Goal: Information Seeking & Learning: Learn about a topic

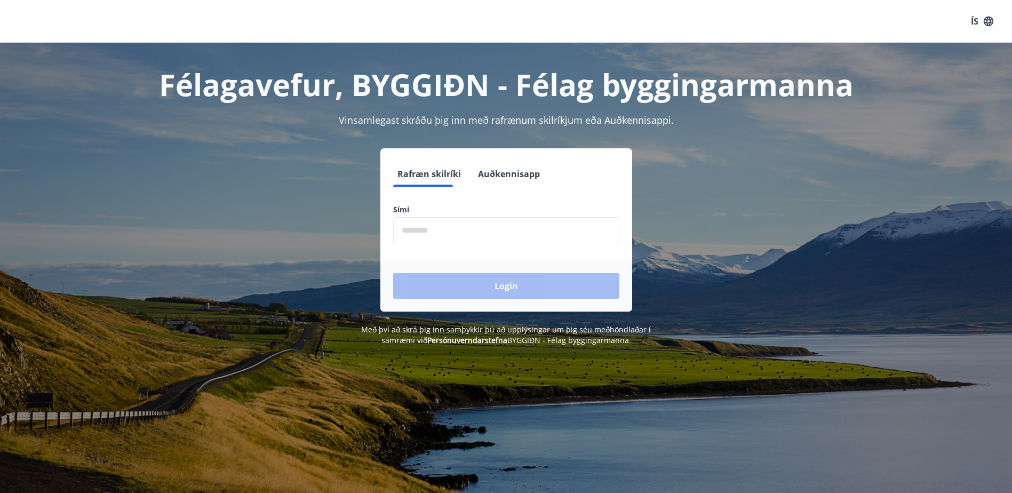
click at [445, 229] on input "phone" at bounding box center [506, 230] width 226 height 26
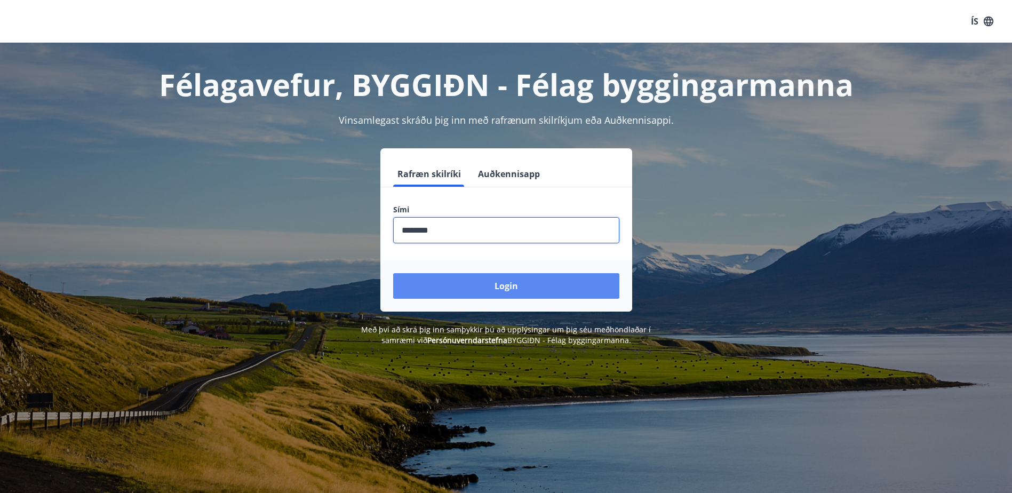
type input "********"
click at [491, 296] on button "Login" at bounding box center [506, 286] width 226 height 26
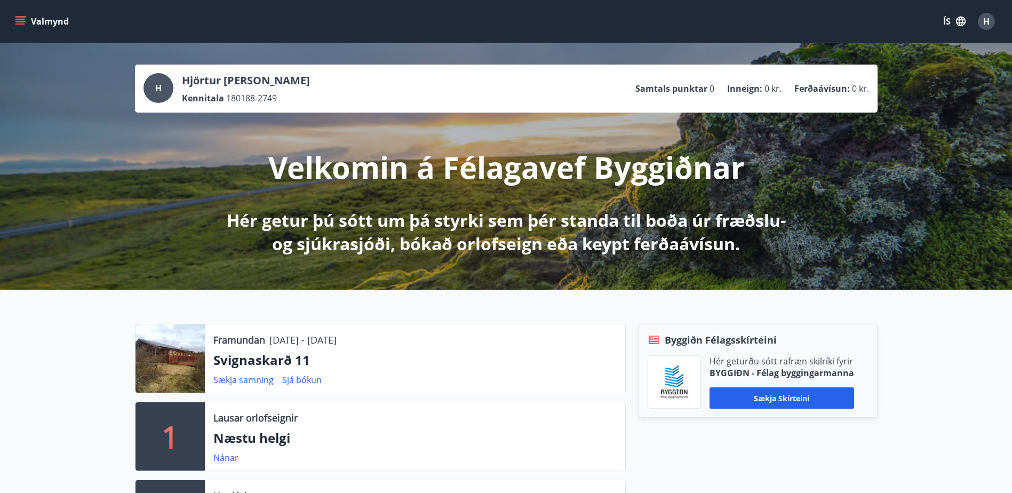
scroll to position [89, 0]
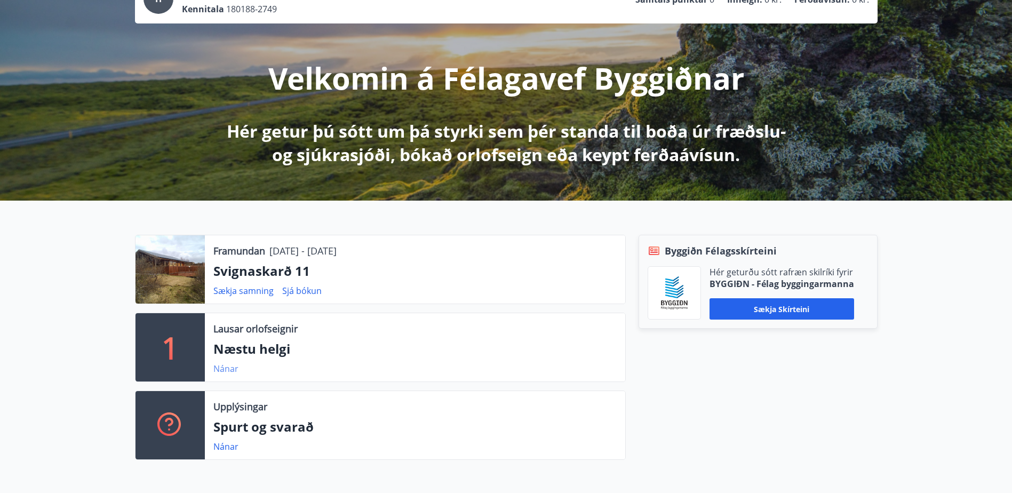
click at [226, 369] on link "Nánar" at bounding box center [225, 369] width 25 height 12
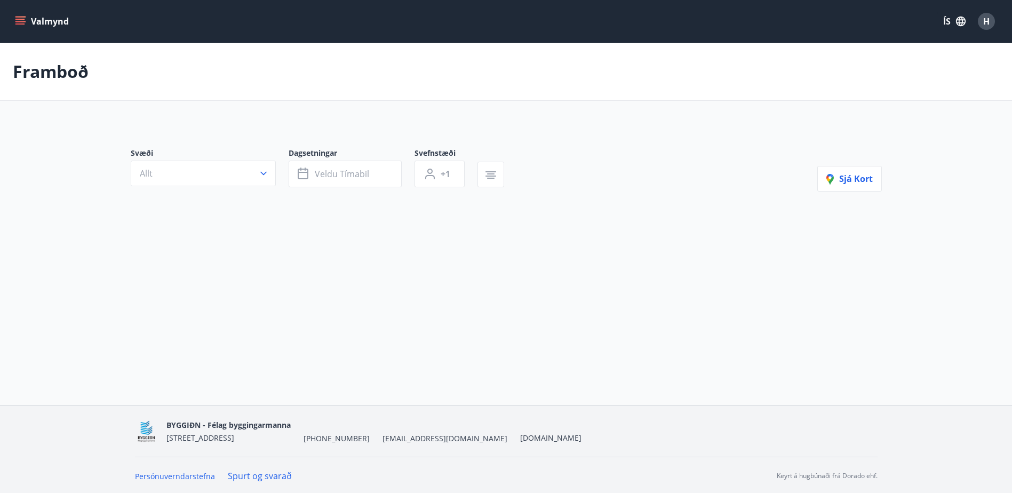
type input "*"
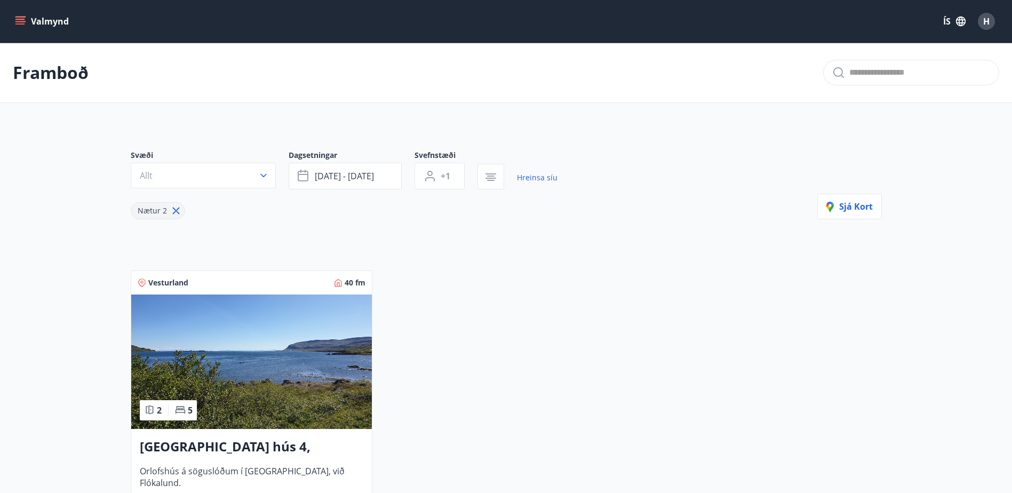
scroll to position [89, 0]
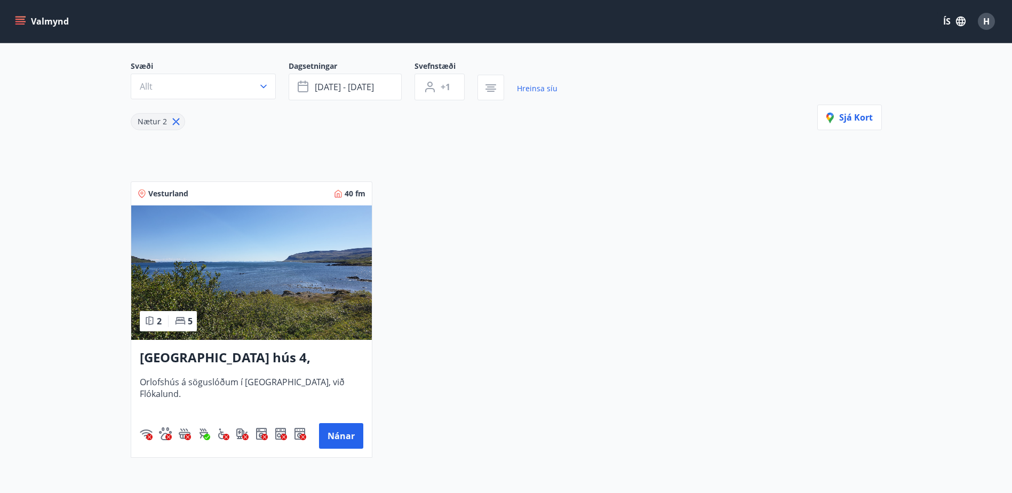
click at [292, 295] on img at bounding box center [251, 272] width 241 height 134
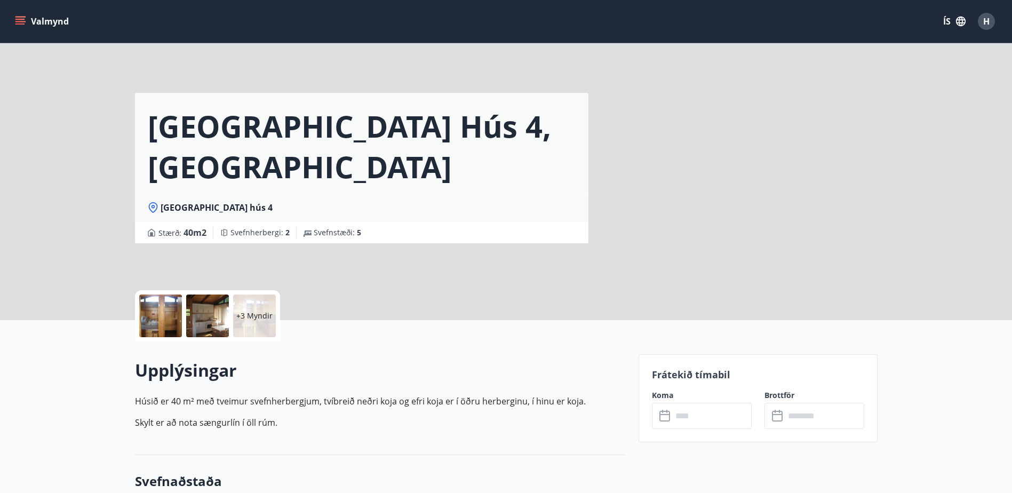
click at [161, 310] on div at bounding box center [160, 315] width 43 height 43
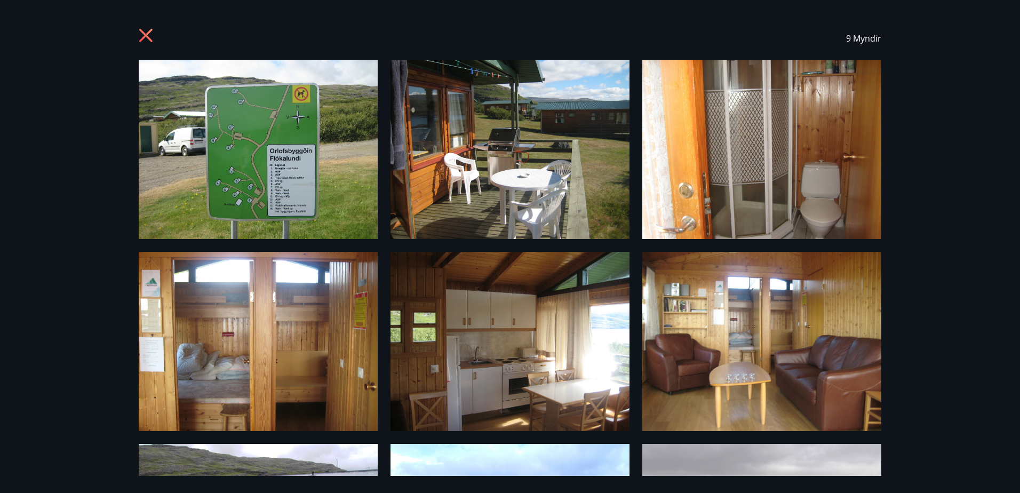
click at [461, 176] on img at bounding box center [509, 149] width 239 height 179
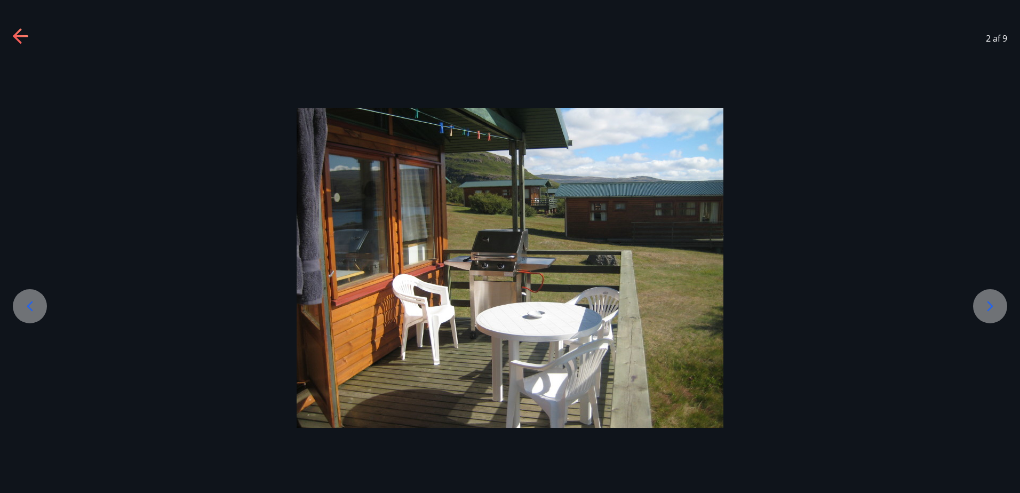
click at [983, 302] on icon at bounding box center [989, 306] width 17 height 17
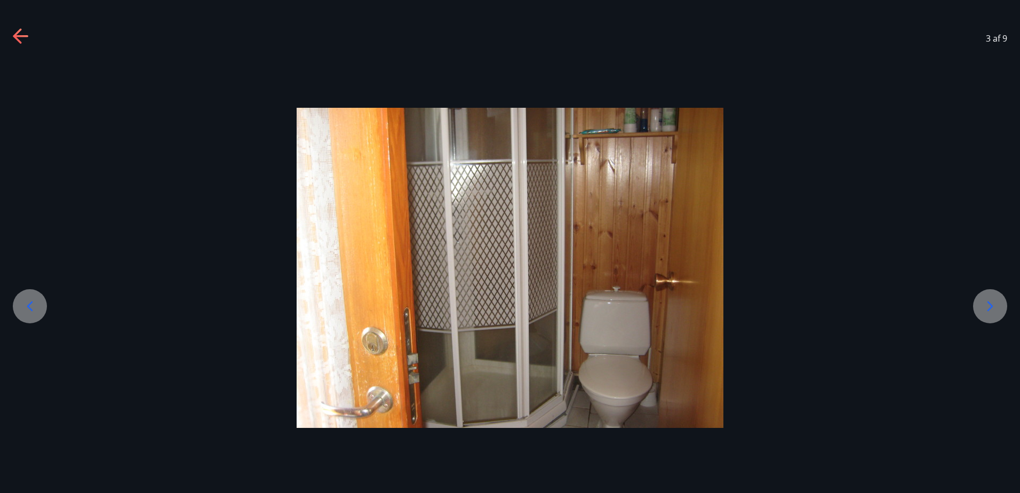
click at [983, 302] on icon at bounding box center [989, 306] width 17 height 17
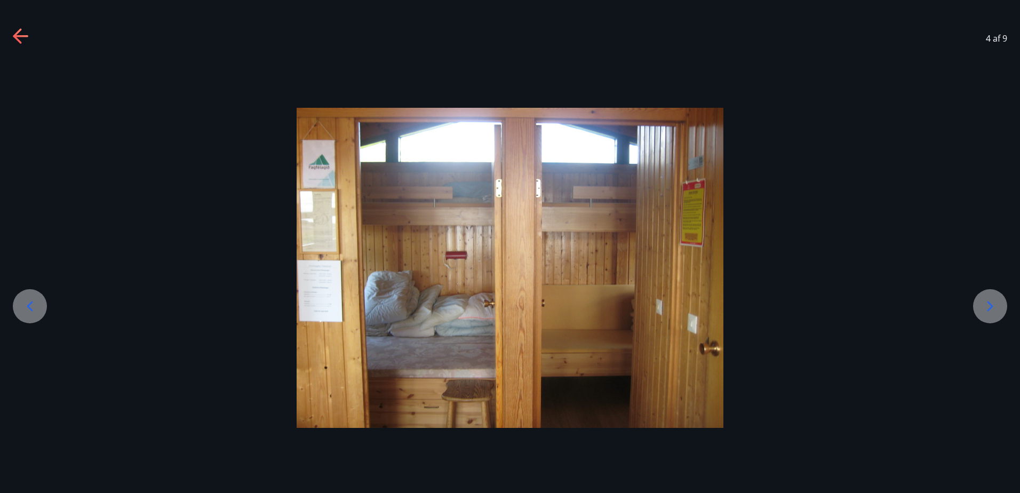
click at [983, 302] on icon at bounding box center [989, 306] width 17 height 17
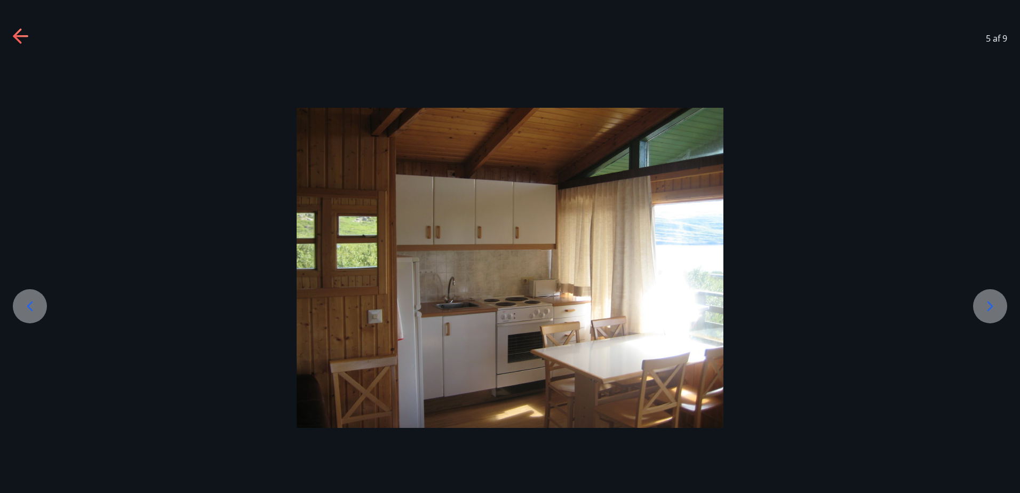
click at [983, 302] on icon at bounding box center [989, 306] width 17 height 17
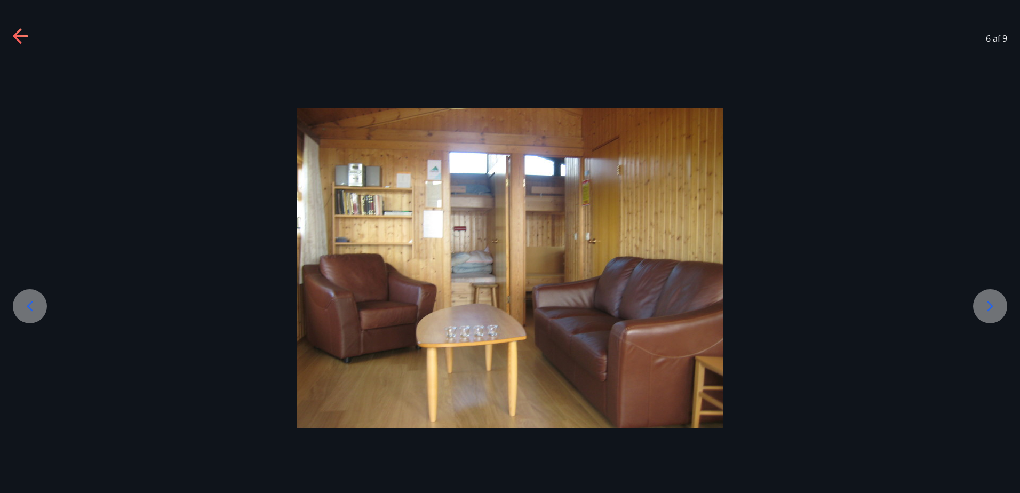
click at [983, 302] on icon at bounding box center [989, 306] width 17 height 17
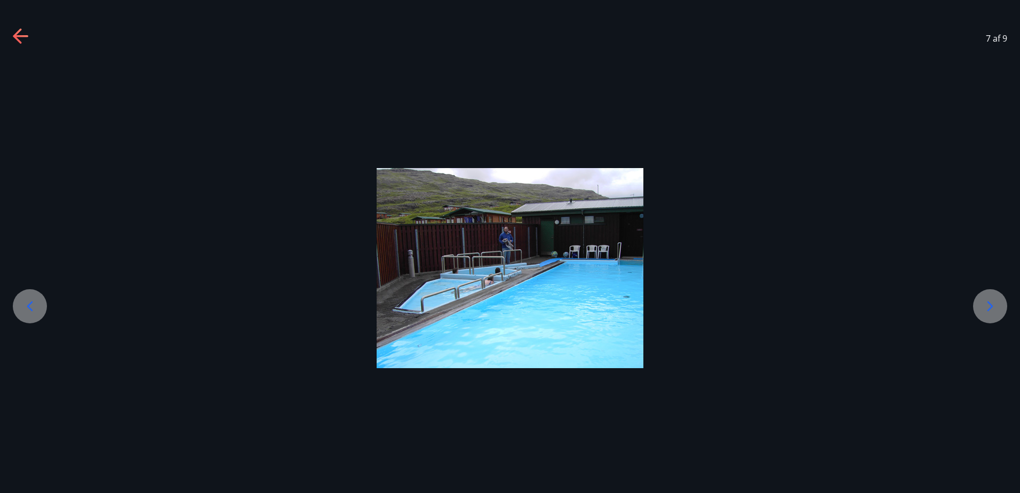
click at [983, 302] on icon at bounding box center [989, 306] width 17 height 17
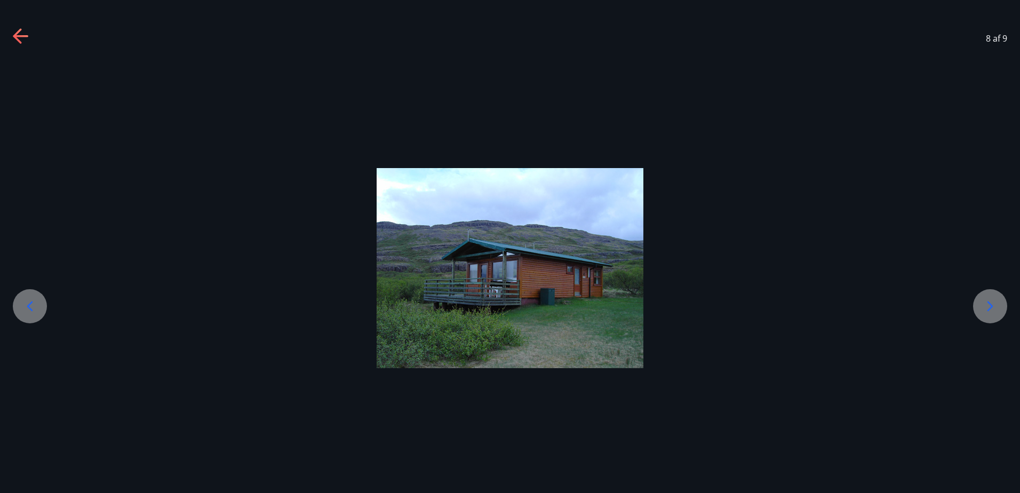
click at [983, 302] on icon at bounding box center [989, 306] width 17 height 17
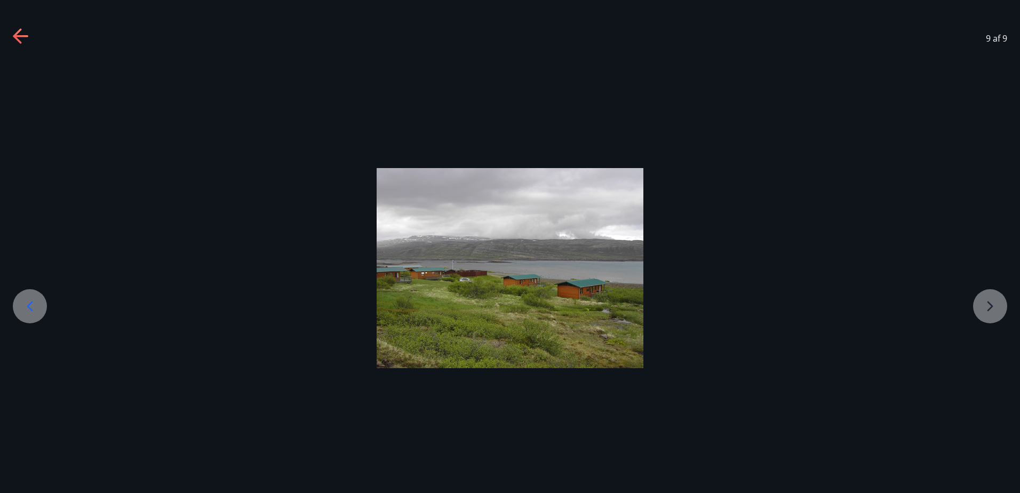
click at [983, 302] on div at bounding box center [510, 268] width 1020 height 200
click at [29, 31] on icon at bounding box center [21, 36] width 17 height 17
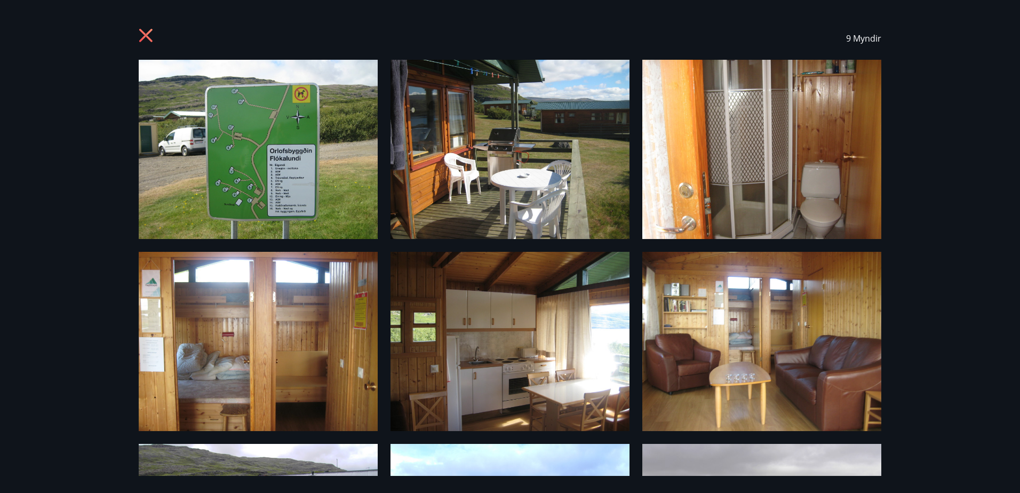
click at [156, 37] on div "9 Myndir" at bounding box center [510, 38] width 743 height 43
click at [150, 39] on icon at bounding box center [145, 35] width 13 height 13
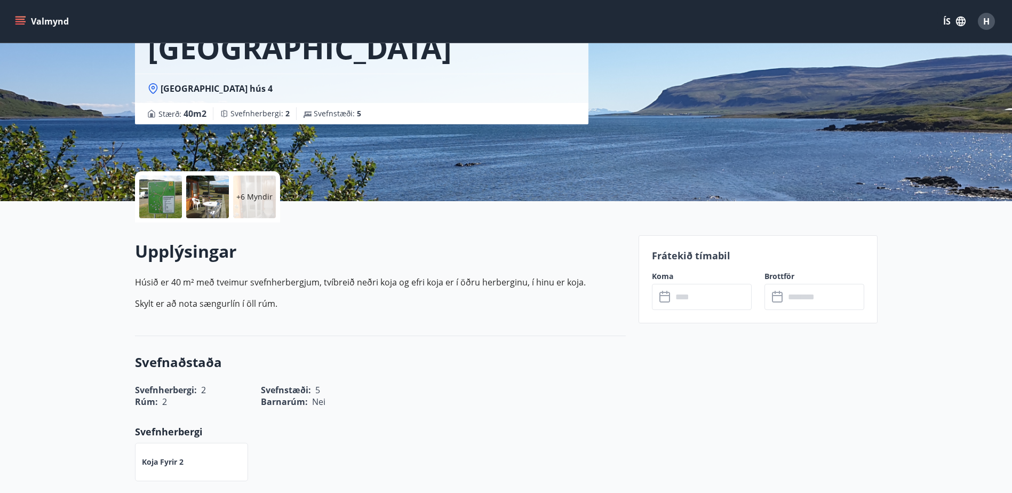
scroll to position [267, 0]
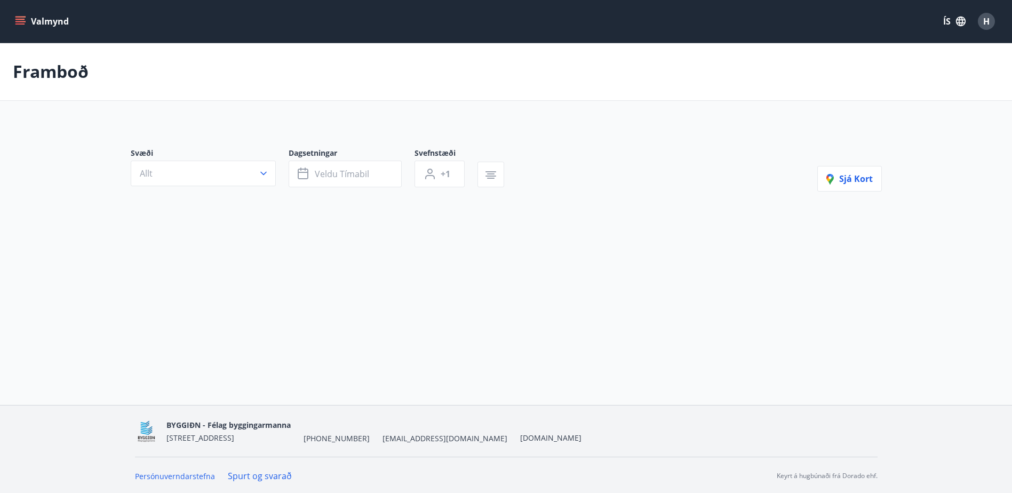
type input "*"
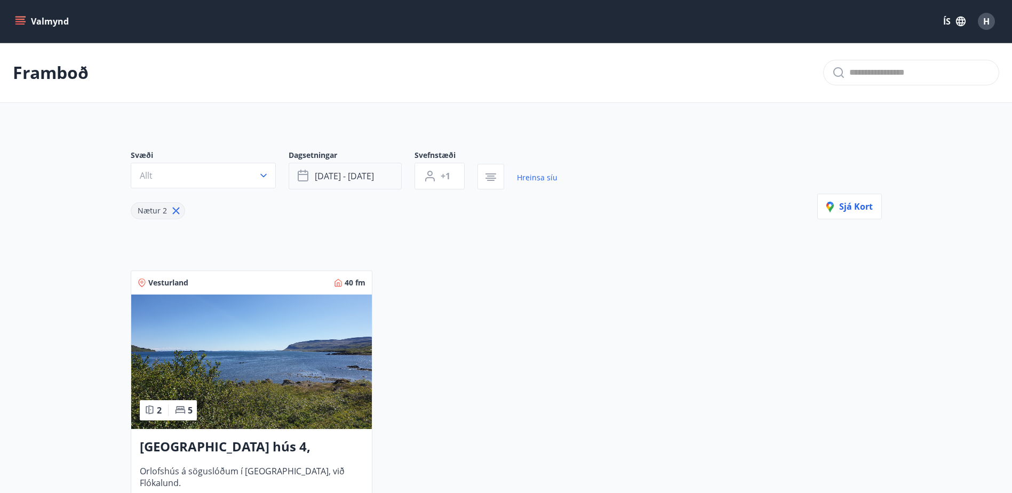
click at [333, 181] on span "sep 19 - sep 22" at bounding box center [344, 176] width 59 height 12
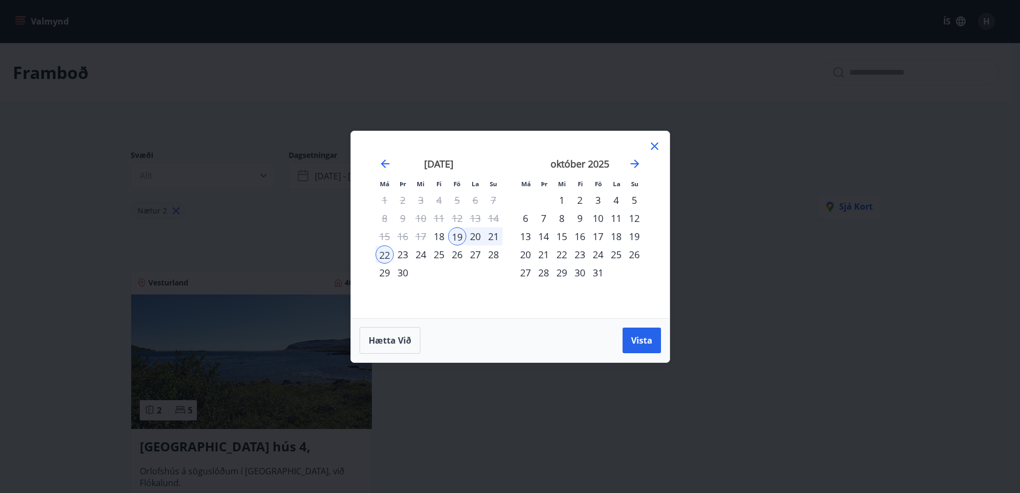
click at [659, 152] on icon at bounding box center [654, 146] width 13 height 13
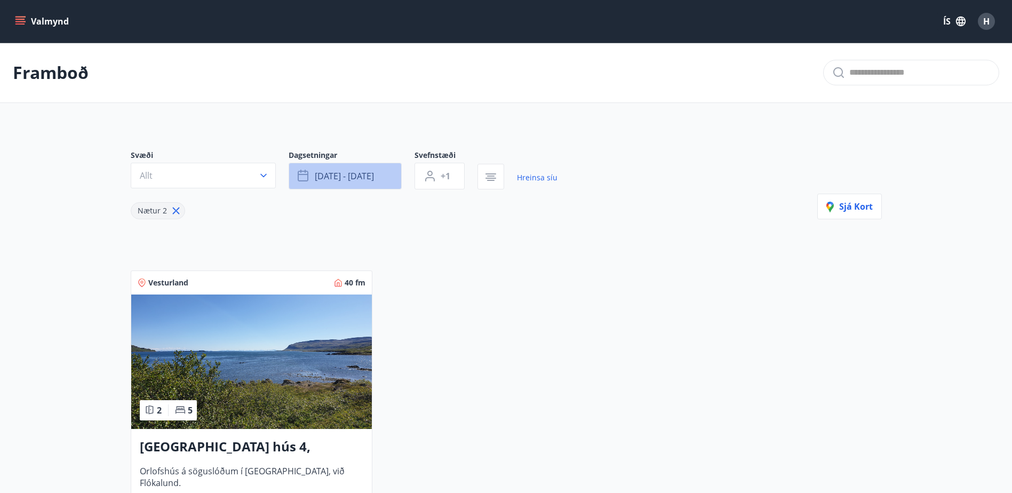
click at [318, 173] on span "sep 19 - sep 22" at bounding box center [344, 176] width 59 height 12
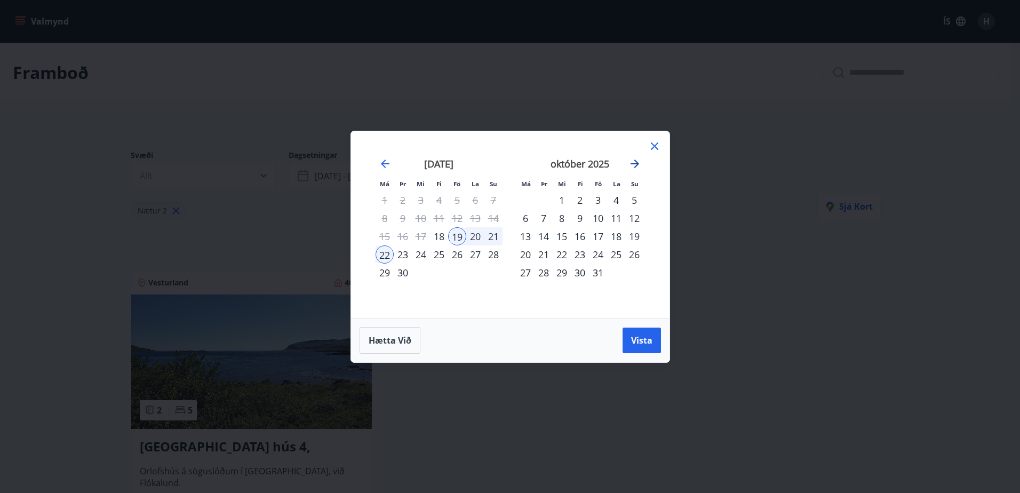
click at [632, 166] on icon "Move forward to switch to the next month." at bounding box center [634, 163] width 13 height 13
click at [614, 202] on div "1" at bounding box center [616, 200] width 18 height 18
click at [634, 273] on div "30" at bounding box center [634, 273] width 18 height 18
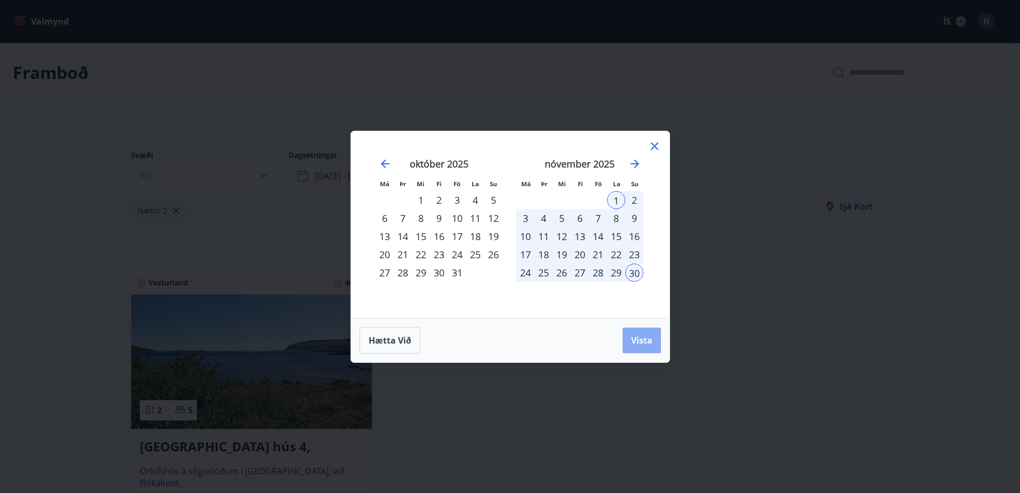
click at [642, 333] on button "Vista" at bounding box center [641, 341] width 38 height 26
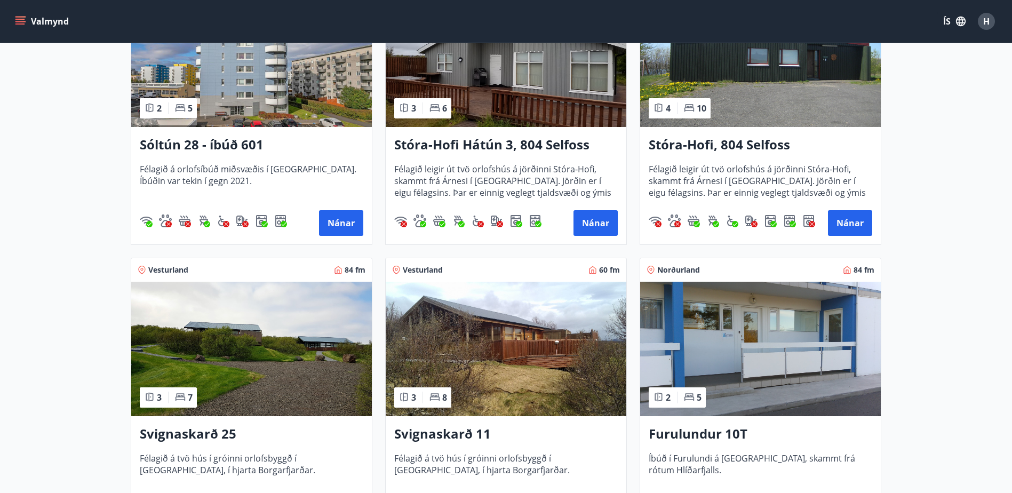
scroll to position [444, 0]
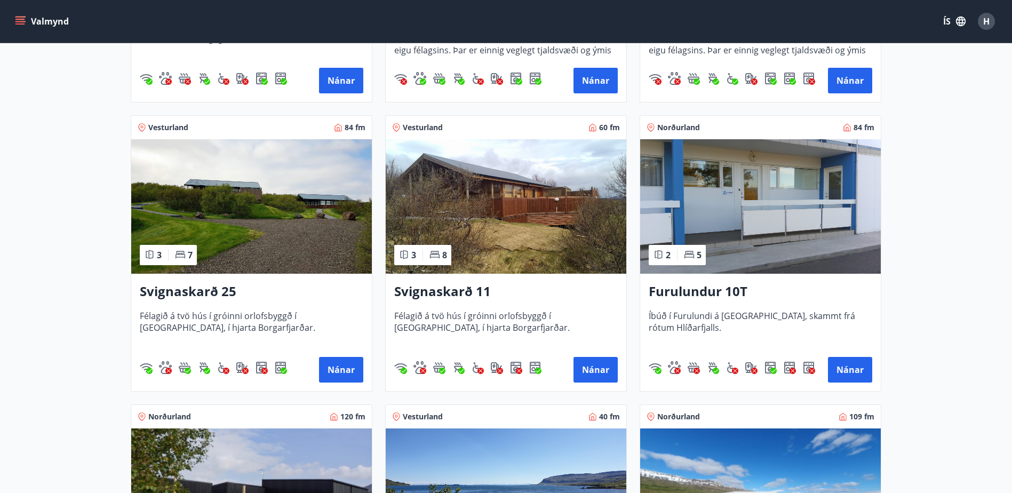
drag, startPoint x: 482, startPoint y: 209, endPoint x: 476, endPoint y: 215, distance: 8.3
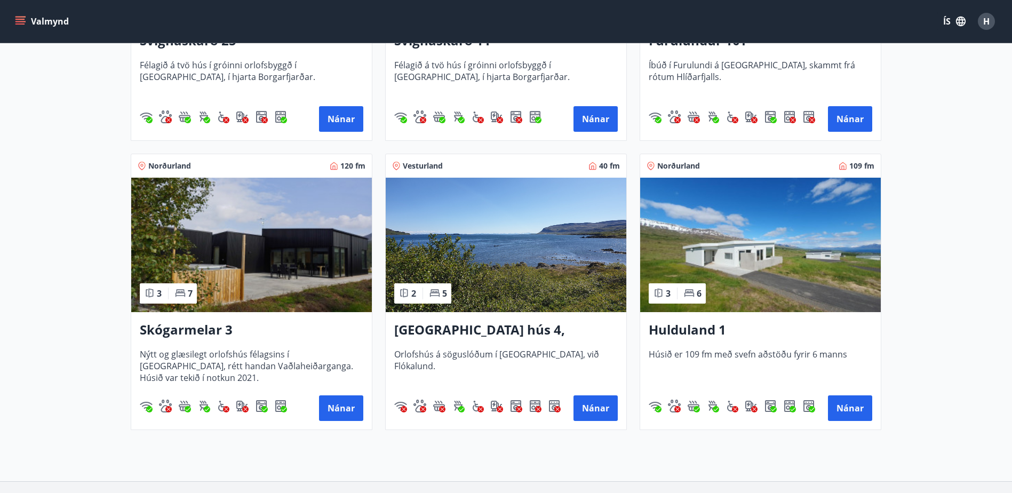
scroll to position [773, 0]
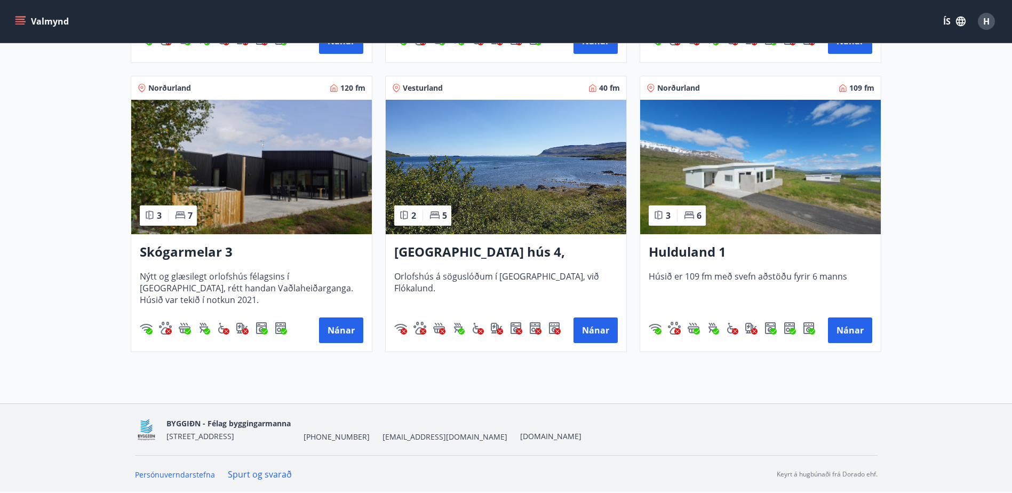
drag, startPoint x: 840, startPoint y: 328, endPoint x: 711, endPoint y: 253, distance: 149.6
click at [711, 253] on h3 "Hulduland 1" at bounding box center [761, 252] width 224 height 19
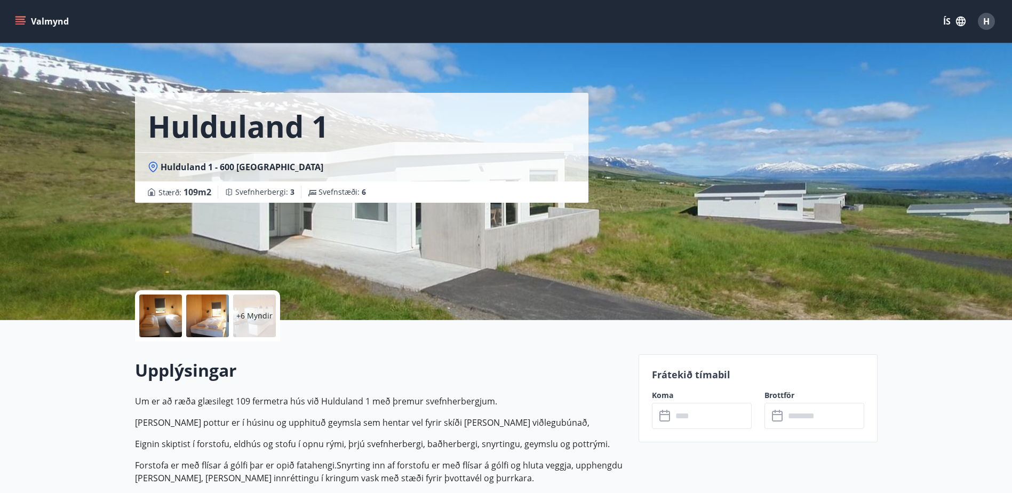
click at [245, 314] on p "+6 Myndir" at bounding box center [254, 315] width 36 height 11
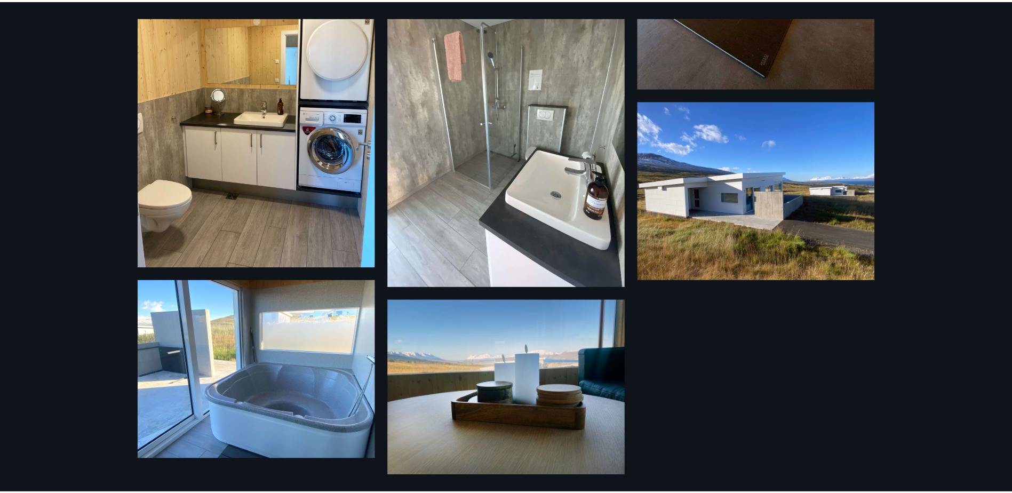
scroll to position [661, 0]
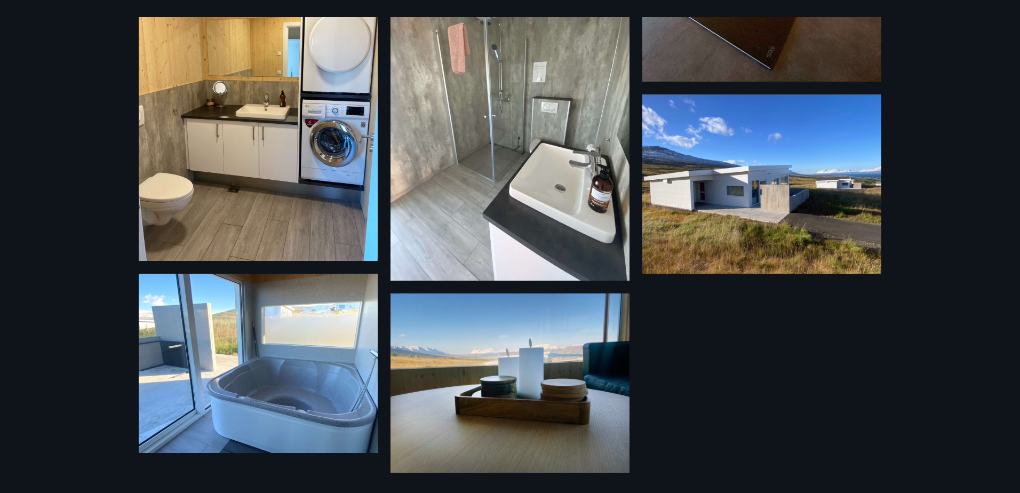
click at [104, 192] on div "12 Myndir" at bounding box center [510, 246] width 1020 height 493
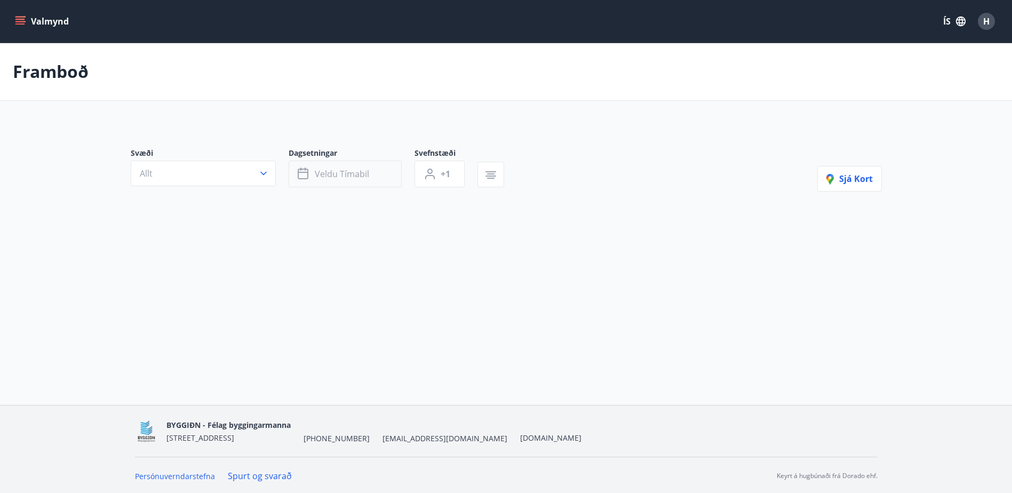
type input "*"
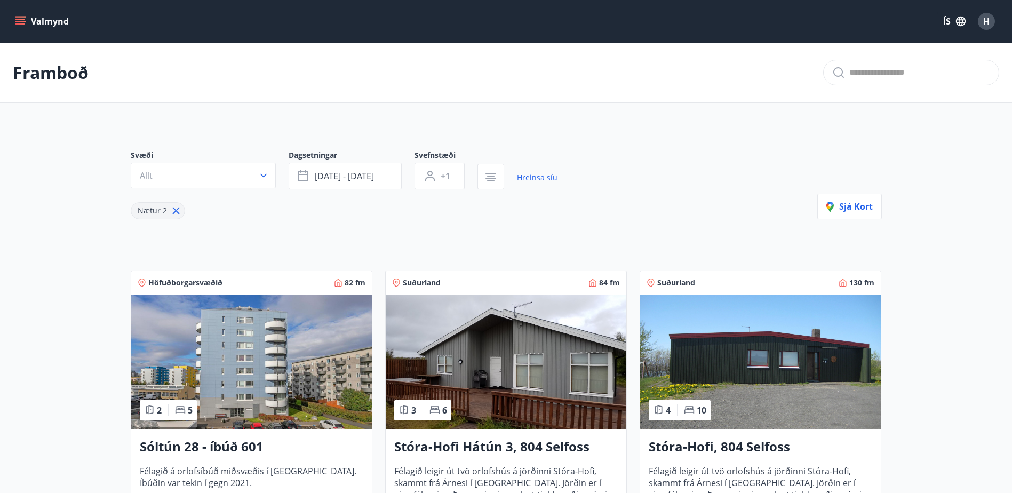
click at [64, 78] on p "Framboð" at bounding box center [51, 72] width 76 height 23
click at [57, 23] on button "Valmynd" at bounding box center [43, 21] width 60 height 19
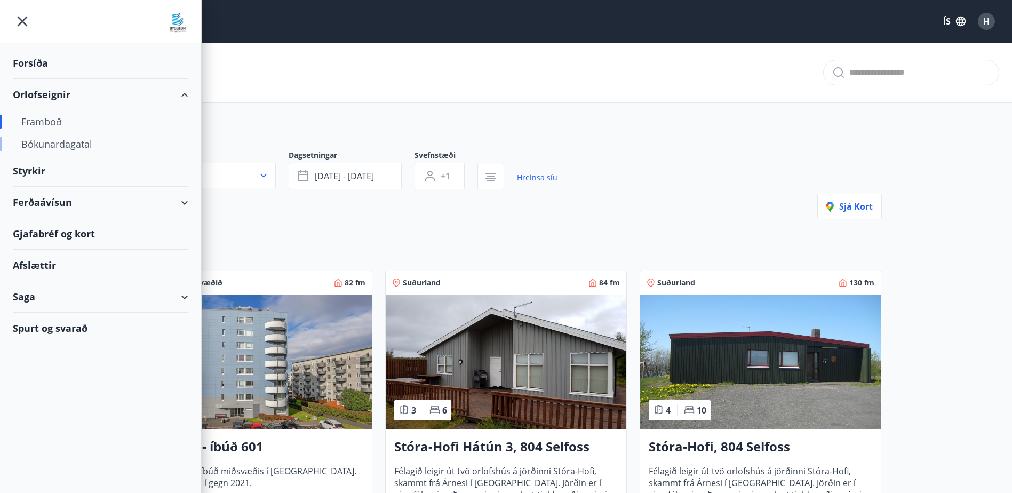
click at [53, 141] on div "Bókunardagatal" at bounding box center [100, 144] width 158 height 22
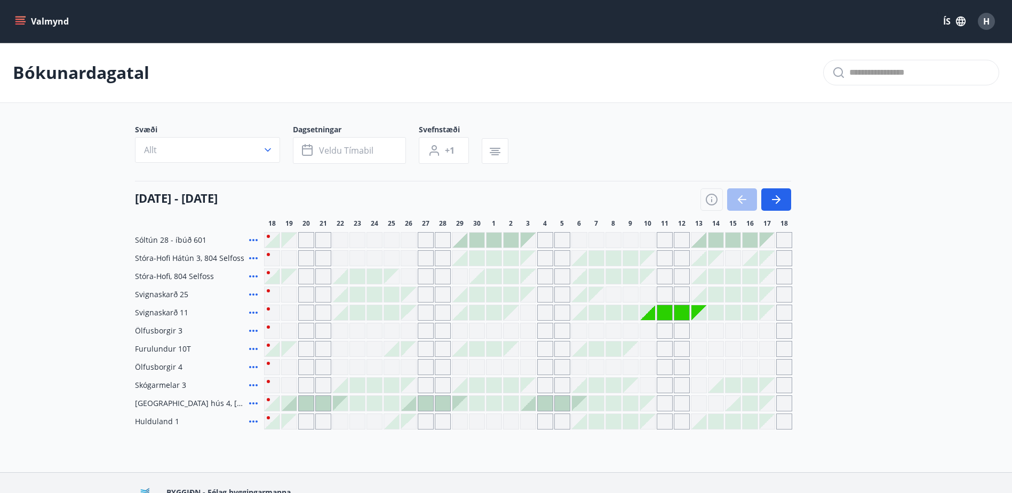
scroll to position [69, 0]
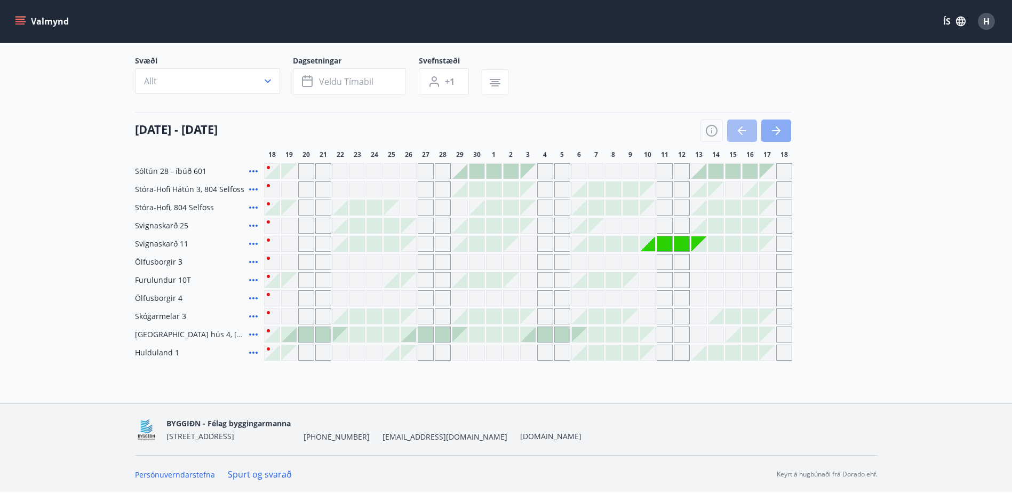
click at [783, 139] on button "button" at bounding box center [776, 130] width 30 height 22
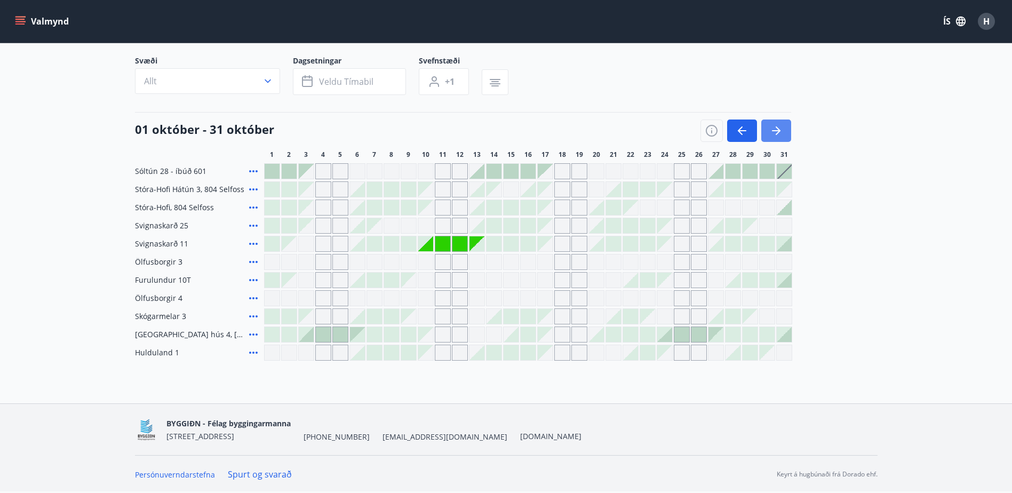
click at [783, 139] on button "button" at bounding box center [776, 130] width 30 height 22
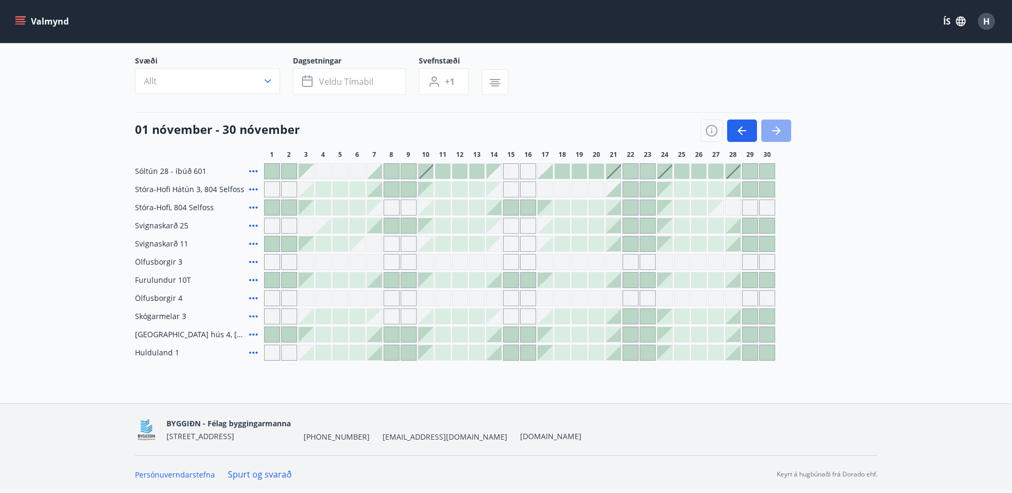
click at [783, 139] on button "button" at bounding box center [776, 130] width 30 height 22
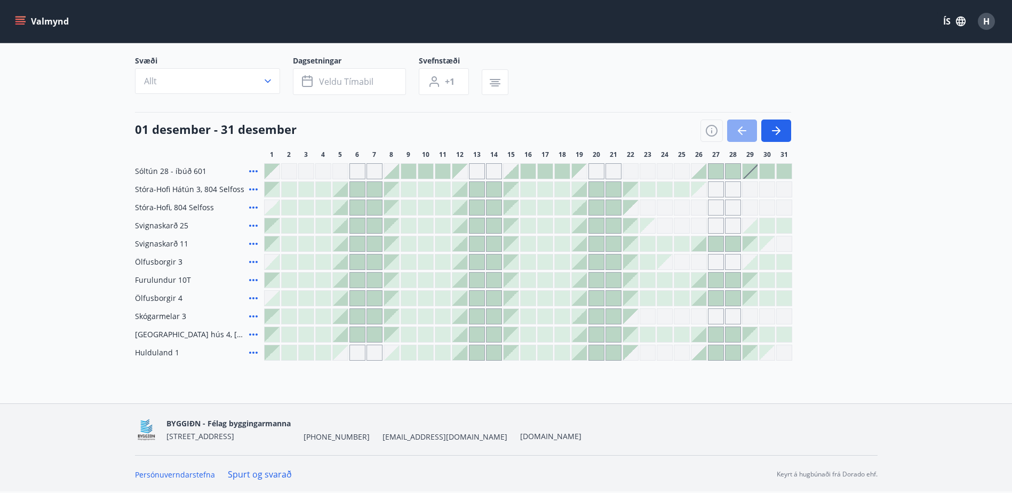
click at [749, 140] on button "button" at bounding box center [742, 130] width 30 height 22
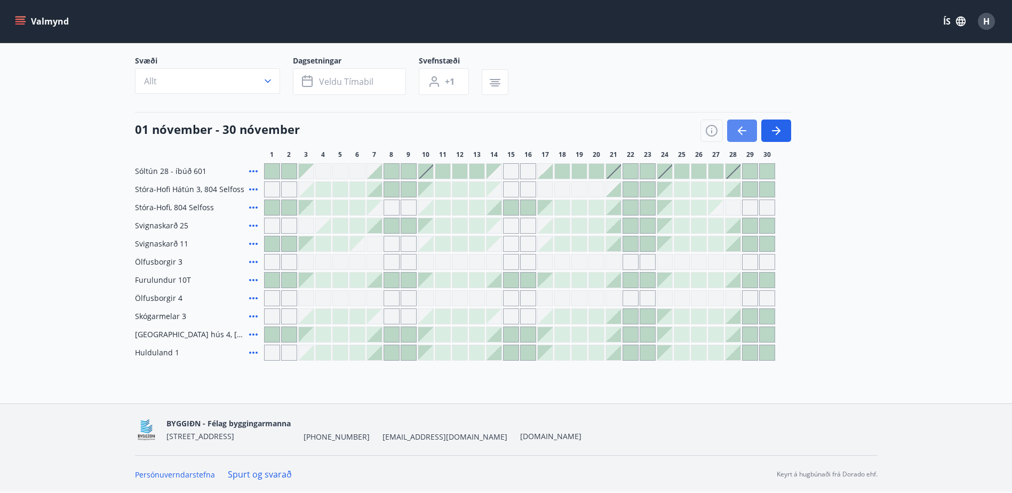
click at [749, 140] on button "button" at bounding box center [742, 130] width 30 height 22
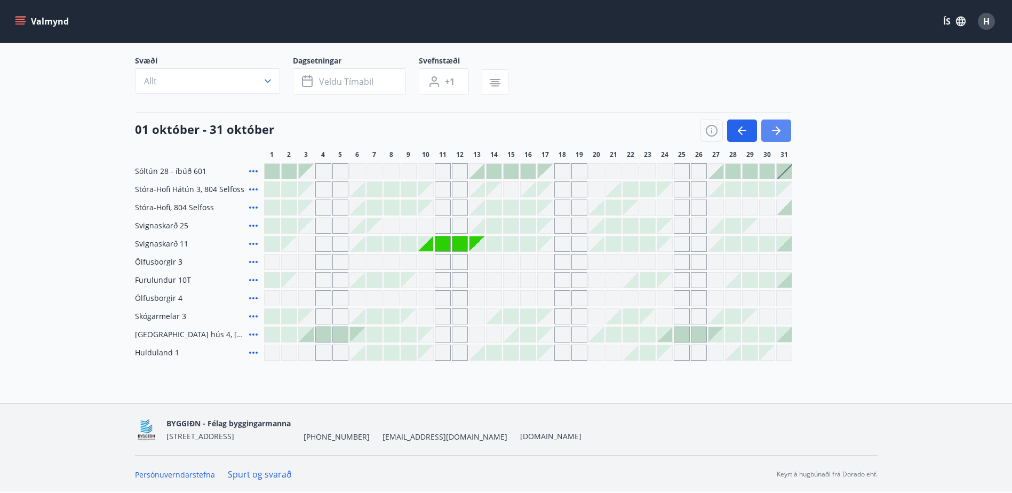
click at [766, 136] on button "button" at bounding box center [776, 130] width 30 height 22
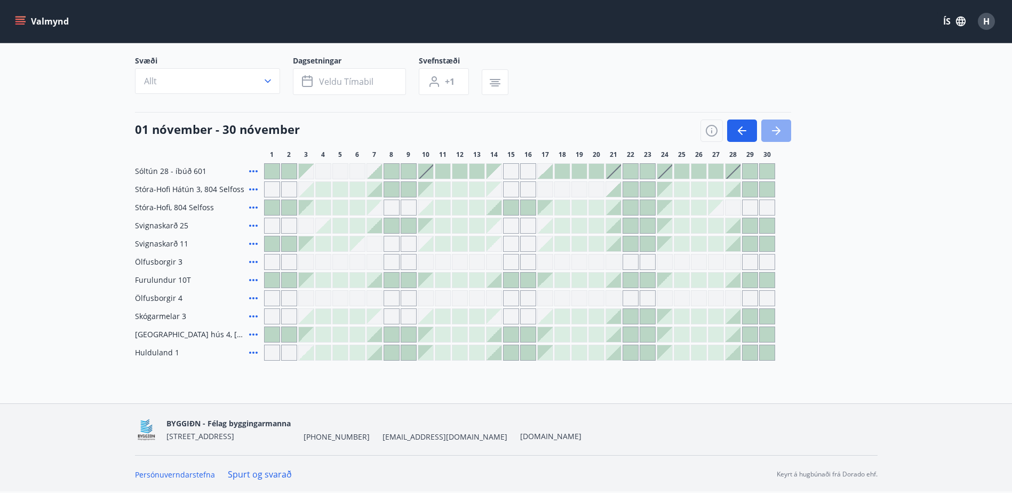
click at [766, 136] on button "button" at bounding box center [776, 130] width 30 height 22
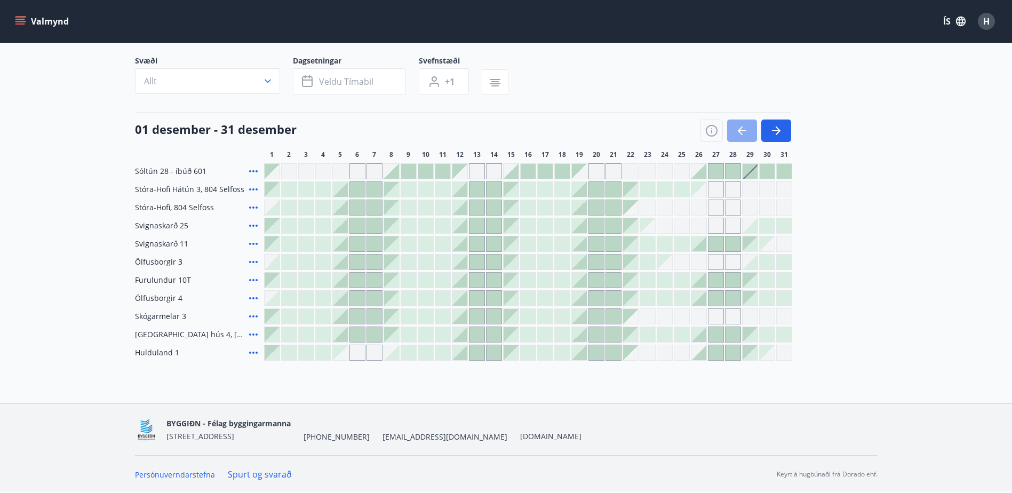
click at [747, 140] on button "button" at bounding box center [742, 130] width 30 height 22
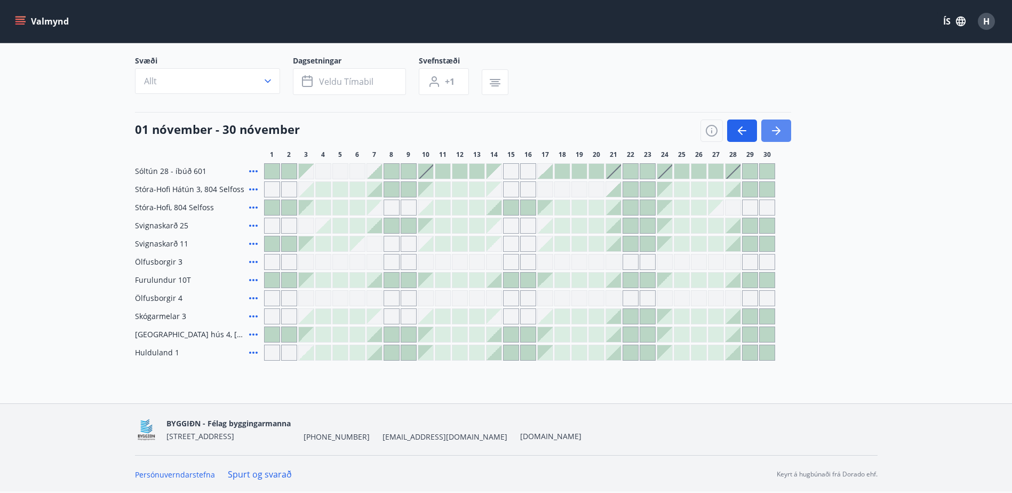
click at [780, 136] on icon "button" at bounding box center [776, 130] width 13 height 13
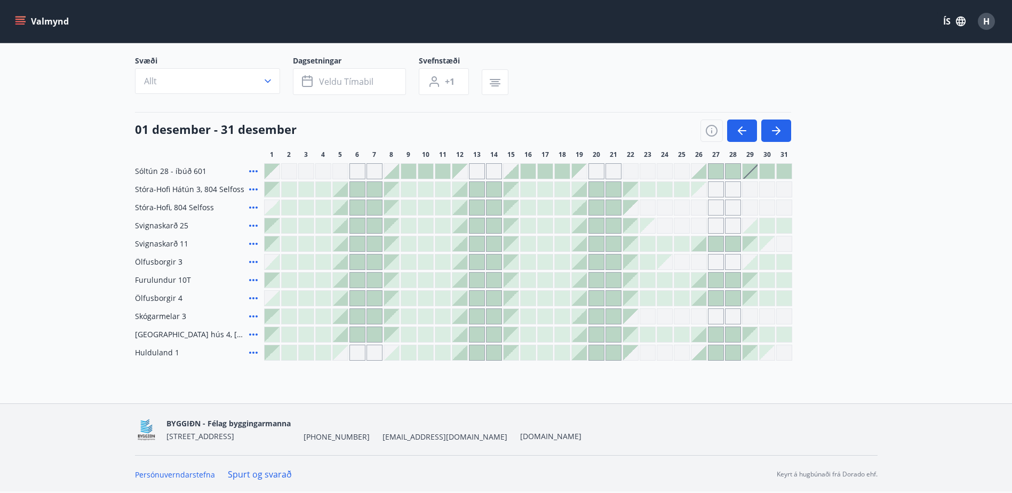
click at [256, 282] on icon at bounding box center [253, 280] width 13 height 13
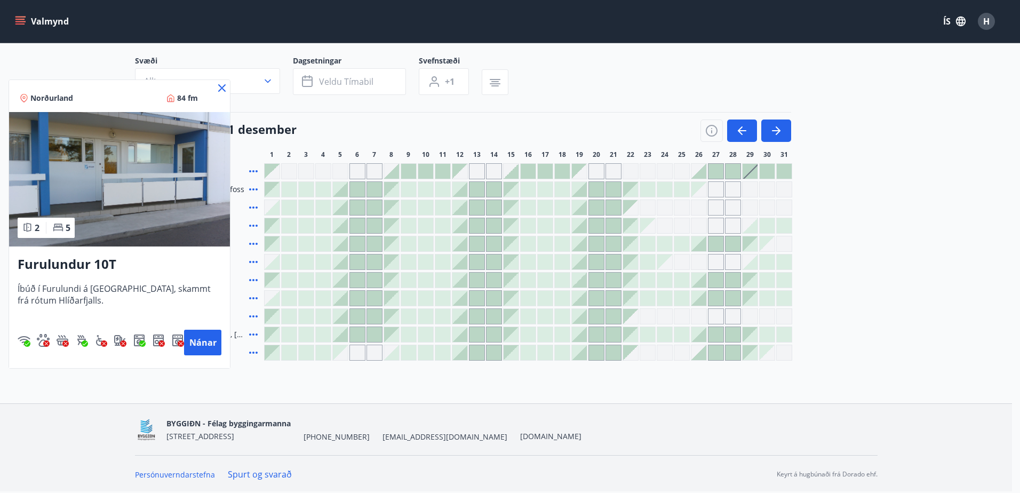
click at [226, 87] on icon at bounding box center [221, 88] width 13 height 13
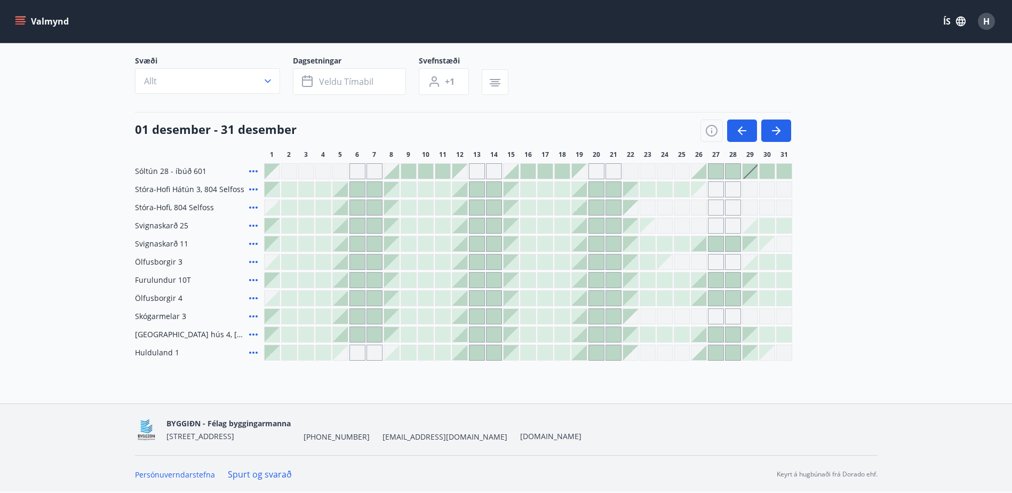
click at [252, 336] on icon at bounding box center [253, 334] width 13 height 13
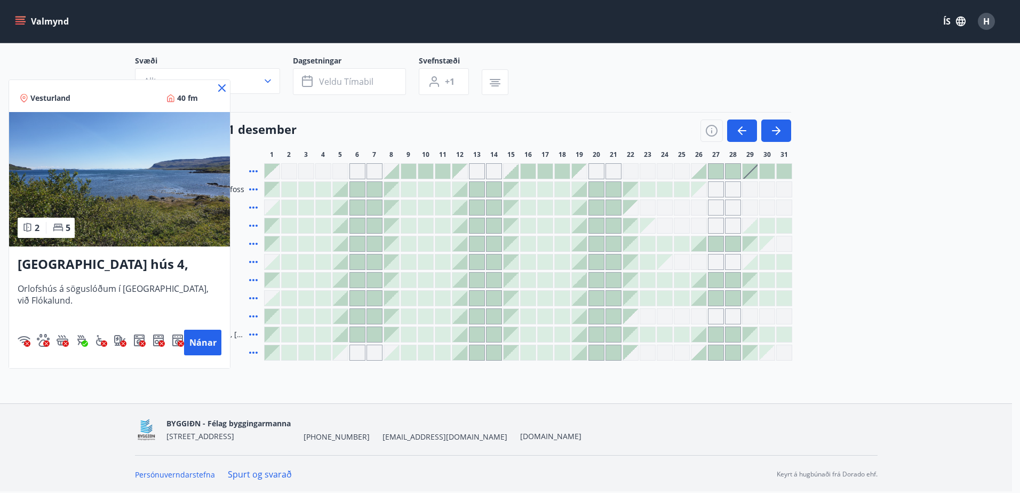
click at [225, 89] on icon at bounding box center [221, 88] width 13 height 13
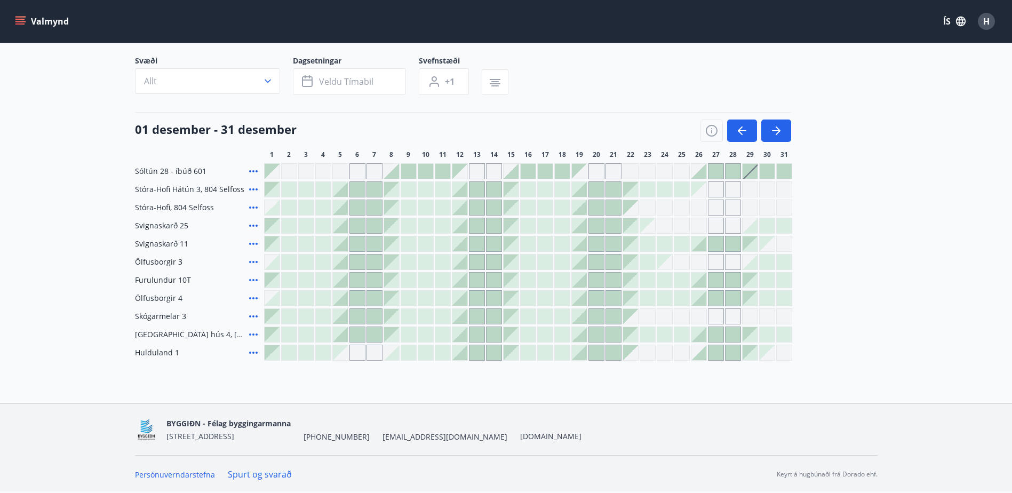
click at [252, 228] on icon at bounding box center [253, 225] width 13 height 13
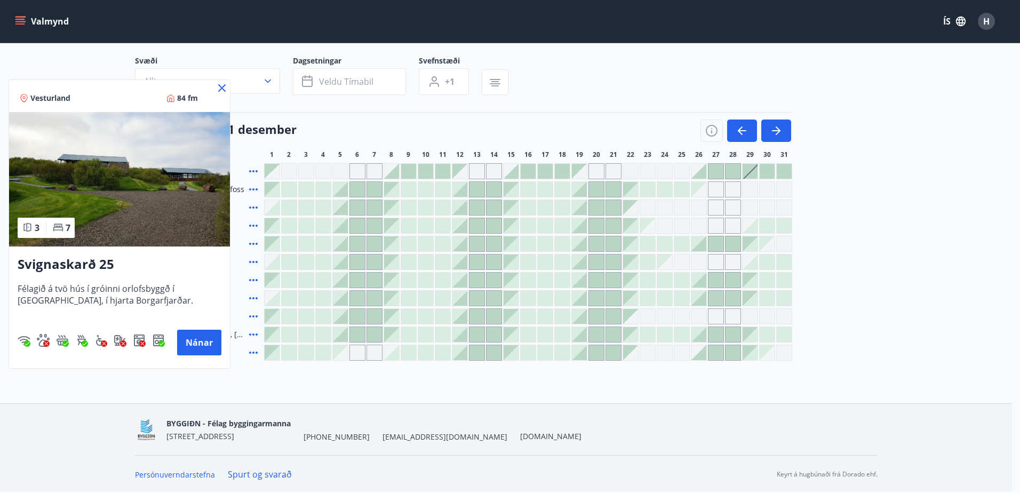
click at [220, 89] on icon at bounding box center [221, 88] width 13 height 13
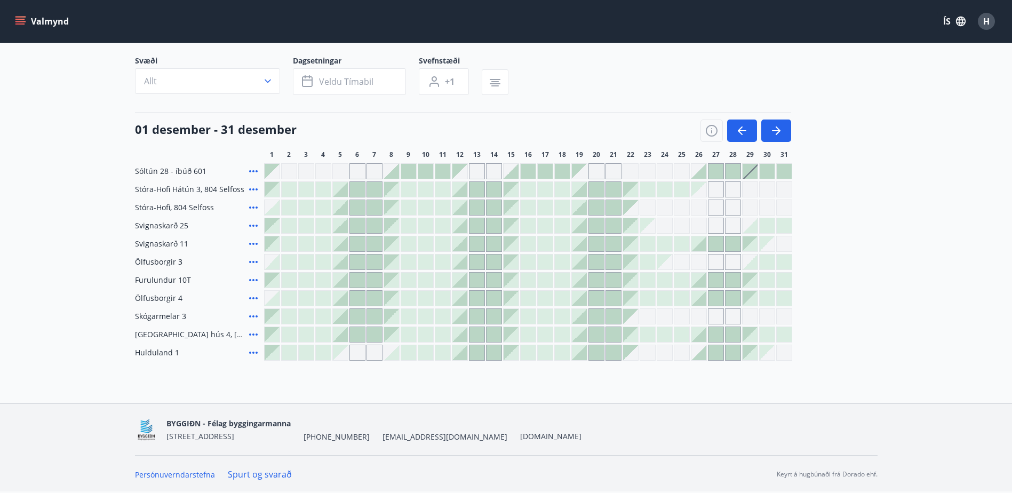
click at [250, 245] on icon at bounding box center [253, 243] width 13 height 13
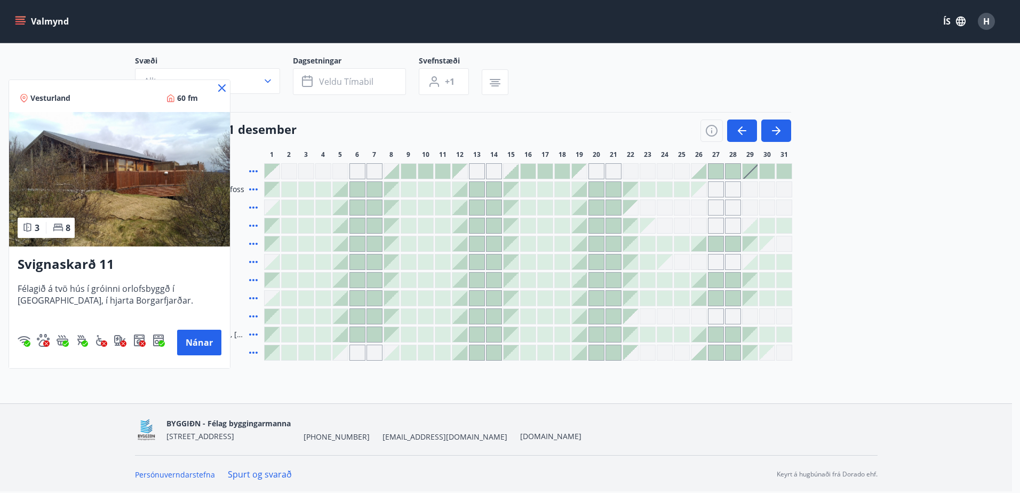
click at [222, 87] on icon at bounding box center [221, 88] width 13 height 13
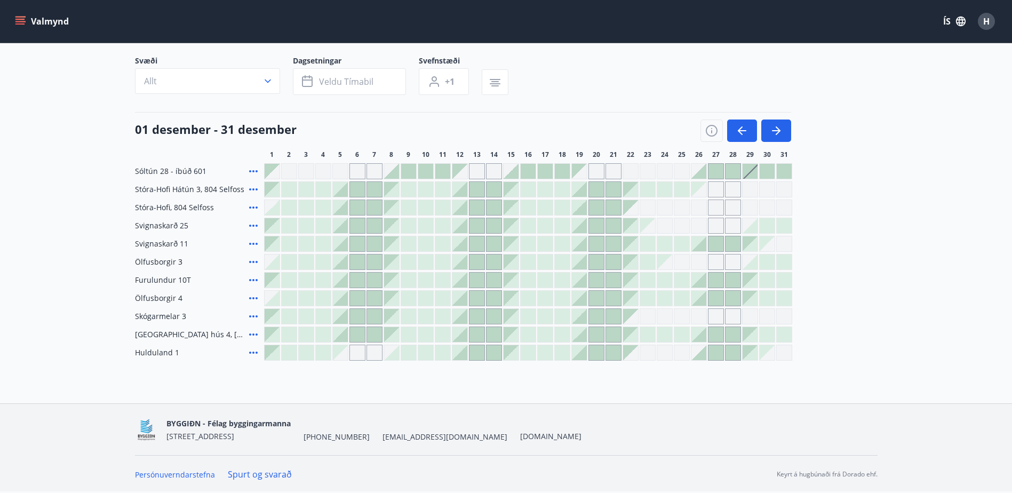
click at [254, 224] on icon at bounding box center [253, 225] width 13 height 13
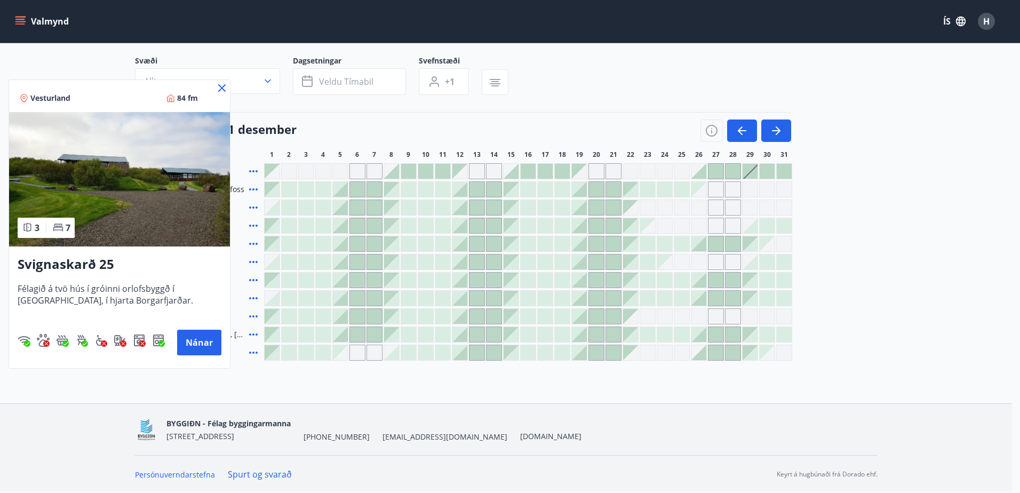
click at [99, 261] on h3 "Svignaskarð 25" at bounding box center [120, 264] width 204 height 19
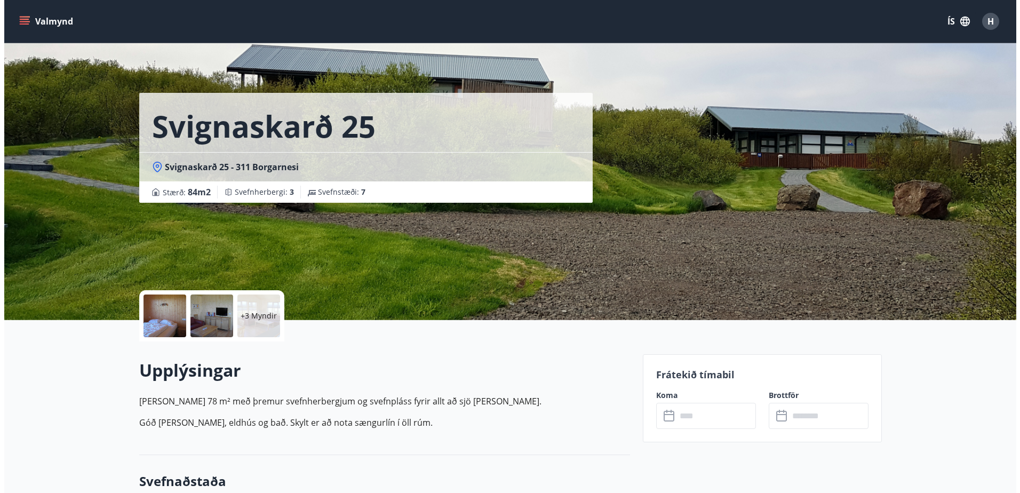
scroll to position [89, 0]
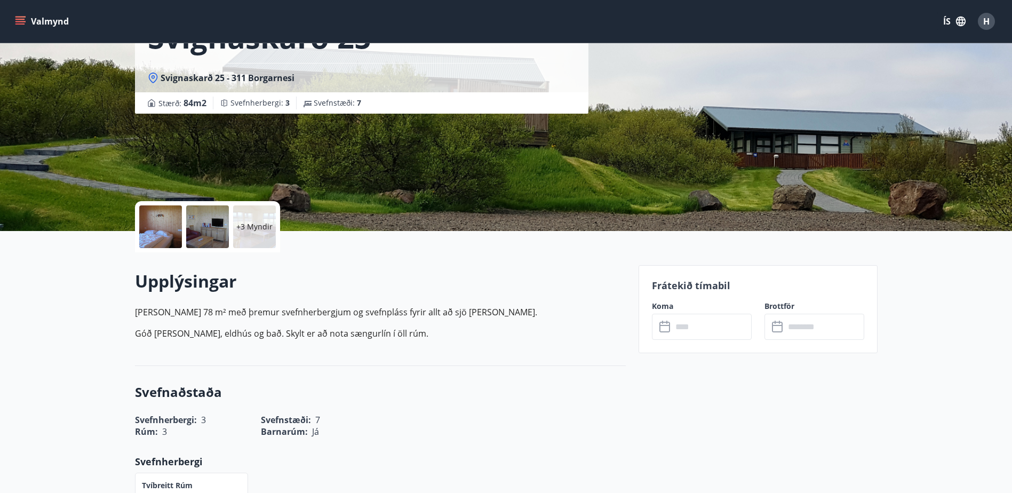
click at [258, 220] on div "+3 Myndir" at bounding box center [254, 226] width 43 height 43
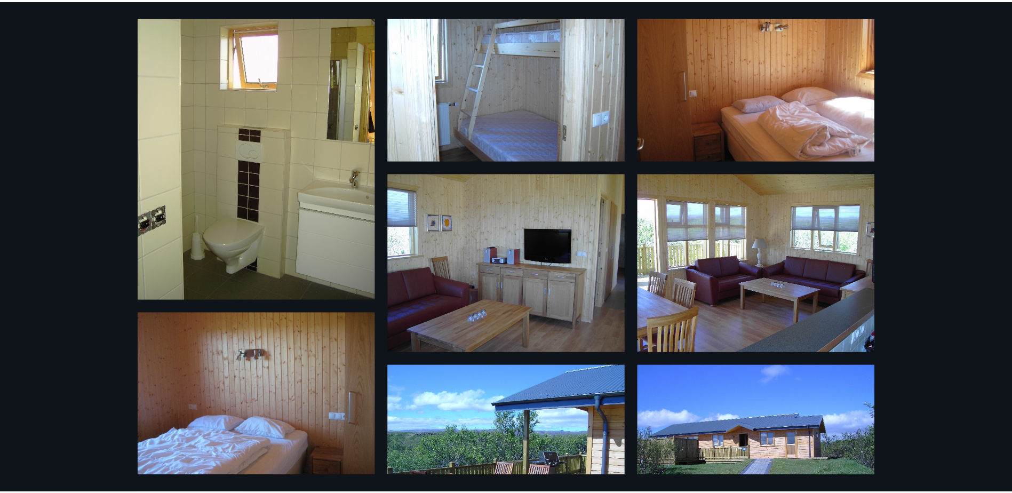
scroll to position [0, 0]
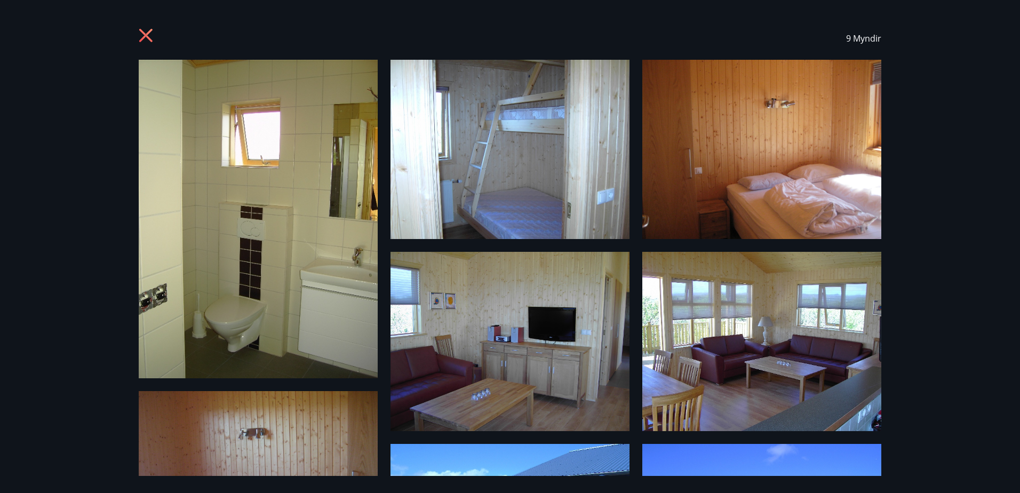
click at [82, 175] on div "9 Myndir" at bounding box center [510, 246] width 1020 height 493
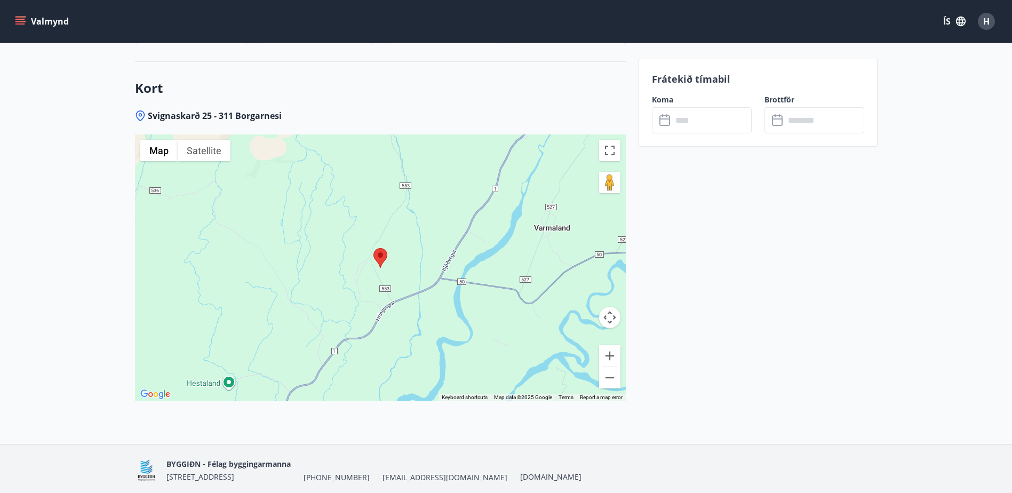
scroll to position [1334, 0]
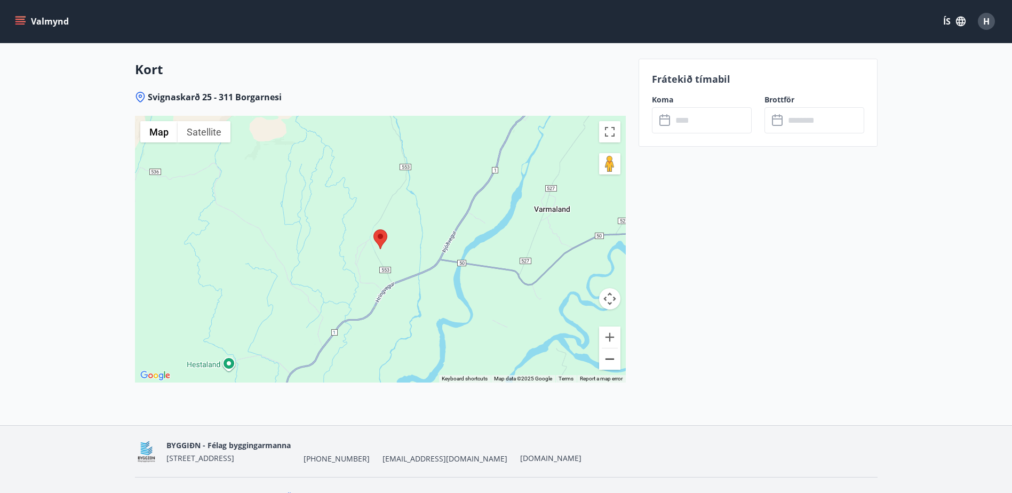
click at [614, 352] on button "Zoom out" at bounding box center [609, 358] width 21 height 21
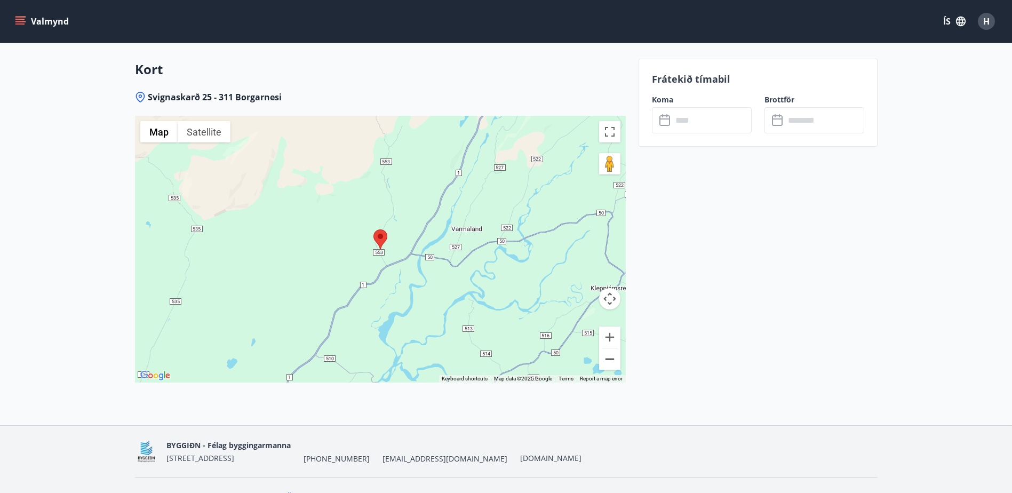
click at [614, 352] on button "Zoom out" at bounding box center [609, 358] width 21 height 21
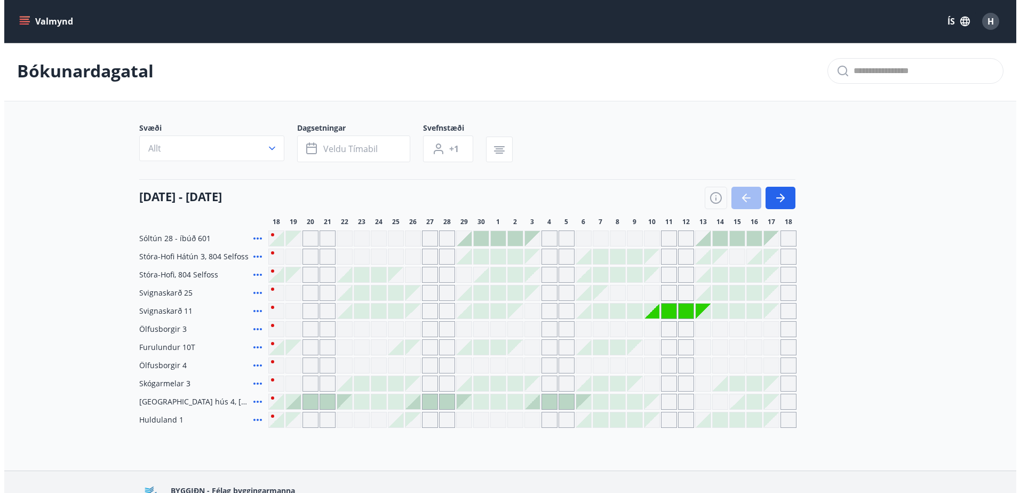
scroll to position [67, 0]
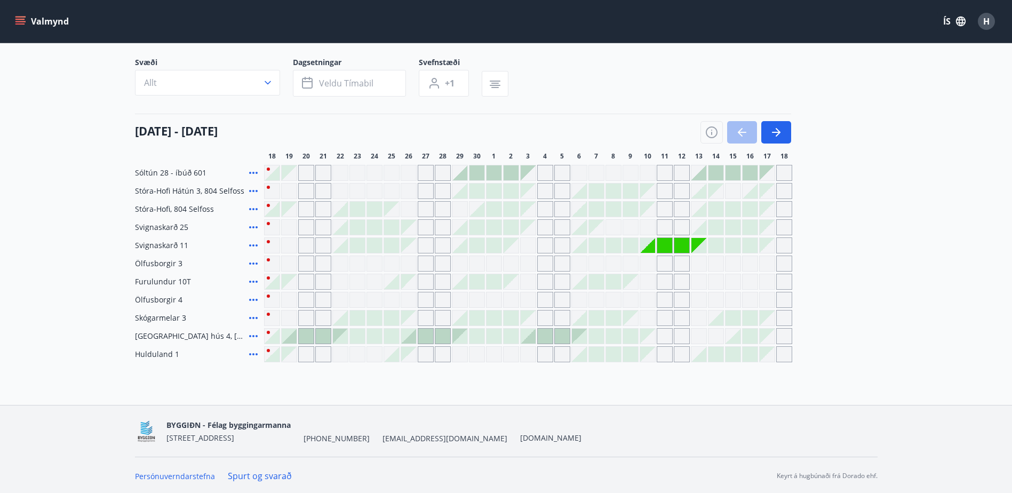
click at [252, 244] on icon at bounding box center [253, 245] width 13 height 13
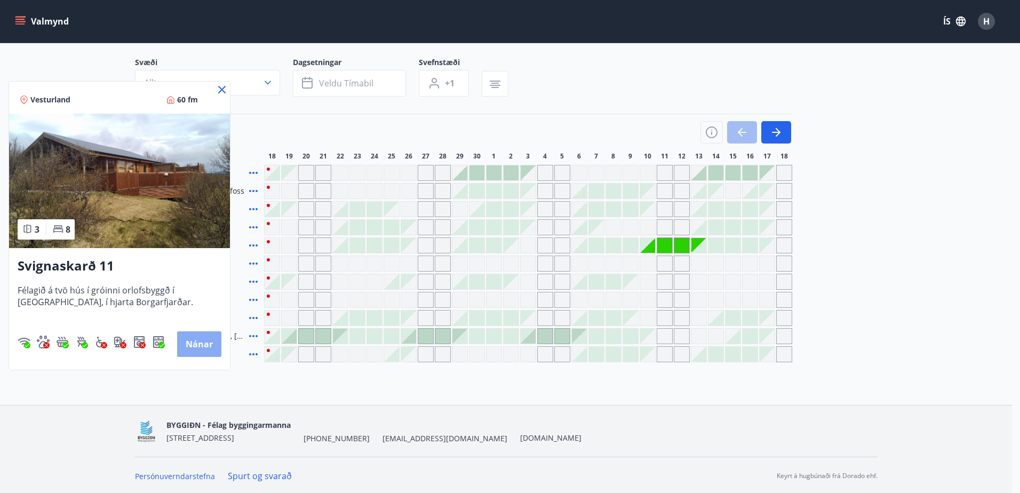
click at [199, 341] on button "Nánar" at bounding box center [199, 344] width 44 height 26
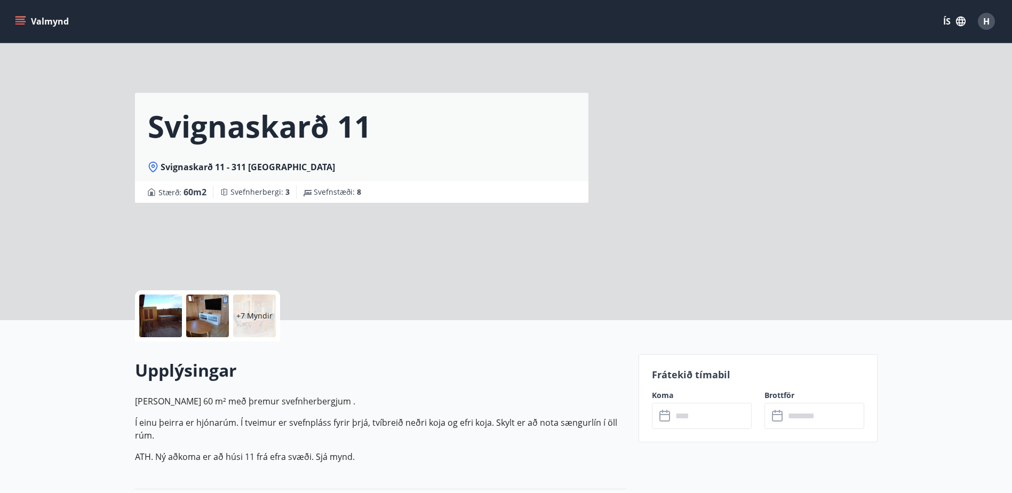
click at [273, 310] on div "+7 Myndir" at bounding box center [254, 315] width 43 height 43
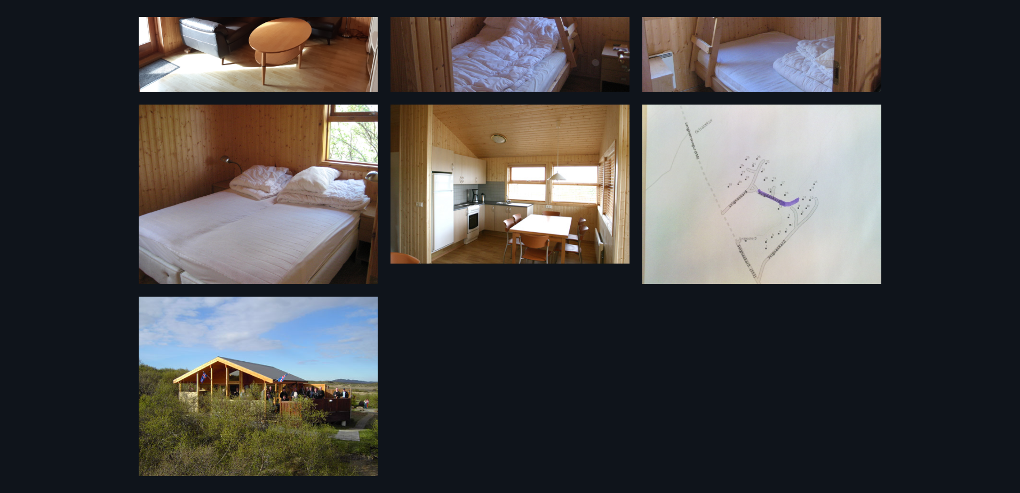
scroll to position [534, 0]
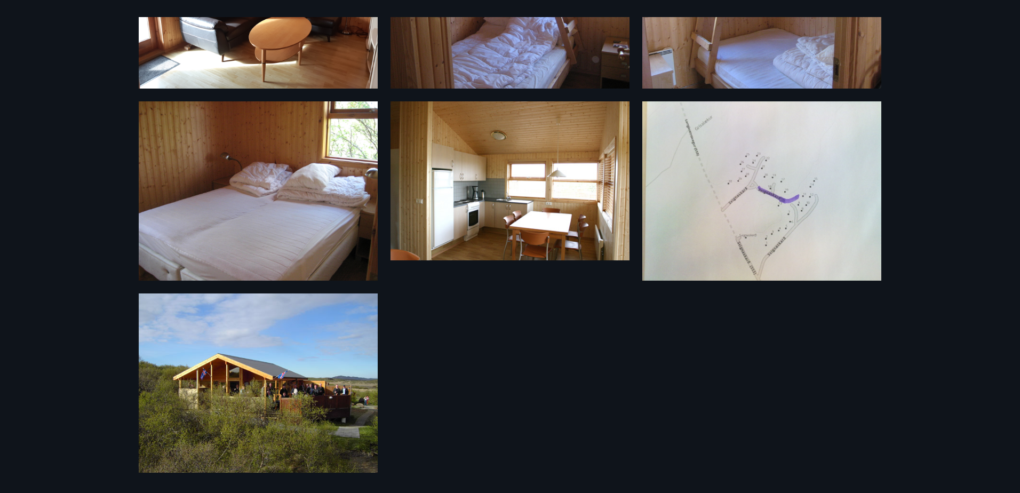
click at [313, 334] on img at bounding box center [258, 382] width 239 height 179
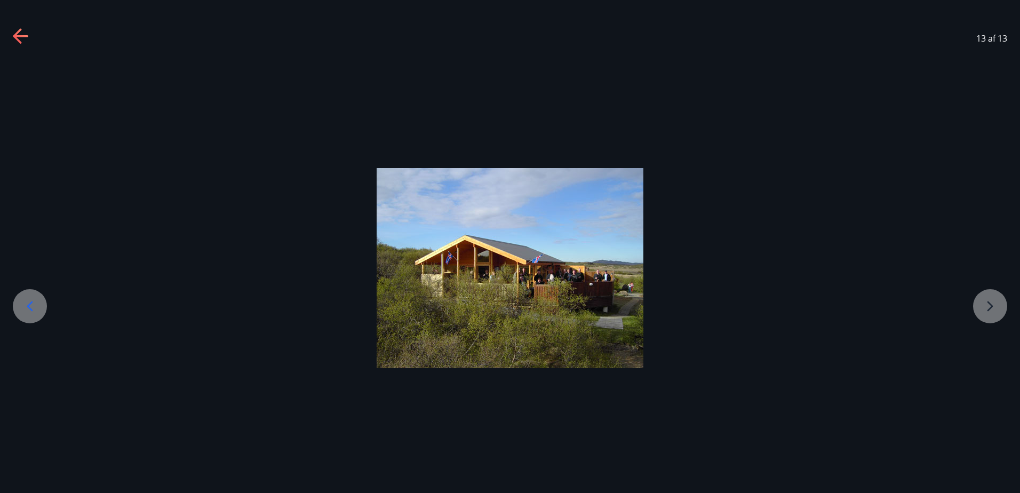
click at [767, 199] on div at bounding box center [510, 268] width 1020 height 200
click at [25, 34] on icon at bounding box center [21, 36] width 17 height 17
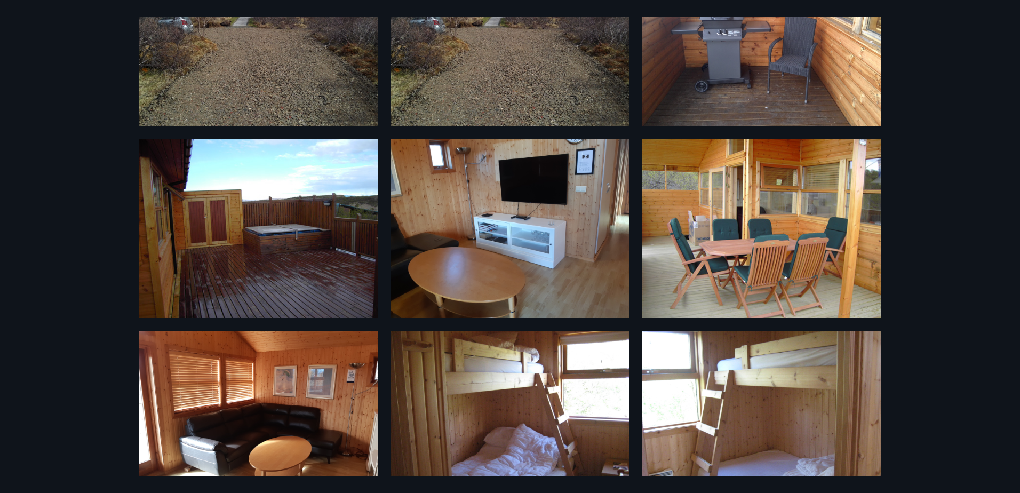
scroll to position [90, 0]
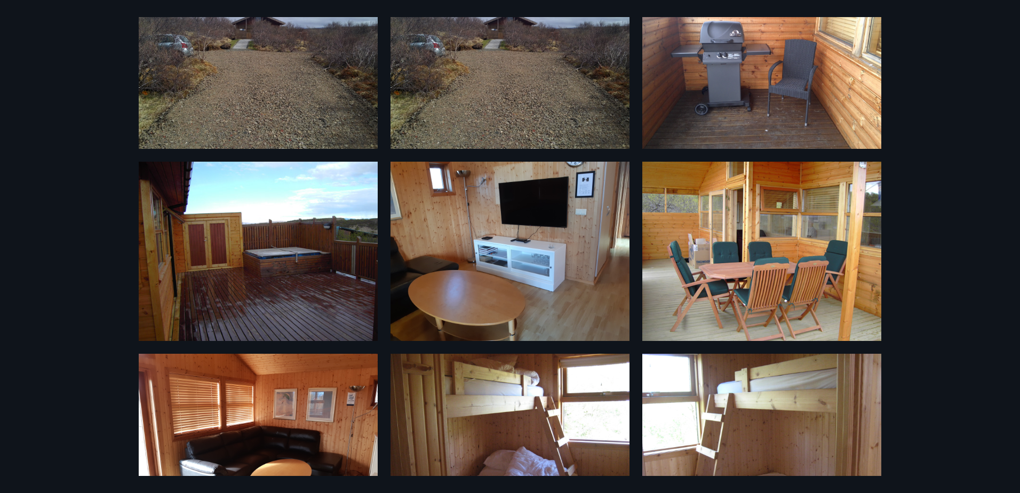
click at [262, 277] on img at bounding box center [258, 251] width 239 height 179
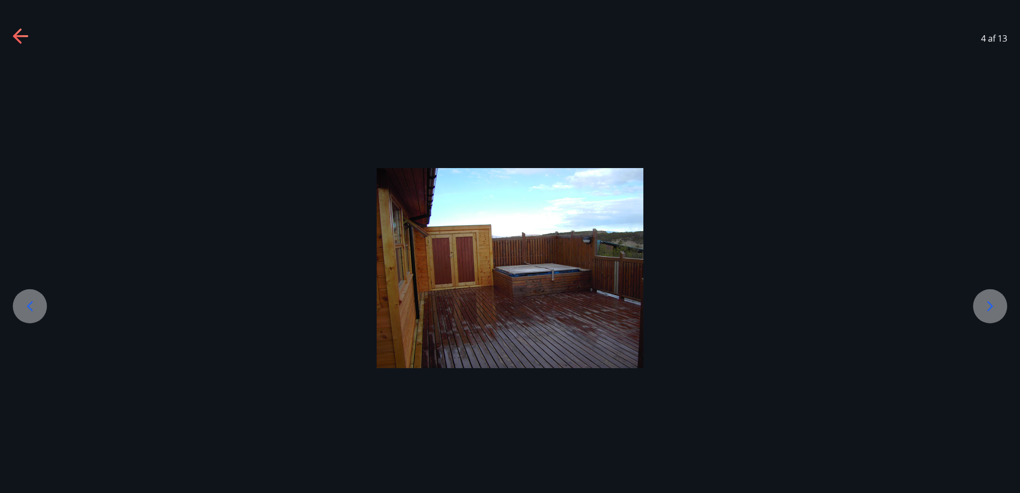
click at [23, 44] on icon at bounding box center [21, 36] width 17 height 17
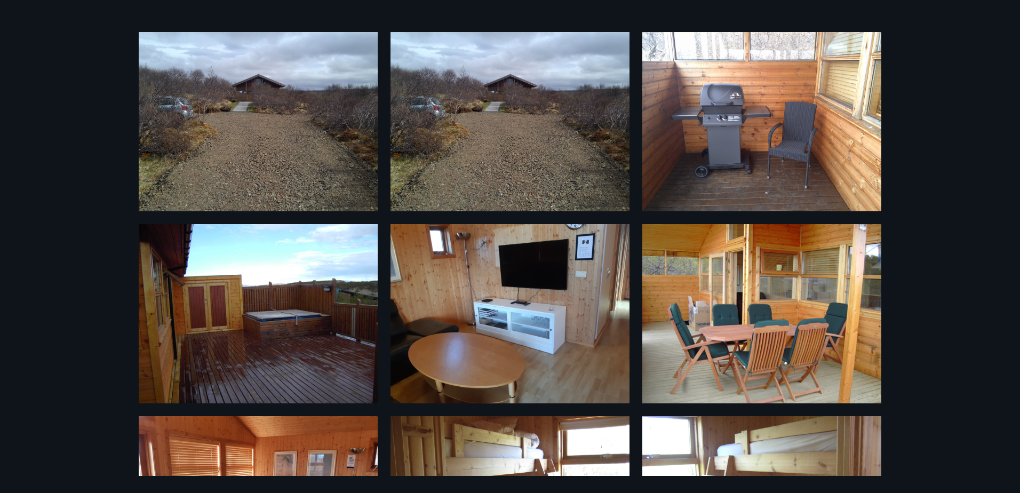
scroll to position [0, 0]
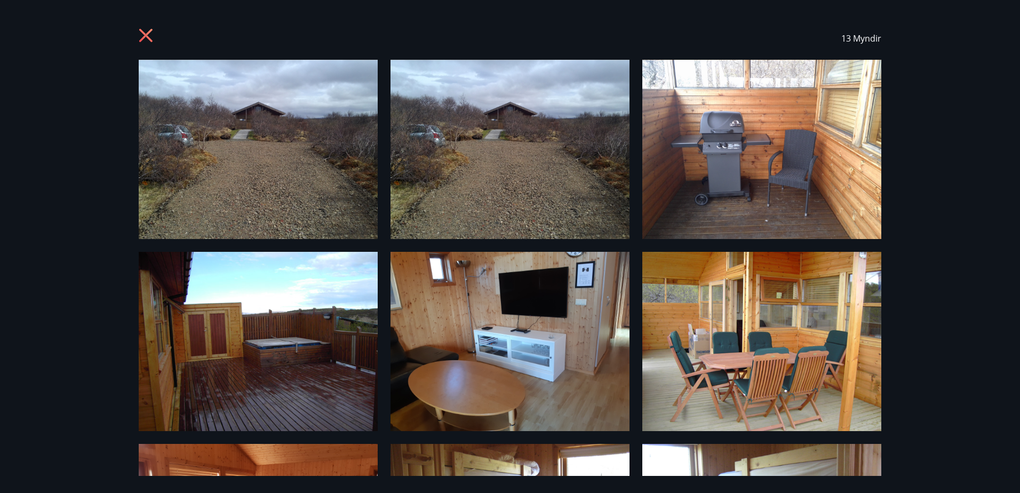
click at [285, 172] on img at bounding box center [258, 149] width 239 height 179
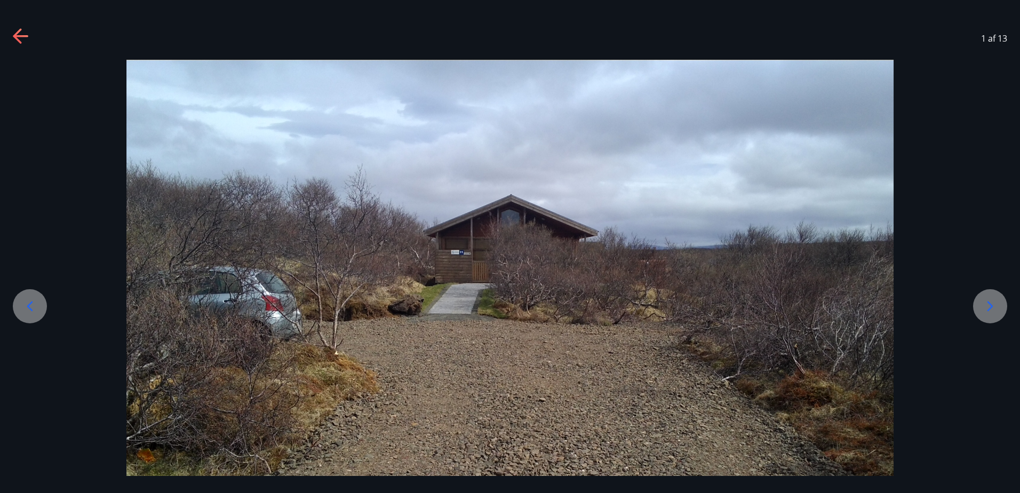
click at [27, 38] on icon at bounding box center [21, 36] width 17 height 17
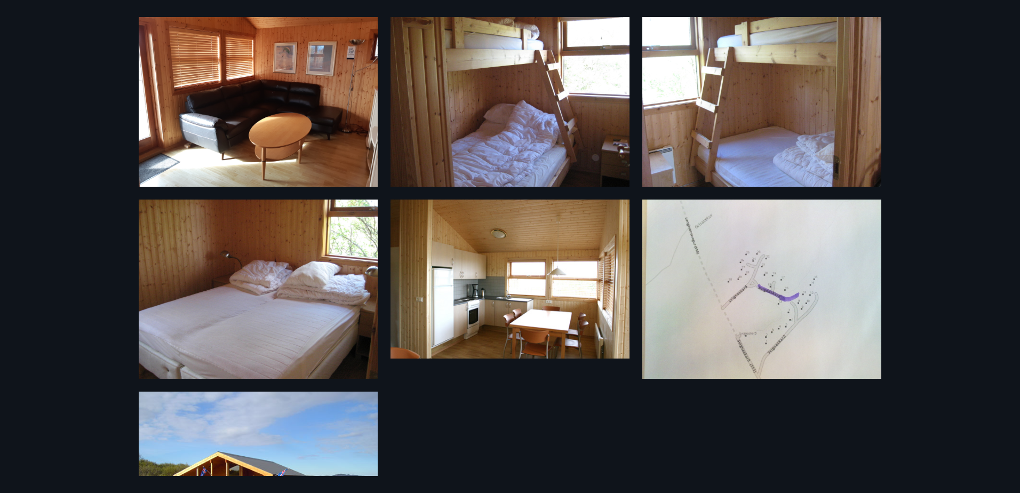
scroll to position [534, 0]
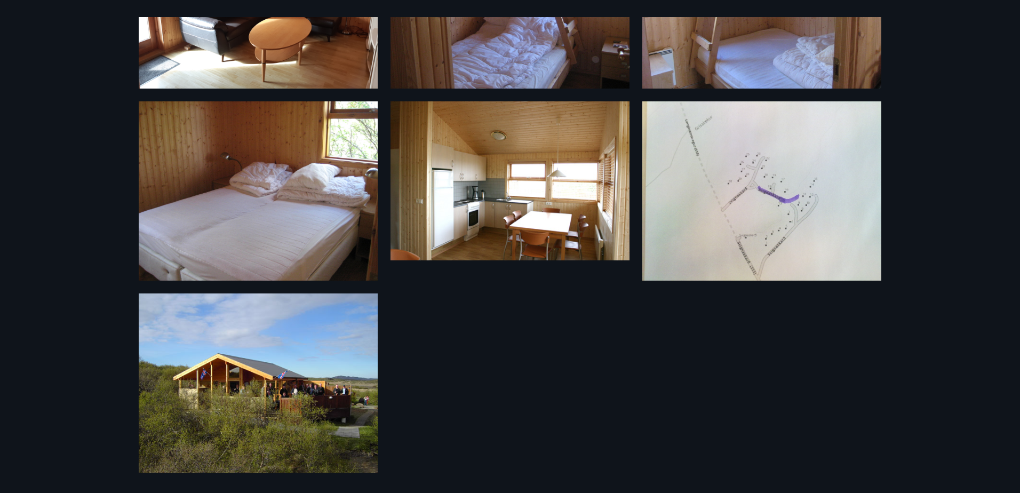
click at [275, 344] on img at bounding box center [258, 382] width 239 height 179
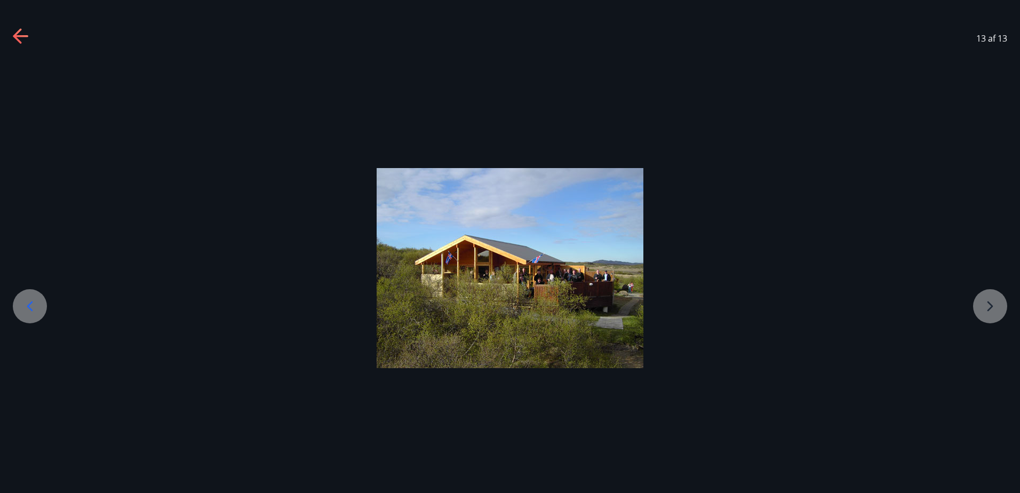
click at [26, 33] on icon at bounding box center [21, 36] width 17 height 17
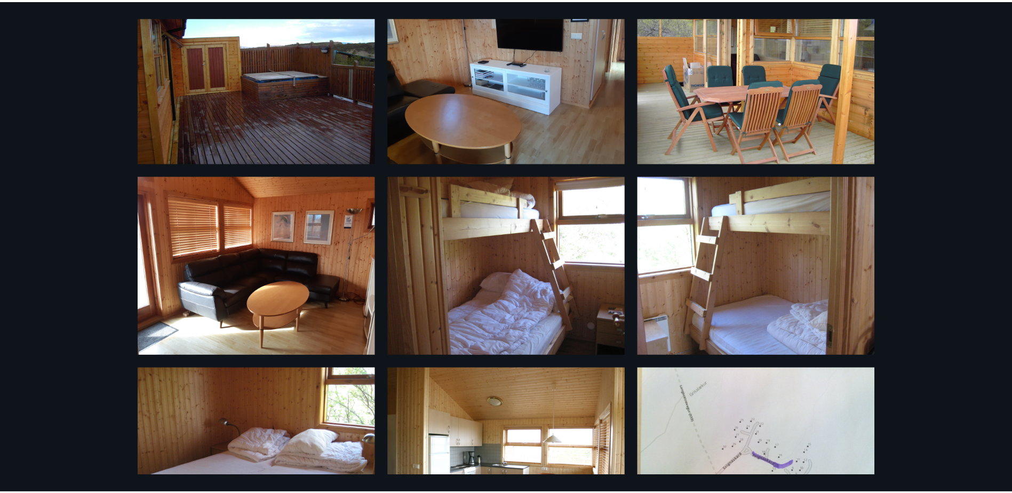
scroll to position [0, 0]
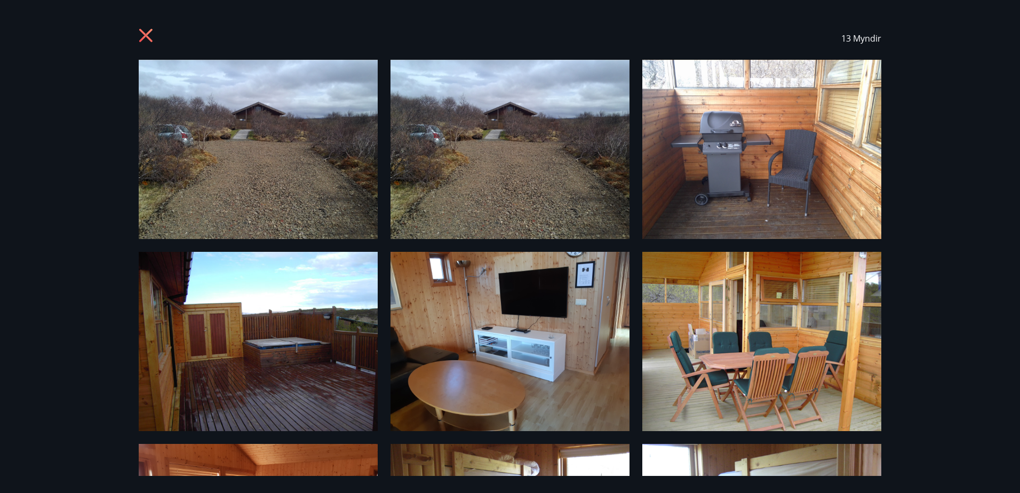
click at [316, 188] on img at bounding box center [258, 149] width 239 height 179
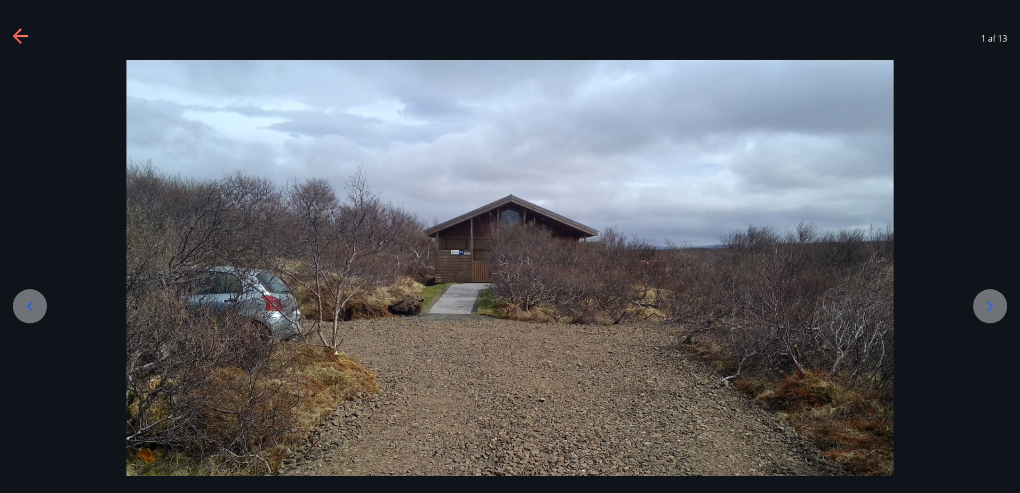
click at [23, 38] on icon at bounding box center [21, 36] width 17 height 17
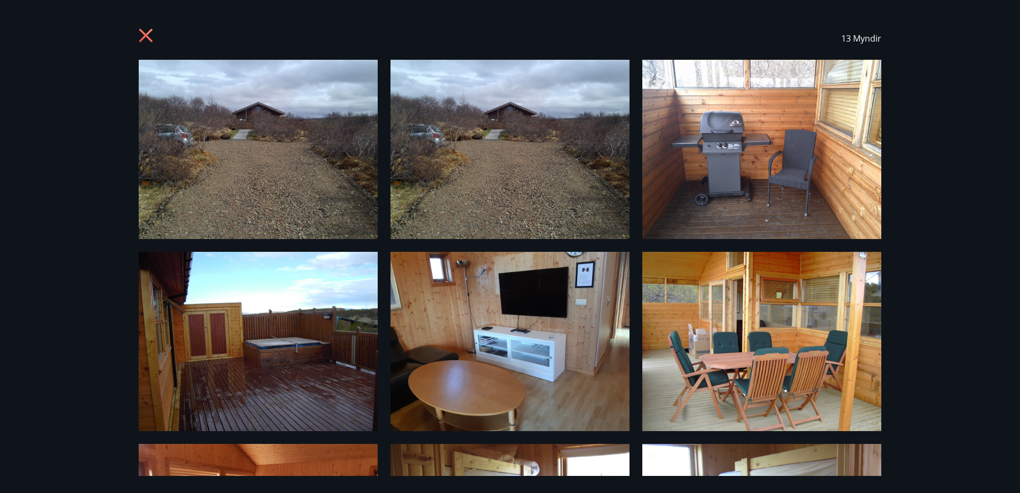
click at [739, 297] on img at bounding box center [761, 341] width 239 height 179
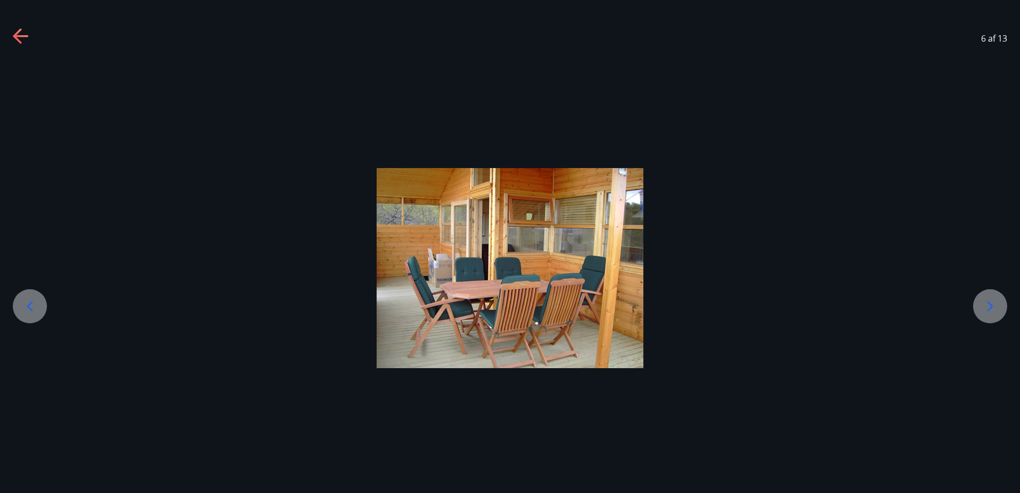
click at [726, 242] on div at bounding box center [510, 268] width 1020 height 200
click at [17, 33] on icon at bounding box center [17, 35] width 9 height 15
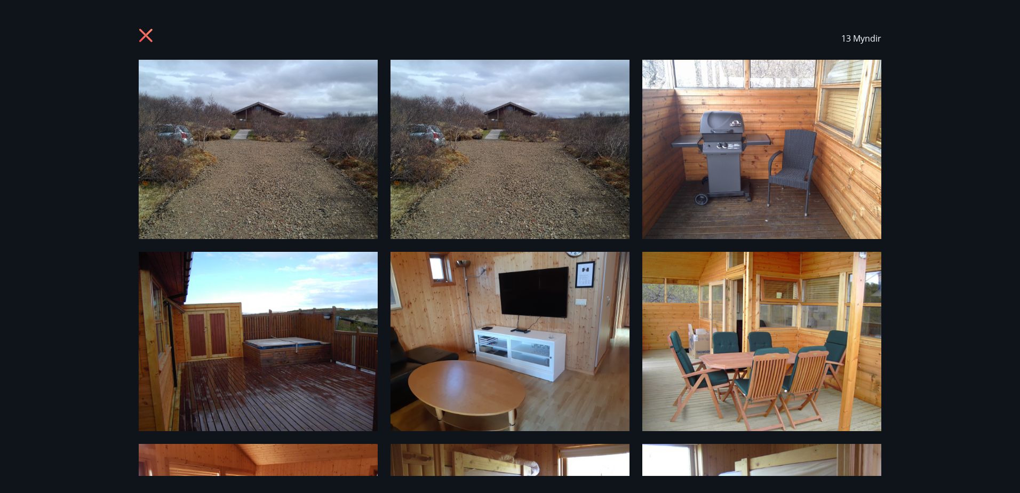
click at [147, 38] on icon at bounding box center [147, 36] width 17 height 17
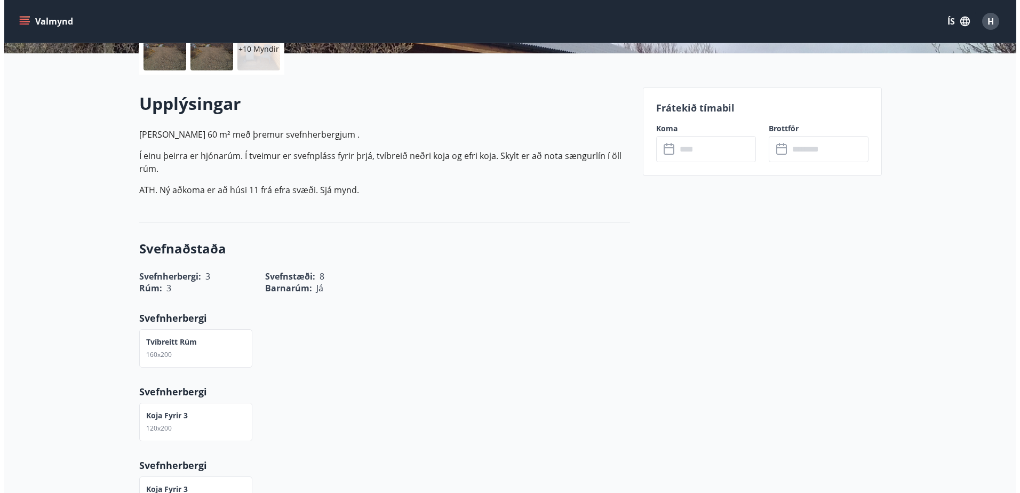
scroll to position [178, 0]
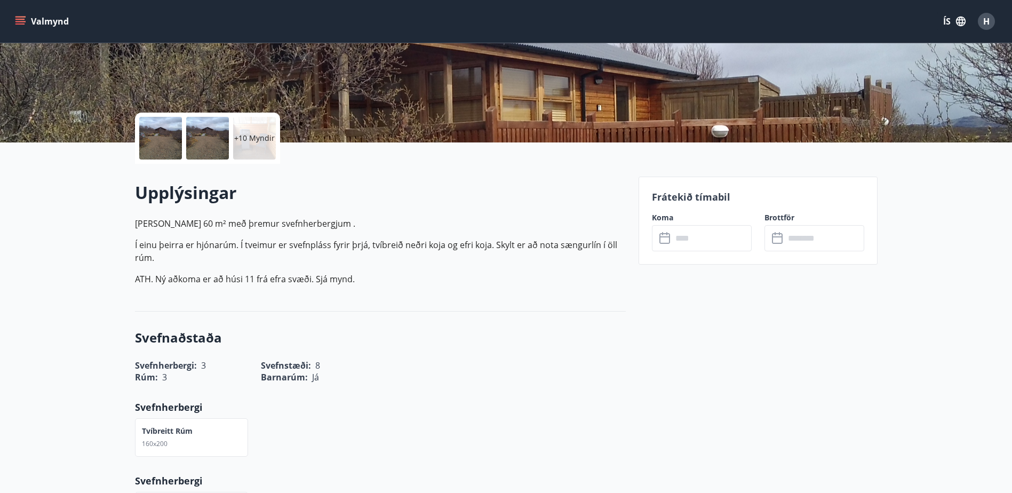
click at [256, 137] on p "+10 Myndir" at bounding box center [254, 138] width 41 height 11
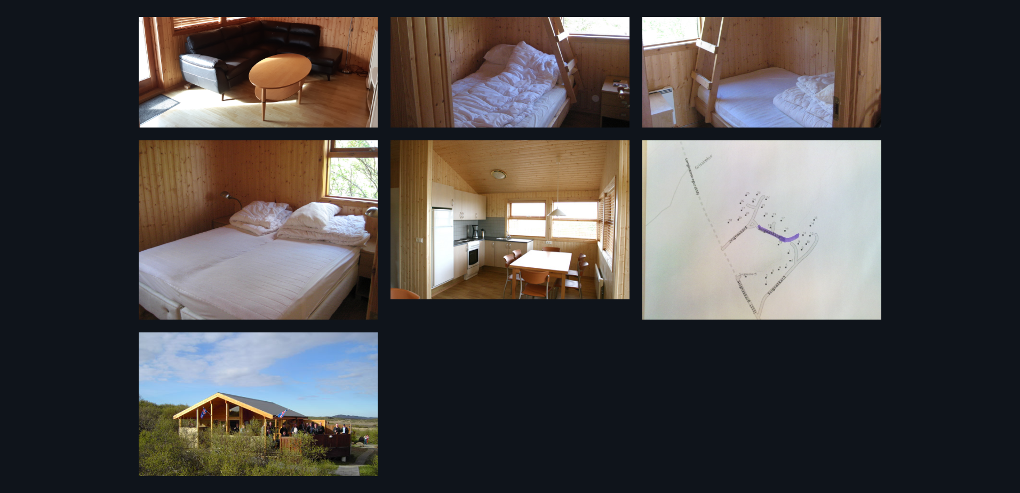
scroll to position [534, 0]
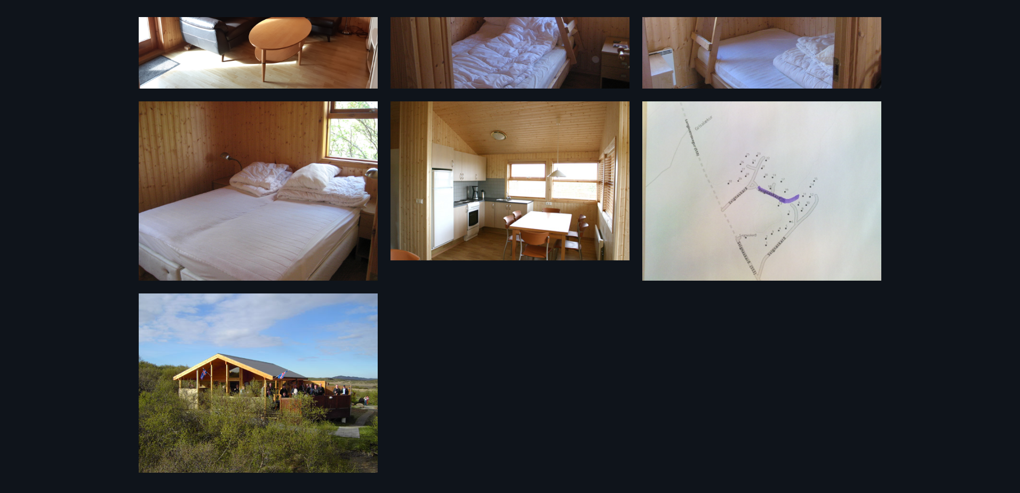
click at [747, 167] on img at bounding box center [761, 190] width 239 height 179
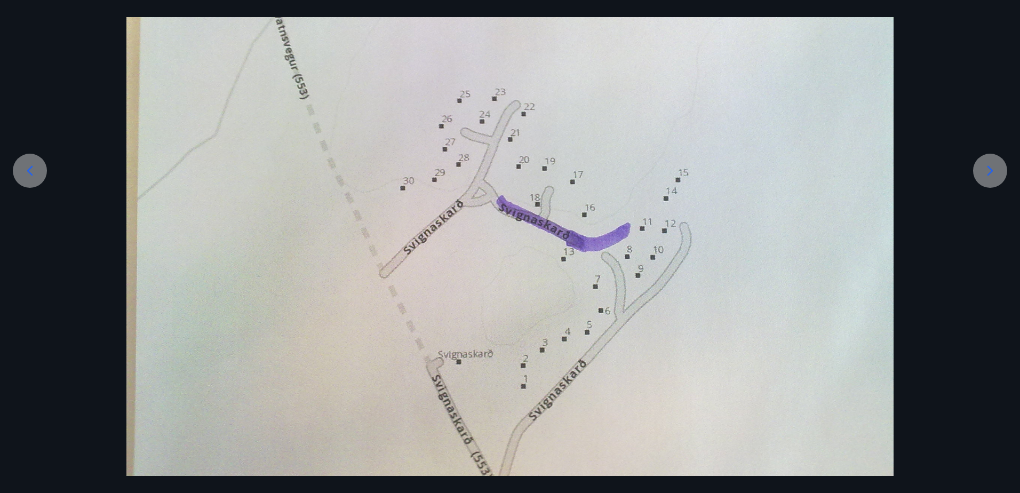
scroll to position [159, 0]
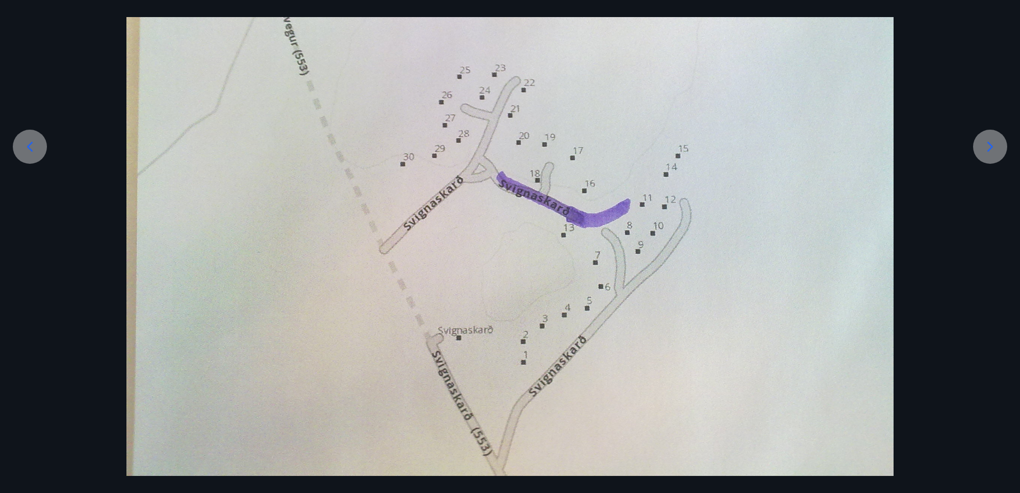
click at [991, 150] on icon at bounding box center [989, 146] width 17 height 17
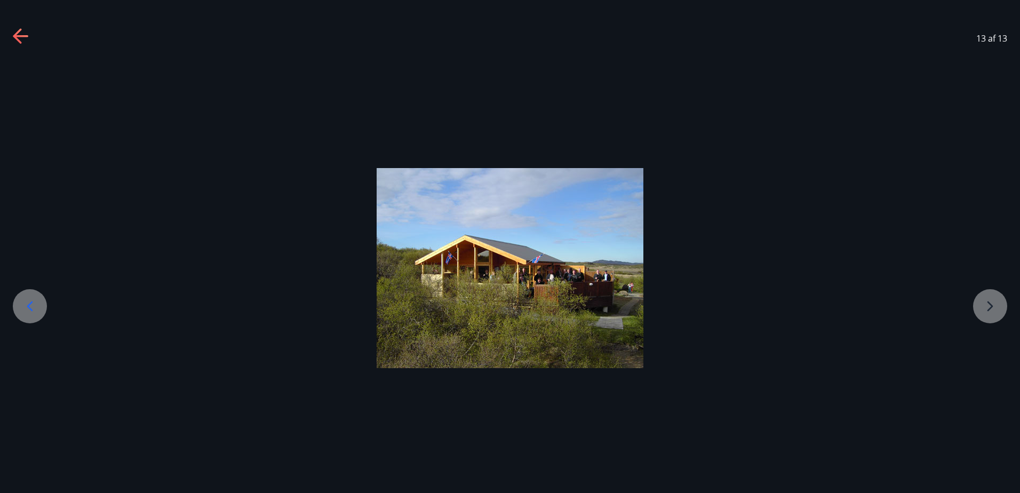
scroll to position [0, 0]
click at [991, 150] on div at bounding box center [510, 268] width 1020 height 416
click at [920, 178] on div at bounding box center [510, 268] width 1020 height 200
click at [30, 42] on div "13 af 13" at bounding box center [510, 38] width 1020 height 43
click at [23, 38] on icon at bounding box center [21, 36] width 17 height 17
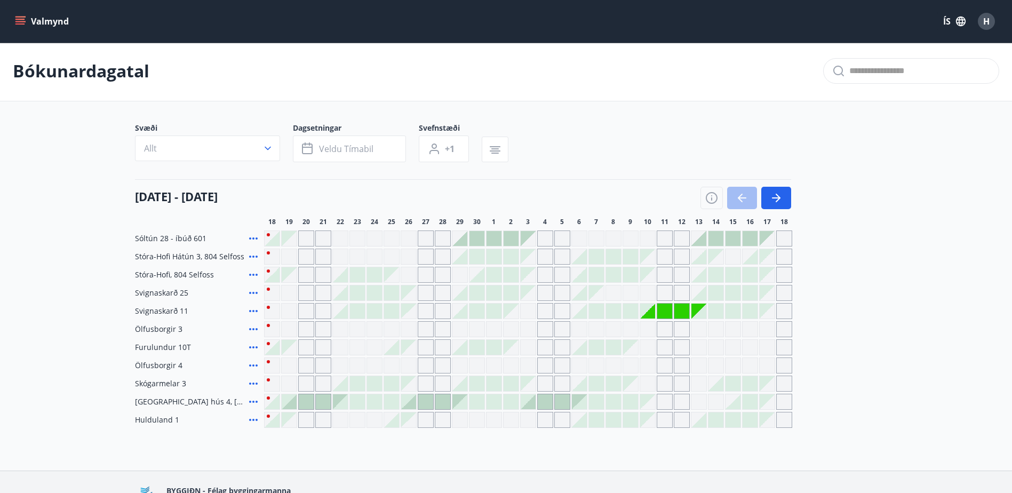
scroll to position [69, 0]
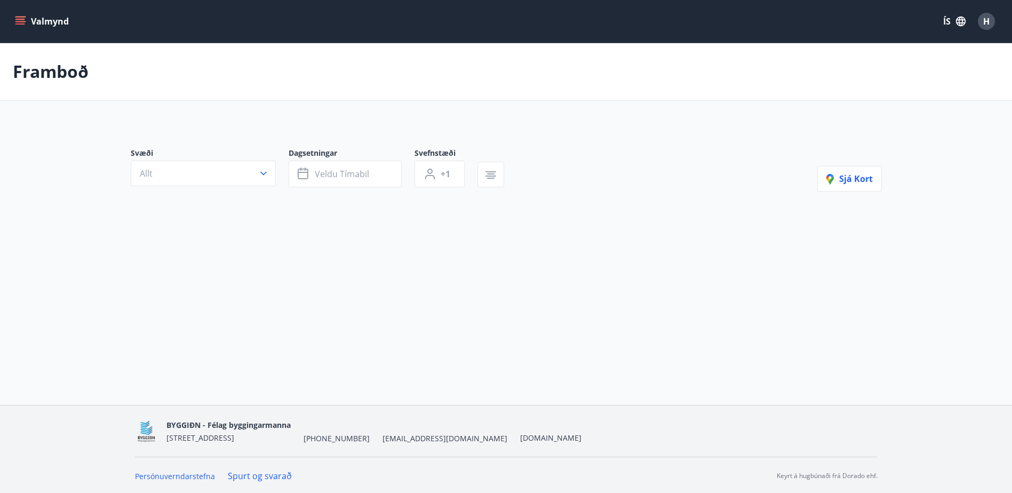
type input "*"
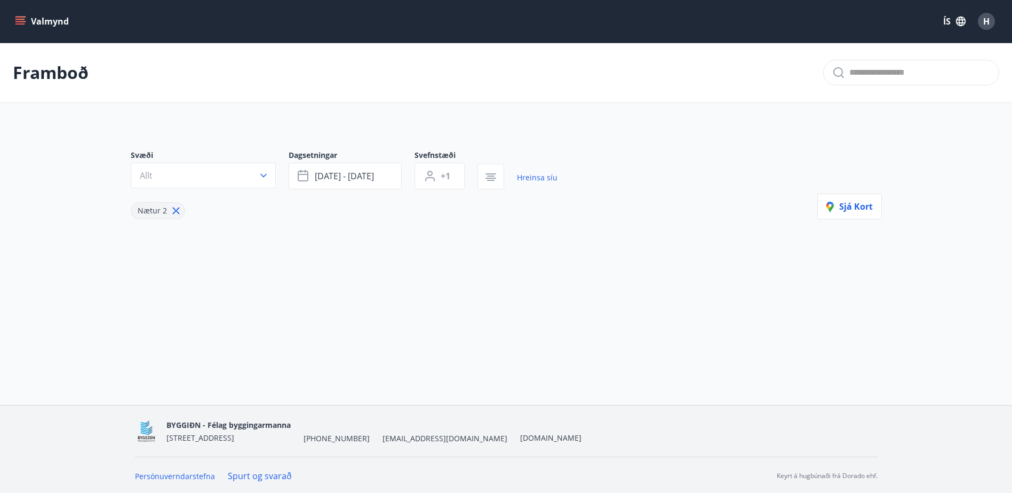
click at [62, 27] on button "Valmynd" at bounding box center [43, 21] width 60 height 19
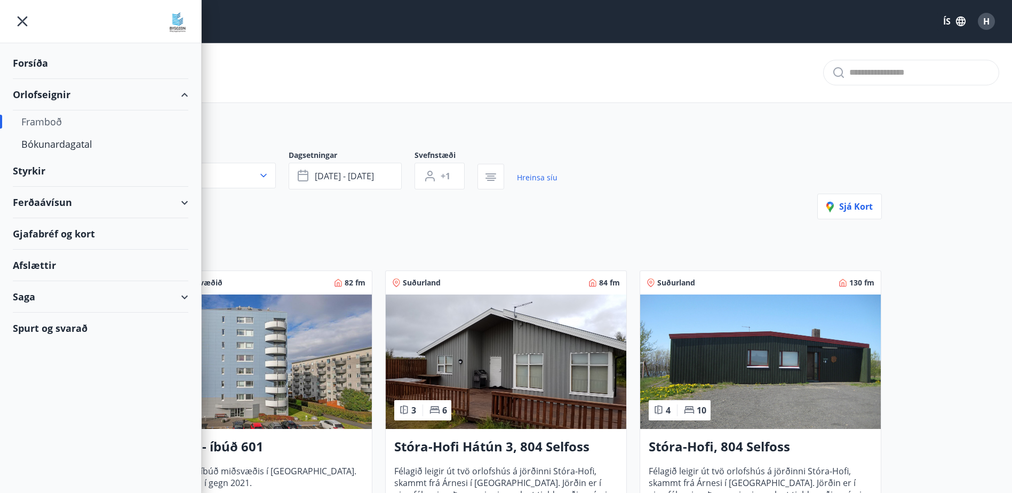
click at [53, 267] on div "Afslættir" at bounding box center [100, 265] width 175 height 31
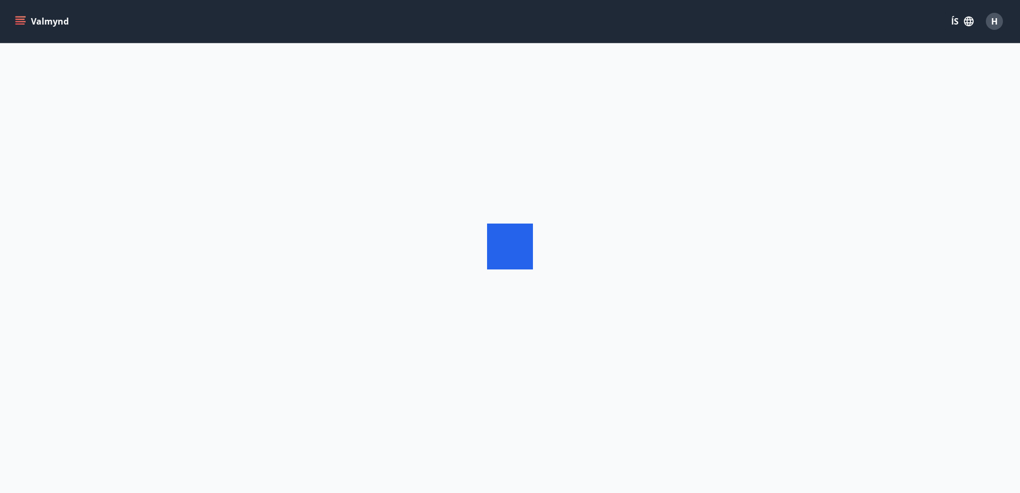
click at [53, 267] on div at bounding box center [510, 246] width 1020 height 493
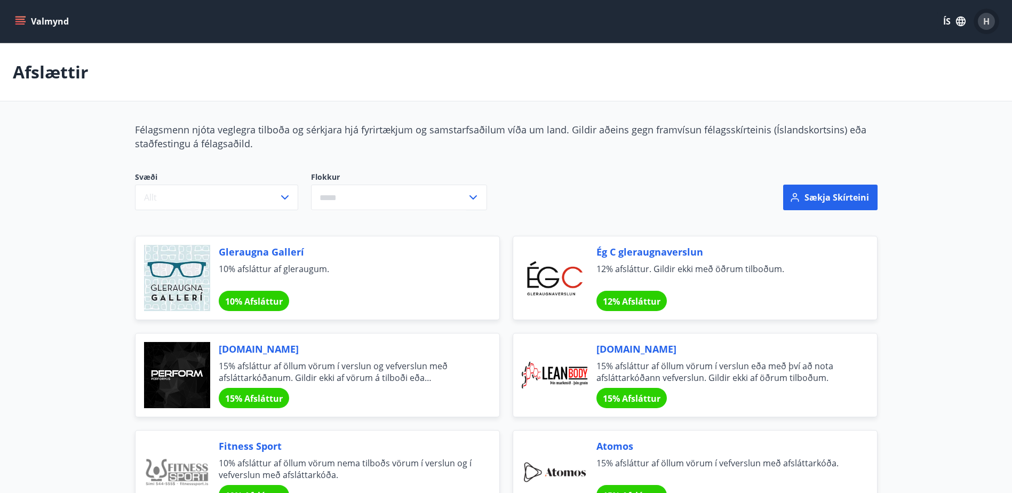
click at [983, 19] on span "H" at bounding box center [986, 21] width 6 height 12
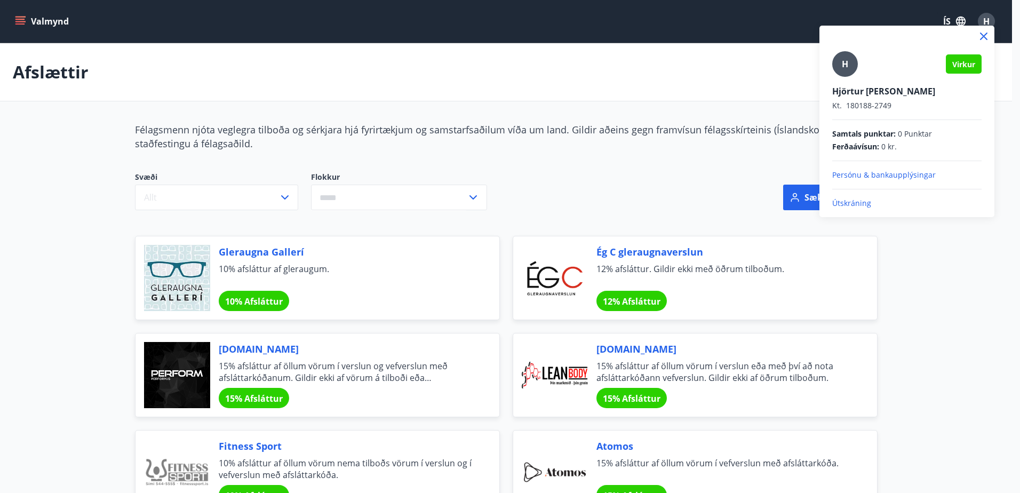
click at [888, 131] on span "Samtals punktar :" at bounding box center [863, 134] width 63 height 11
click at [882, 143] on span "0 kr." at bounding box center [888, 146] width 15 height 11
click at [960, 69] on div "Virkur" at bounding box center [964, 63] width 36 height 19
click at [28, 21] on div at bounding box center [510, 246] width 1020 height 493
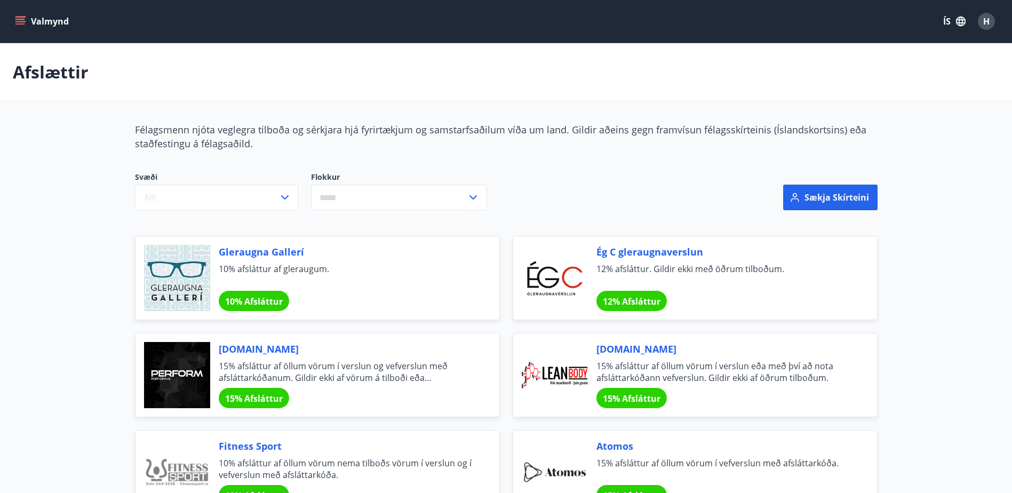
click at [28, 21] on button "Valmynd" at bounding box center [43, 21] width 60 height 19
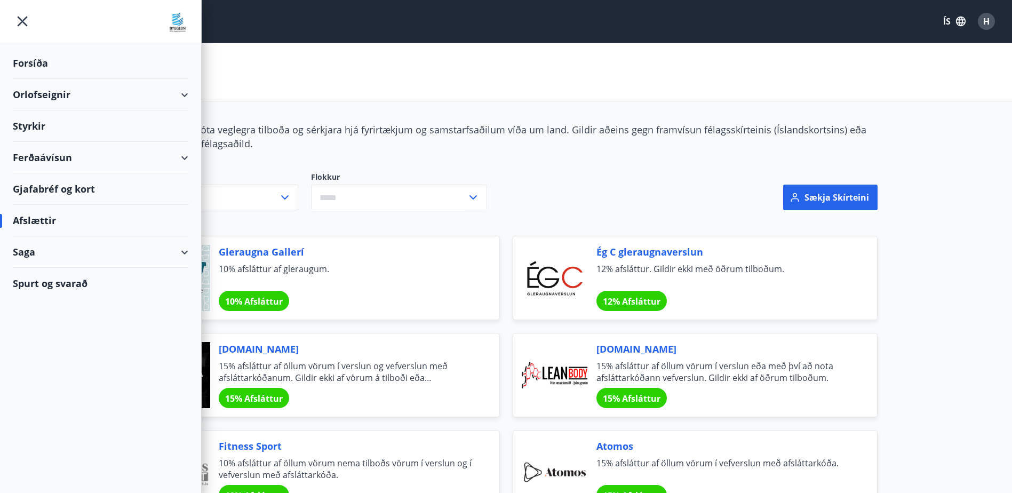
click at [44, 65] on div "Forsíða" at bounding box center [100, 62] width 175 height 31
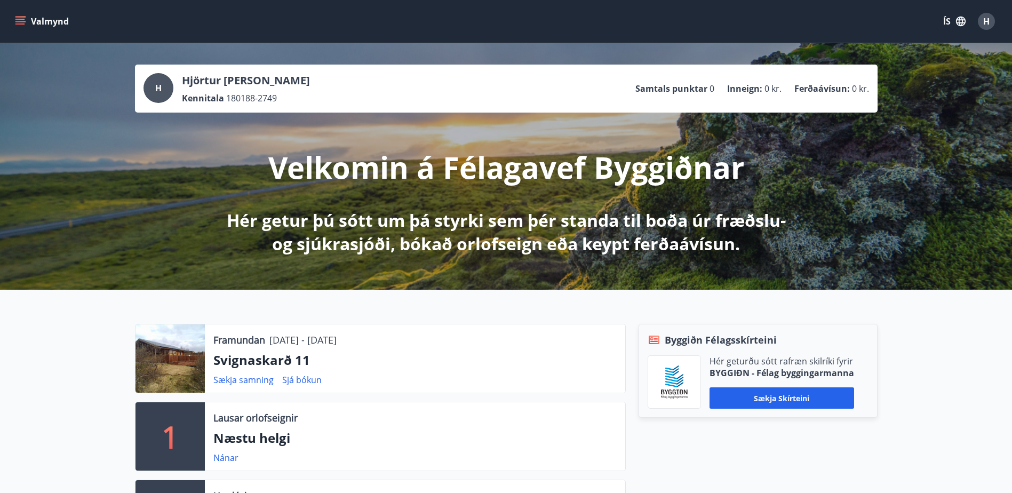
scroll to position [89, 0]
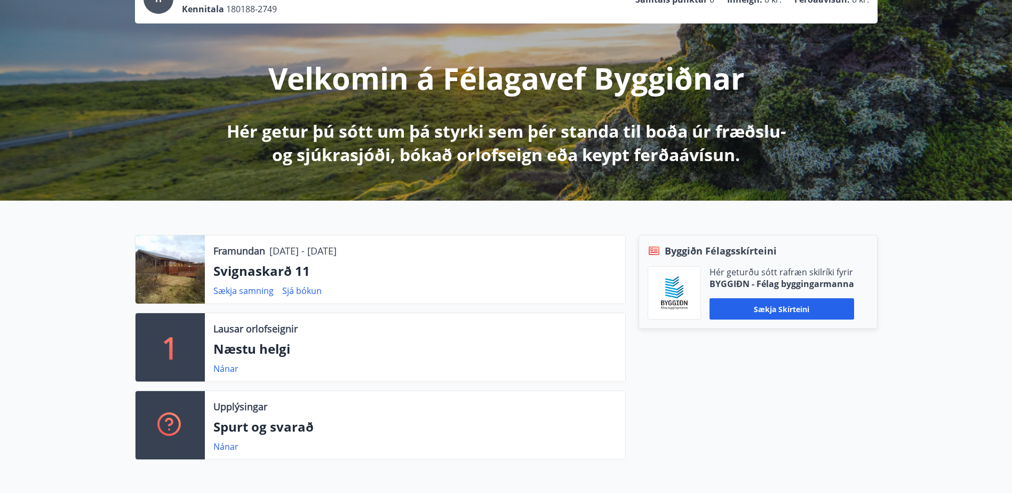
click at [191, 259] on div at bounding box center [169, 269] width 69 height 68
click at [235, 253] on p "Framundan" at bounding box center [239, 251] width 52 height 14
click at [195, 270] on div at bounding box center [169, 269] width 69 height 68
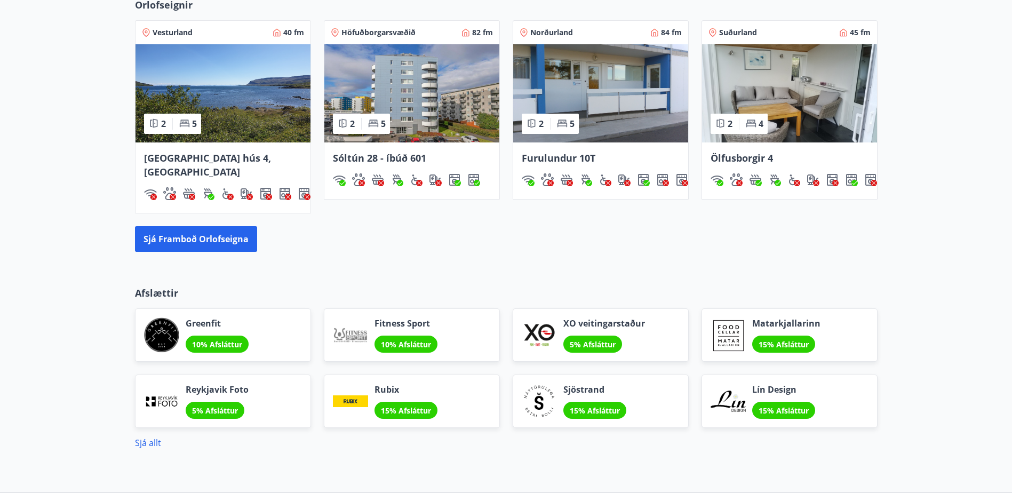
scroll to position [622, 0]
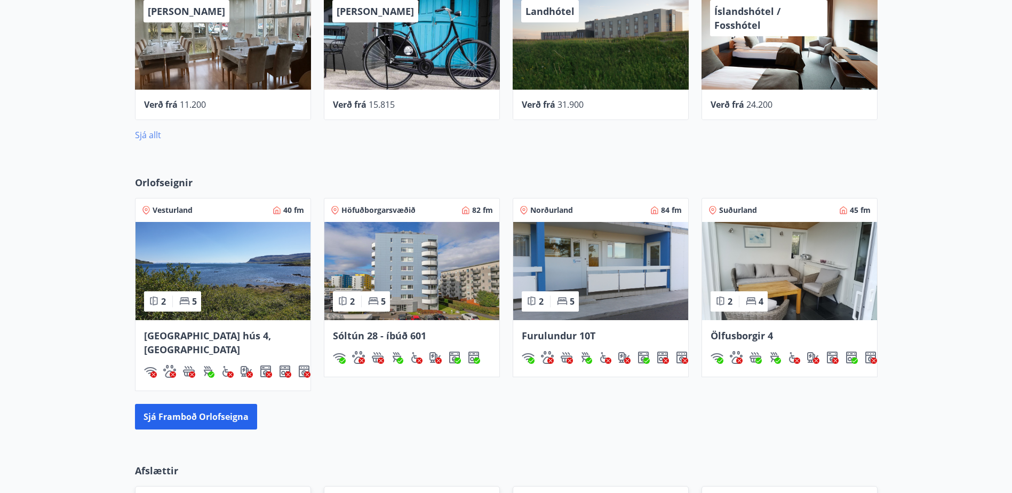
click at [158, 139] on link "Sjá allt" at bounding box center [148, 135] width 26 height 12
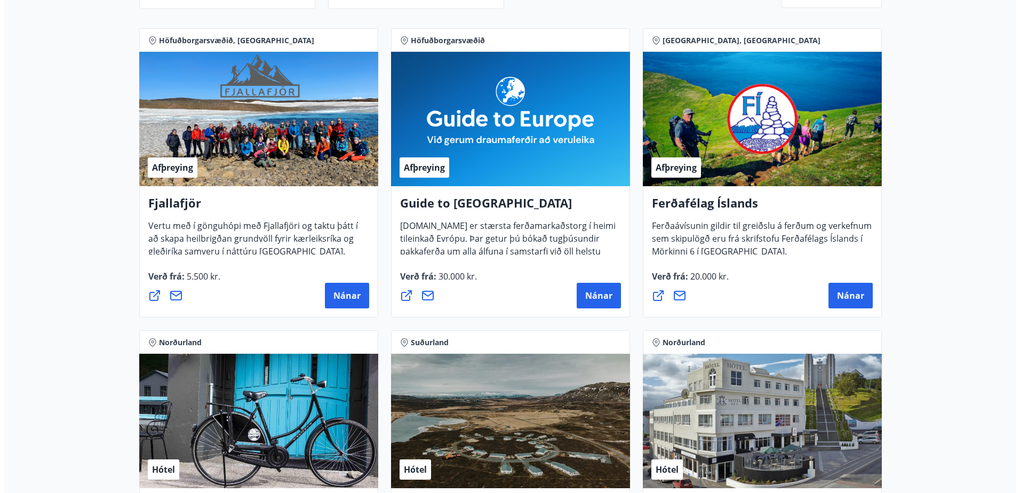
scroll to position [444, 0]
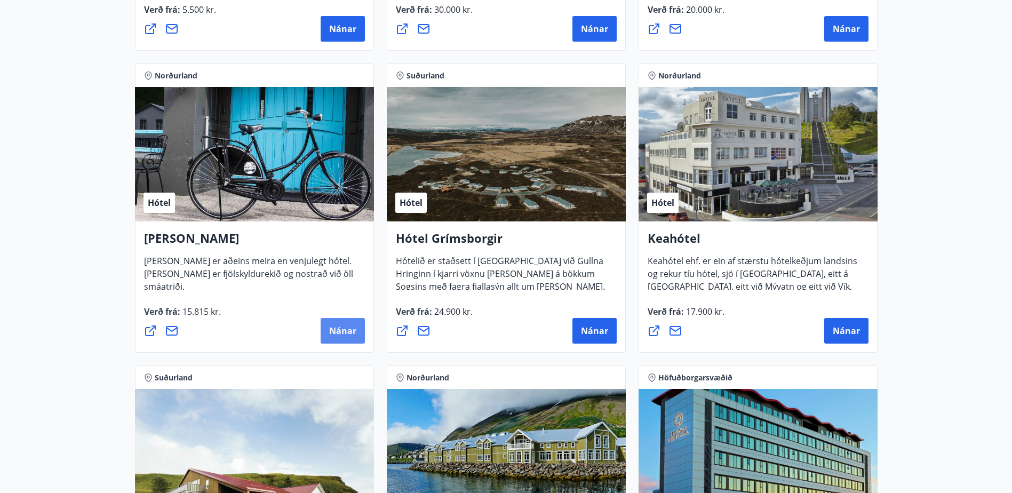
drag, startPoint x: 355, startPoint y: 337, endPoint x: 342, endPoint y: 330, distance: 14.3
click at [342, 330] on span "Nánar" at bounding box center [342, 331] width 27 height 12
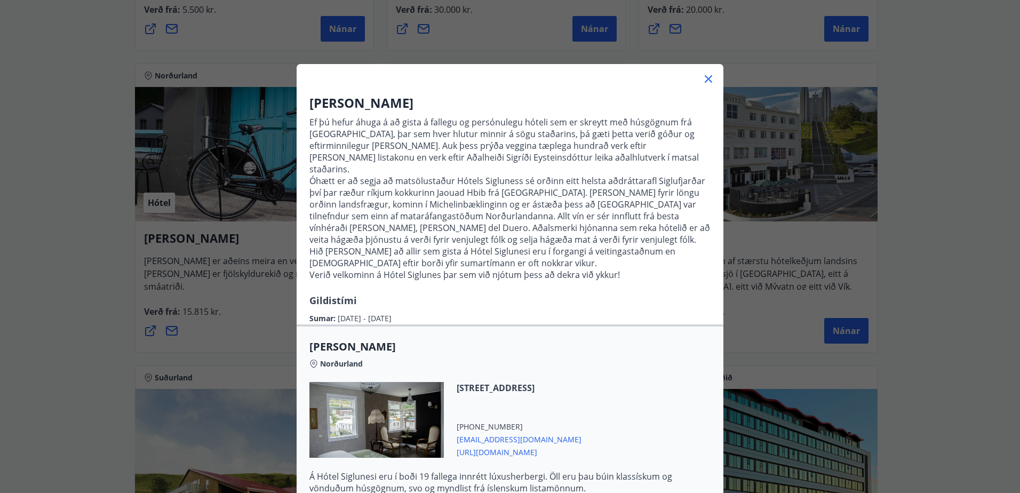
click at [923, 270] on div "Hótel Siglunes Ef þú hefur áhuga á að gista á fallegu og persónulegu hóteli sem…" at bounding box center [510, 246] width 1020 height 493
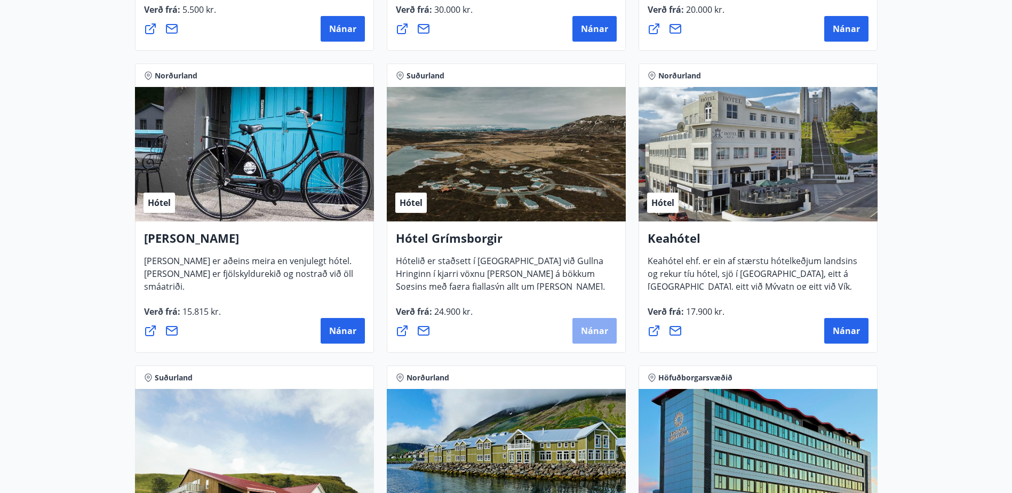
click at [595, 330] on span "Nánar" at bounding box center [594, 331] width 27 height 12
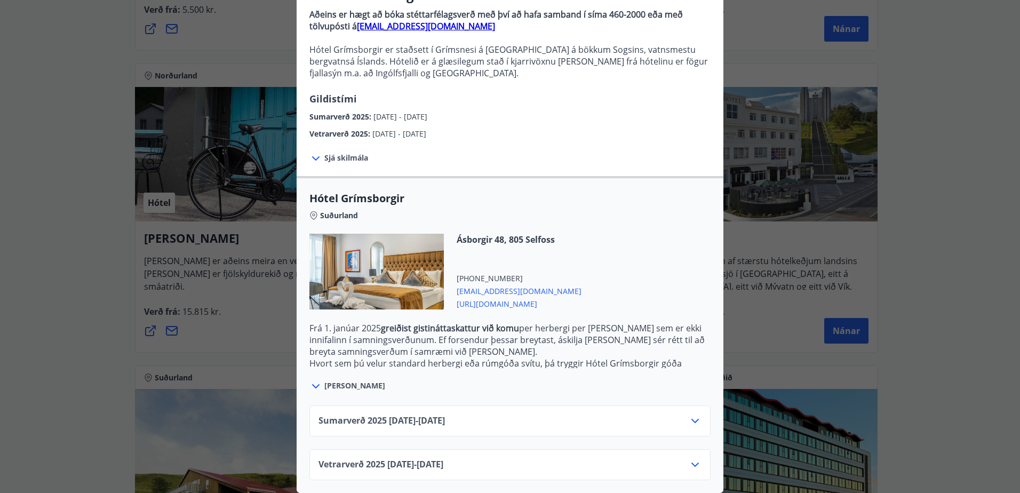
scroll to position [116, 0]
click at [680, 414] on div "Sumarverð 2025 16.05.25 - 30.09.25" at bounding box center [509, 424] width 383 height 21
click at [689, 414] on icon at bounding box center [695, 420] width 13 height 13
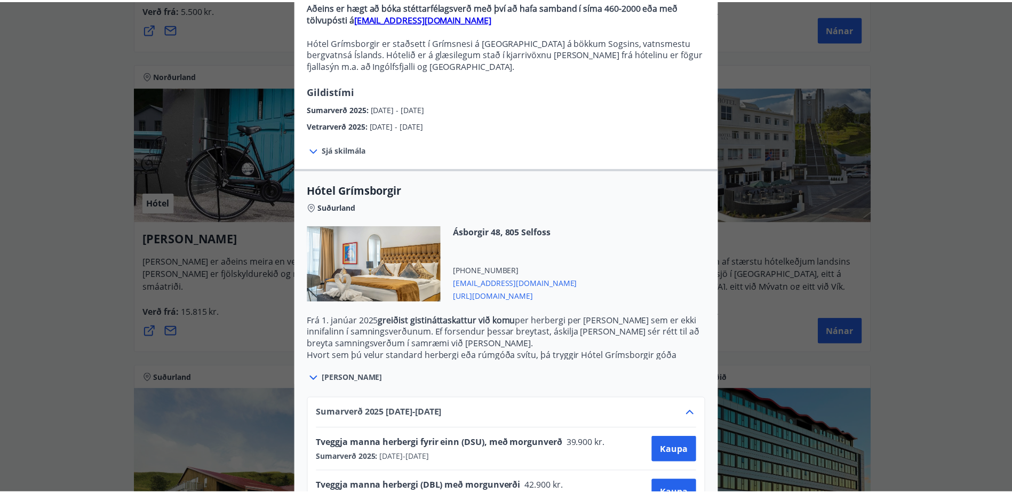
scroll to position [202, 0]
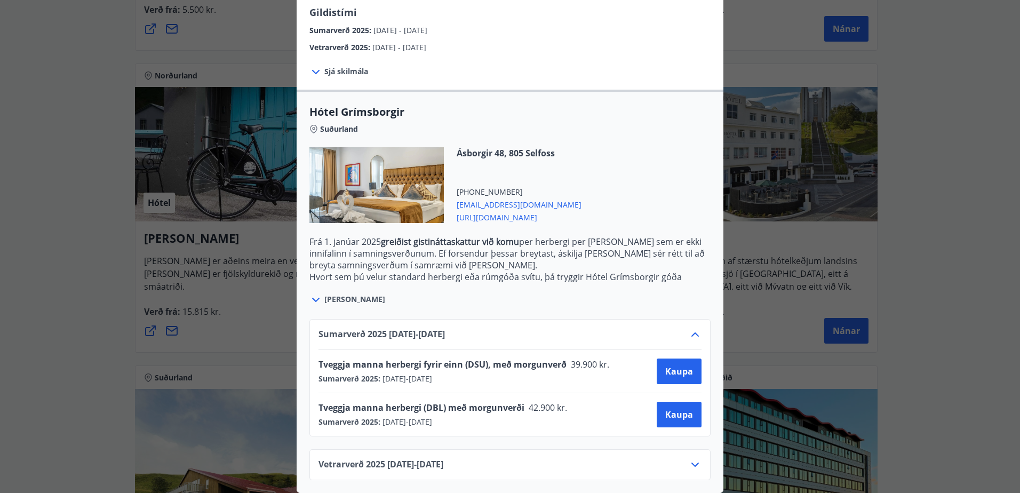
click at [689, 458] on icon at bounding box center [695, 464] width 13 height 13
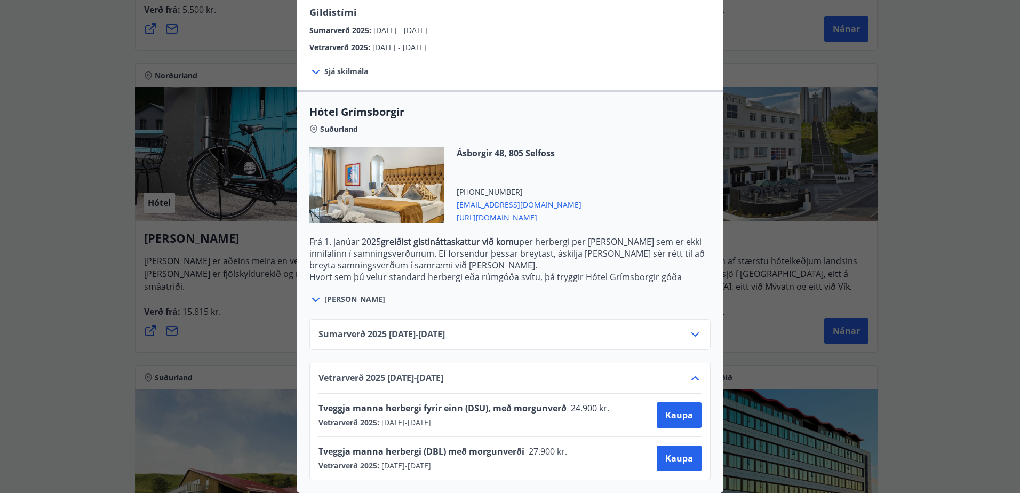
click at [952, 224] on div "Hótel Grímsborgir Aðeins er hægt að bóka stéttarfélagsverð með því að hafa samb…" at bounding box center [510, 52] width 1020 height 493
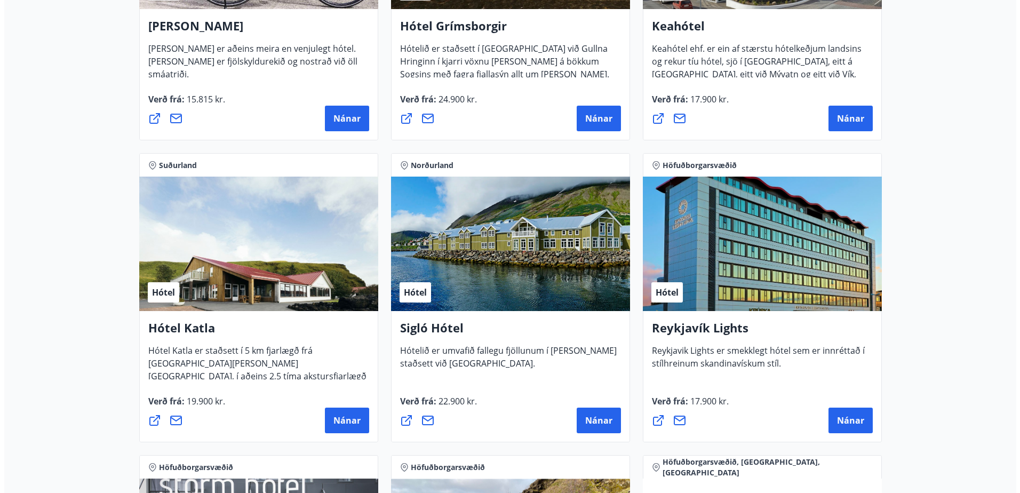
scroll to position [711, 0]
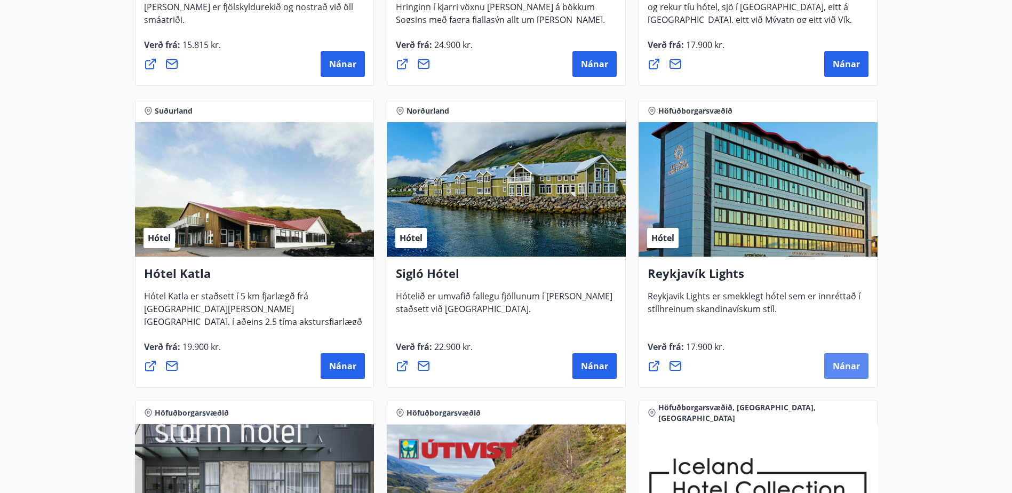
click at [850, 364] on span "Nánar" at bounding box center [846, 366] width 27 height 12
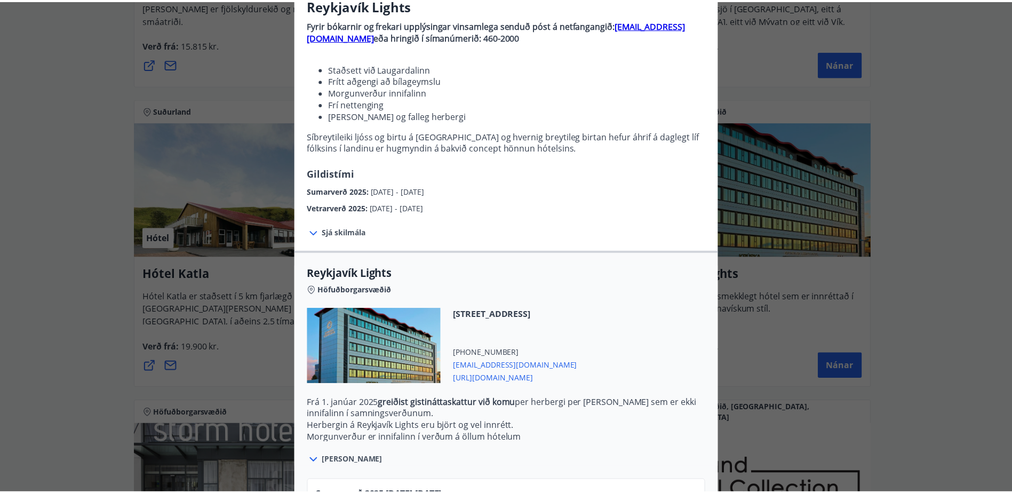
scroll to position [178, 0]
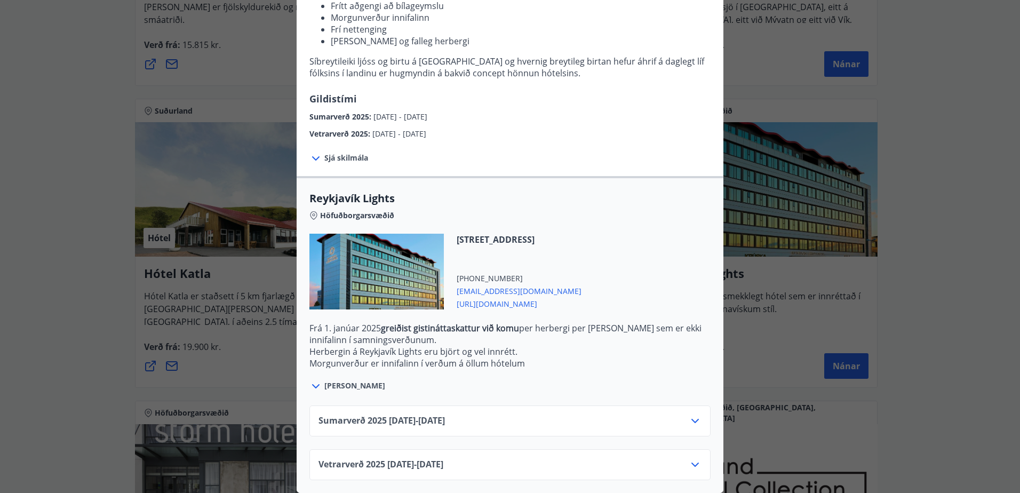
click at [931, 197] on div "Reykjavík Lights Fyrir bókarnir og frekari upplýsingar vinsamlega senduð póst á…" at bounding box center [510, 74] width 1020 height 493
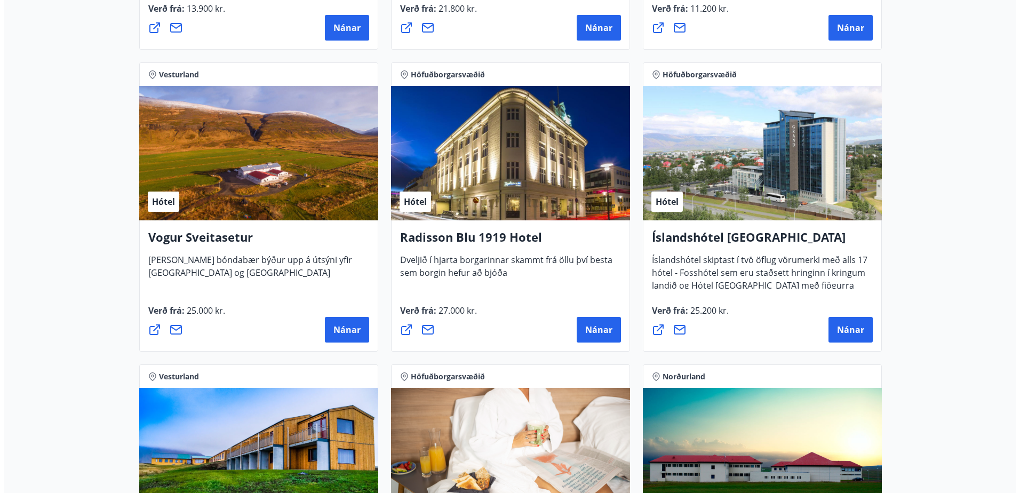
scroll to position [1956, 0]
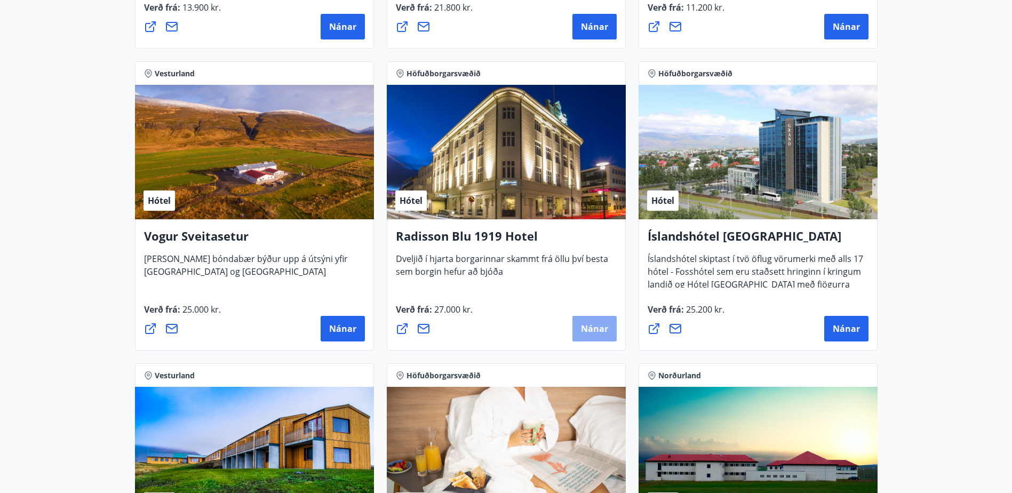
click at [601, 333] on span "Nánar" at bounding box center [594, 329] width 27 height 12
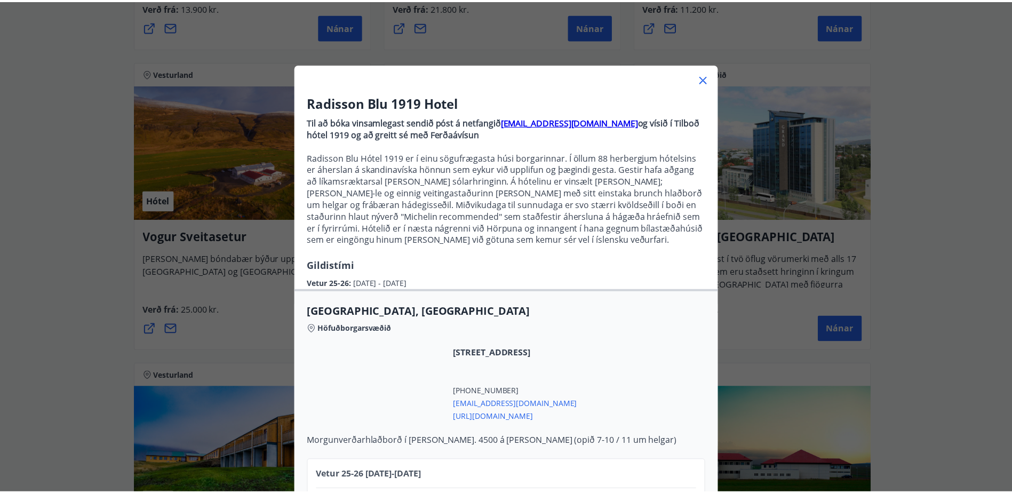
scroll to position [73, 0]
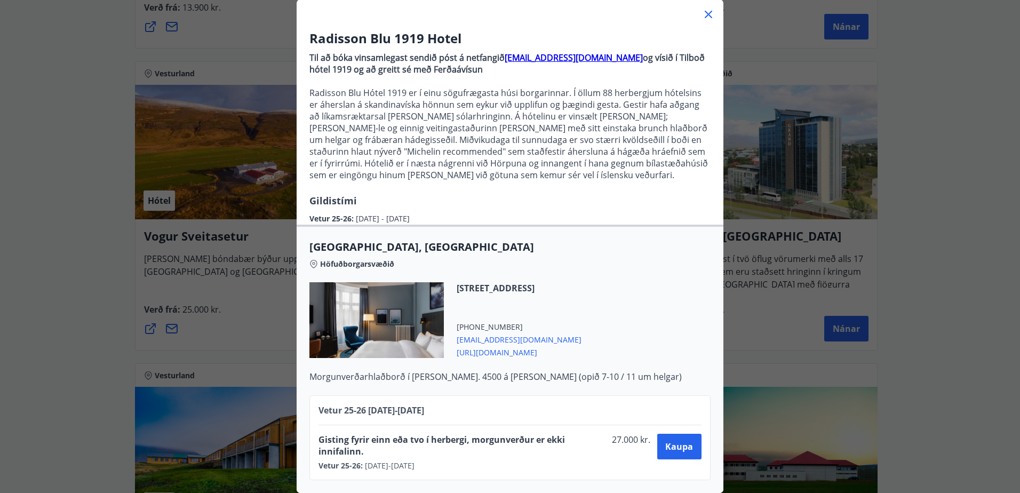
click at [976, 265] on div "Radisson Blu 1919 Hotel Til að bóka vinsamlegast sendið póst á netfangið sales.…" at bounding box center [510, 181] width 1020 height 493
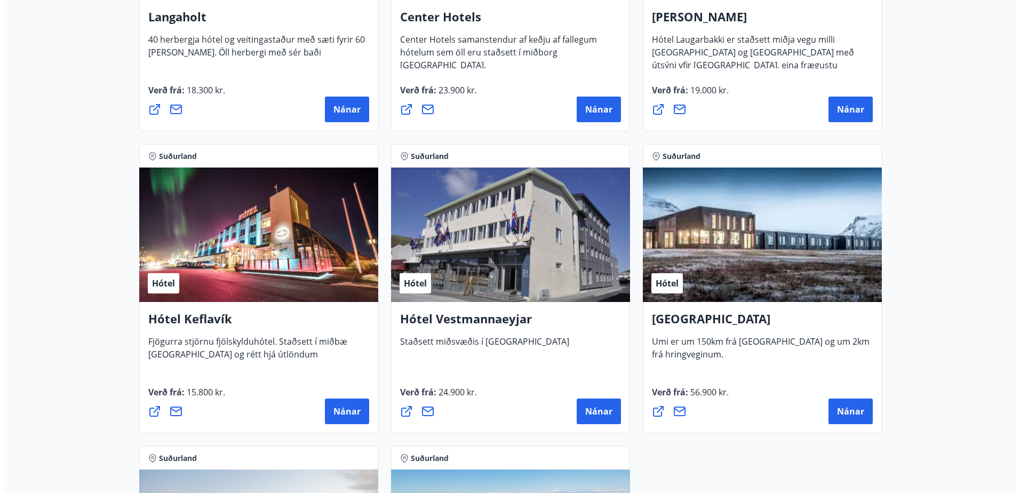
scroll to position [2502, 0]
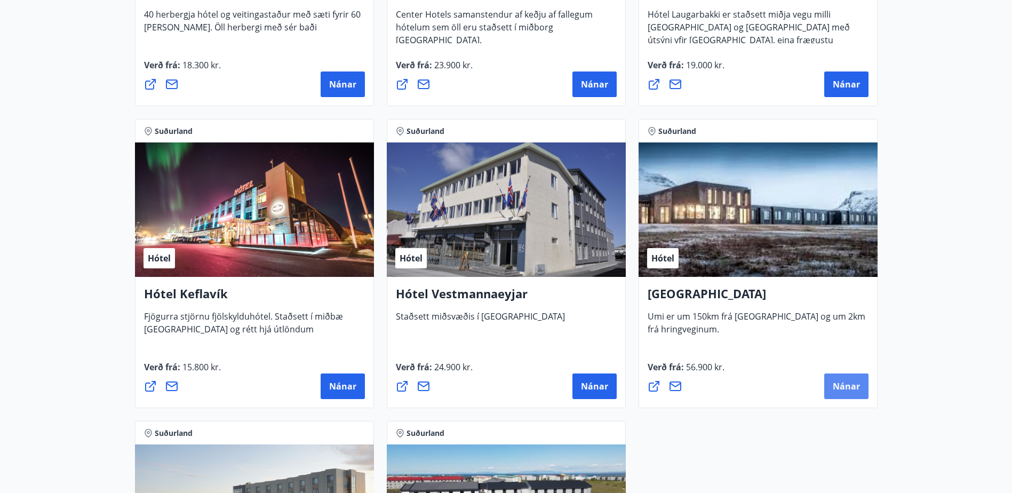
click at [833, 380] on span "Nánar" at bounding box center [846, 386] width 27 height 12
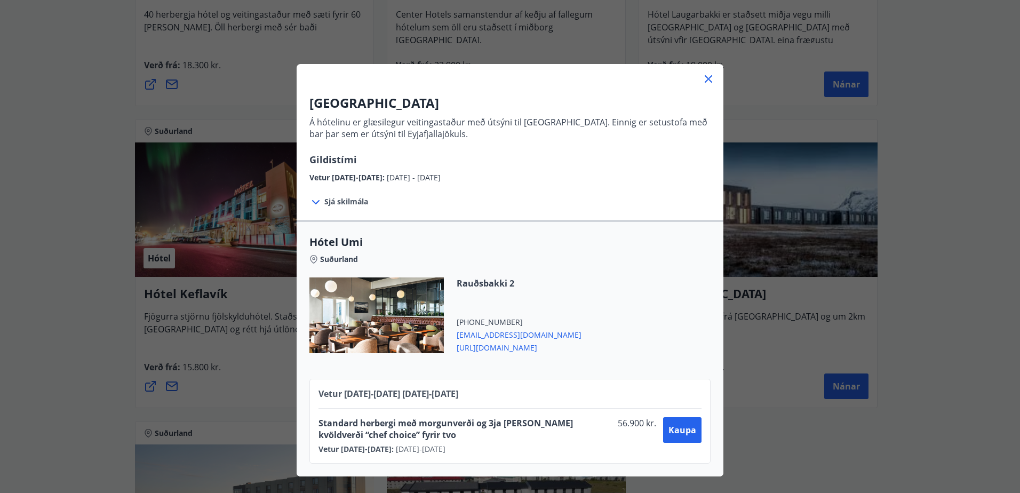
click at [311, 199] on icon at bounding box center [315, 202] width 13 height 13
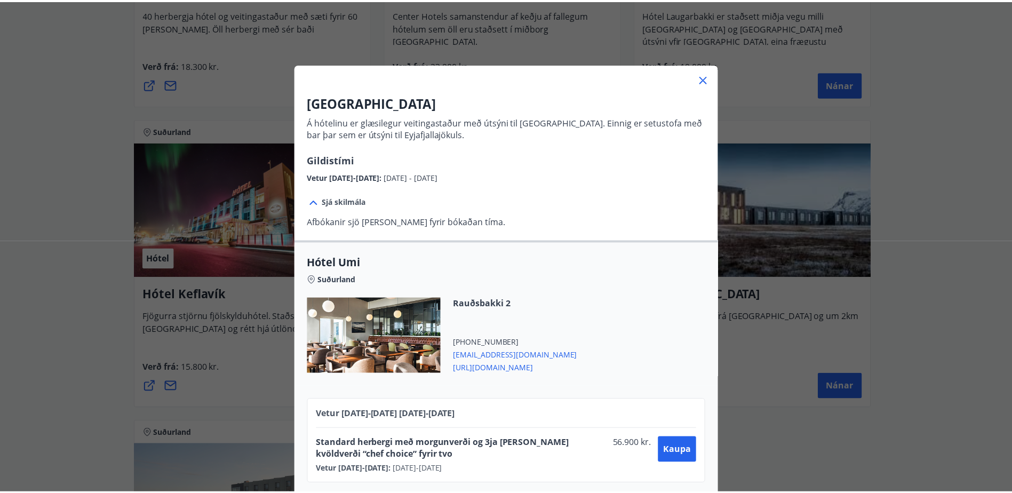
scroll to position [12, 0]
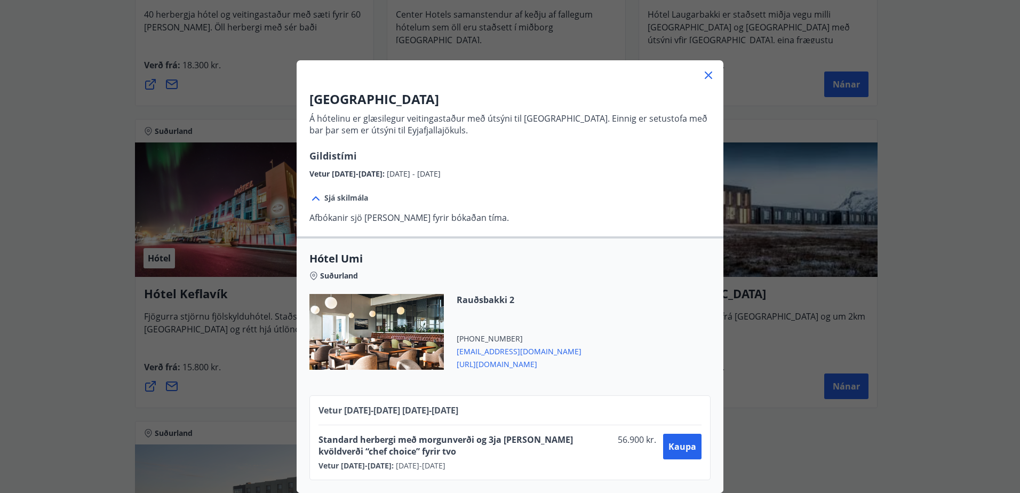
click at [988, 248] on div "UMI Hotel Á hótelinu er glæsilegur veitingastaður með útsýni til Vestmannaeyja.…" at bounding box center [510, 242] width 1020 height 493
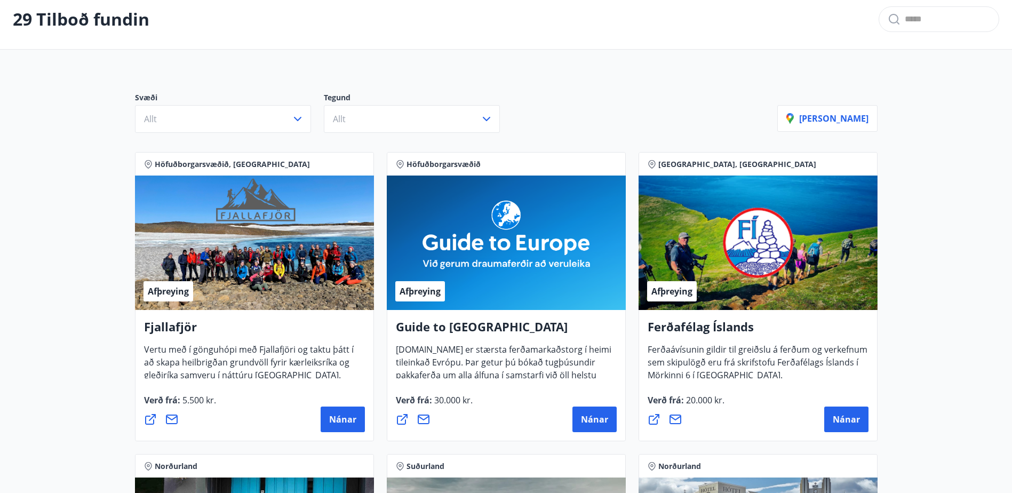
scroll to position [0, 0]
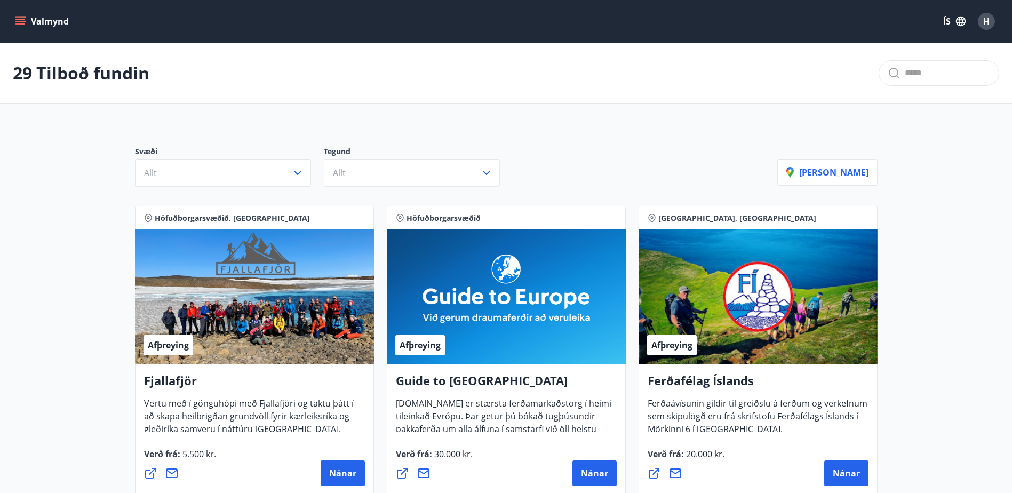
click at [35, 25] on button "Valmynd" at bounding box center [43, 21] width 60 height 19
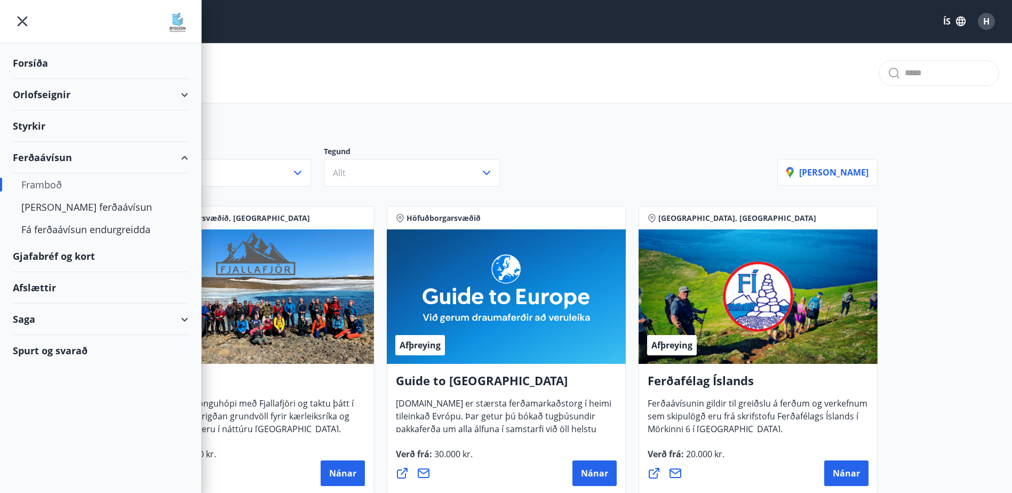
click at [54, 256] on div "Gjafabréf og kort" at bounding box center [100, 256] width 175 height 31
click at [45, 288] on div "Afslættir" at bounding box center [100, 287] width 175 height 31
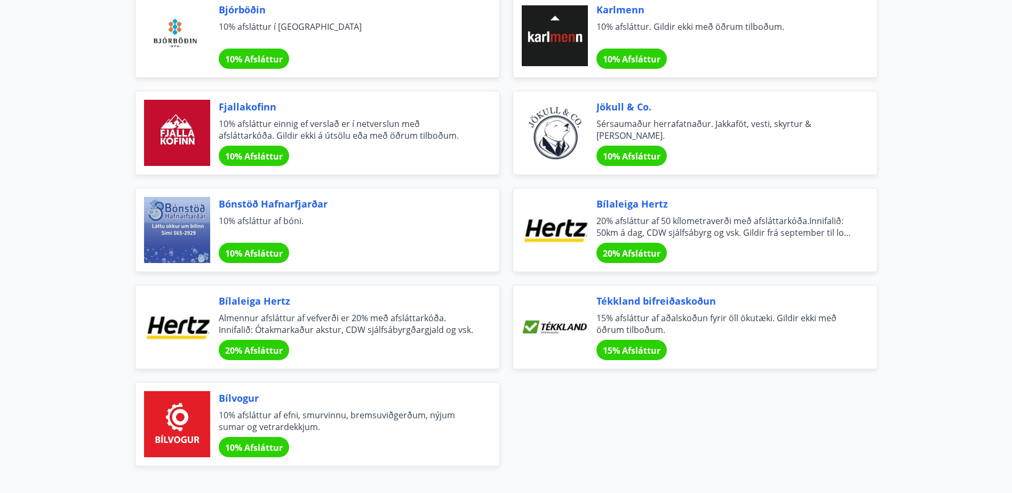
scroll to position [3467, 0]
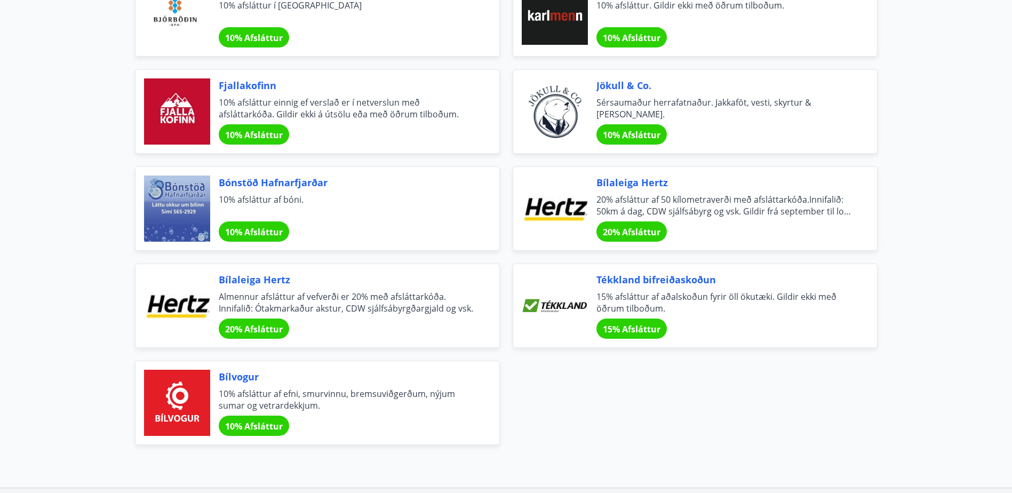
click at [628, 278] on span "Tékkland bifreiðaskoðun" at bounding box center [723, 280] width 255 height 14
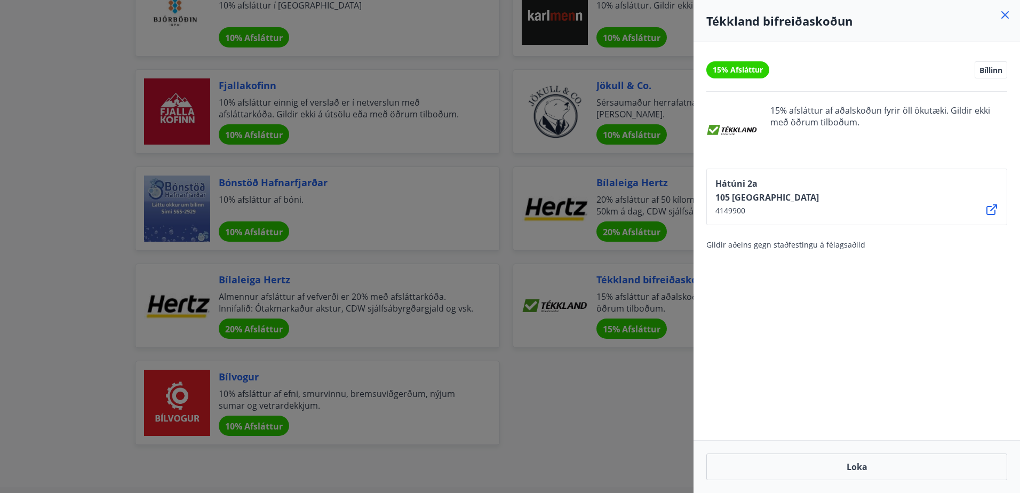
click at [760, 371] on div "15% Afsláttur Bíllinn 15% afsláttur af aðalskoðun fyrir öll ökutæki. Gildir ekk…" at bounding box center [856, 241] width 326 height 398
click at [623, 377] on div at bounding box center [510, 246] width 1020 height 493
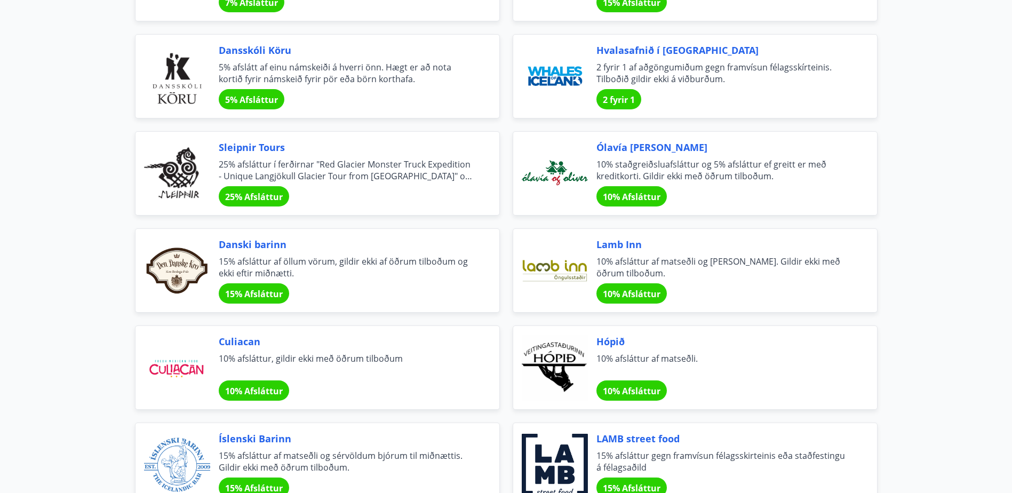
scroll to position [2756, 0]
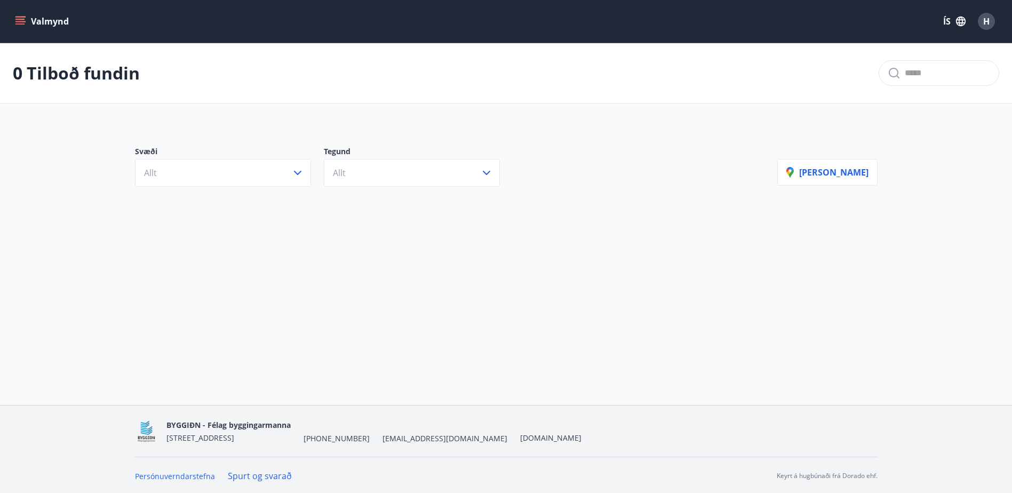
click at [27, 21] on button "Valmynd" at bounding box center [43, 21] width 60 height 19
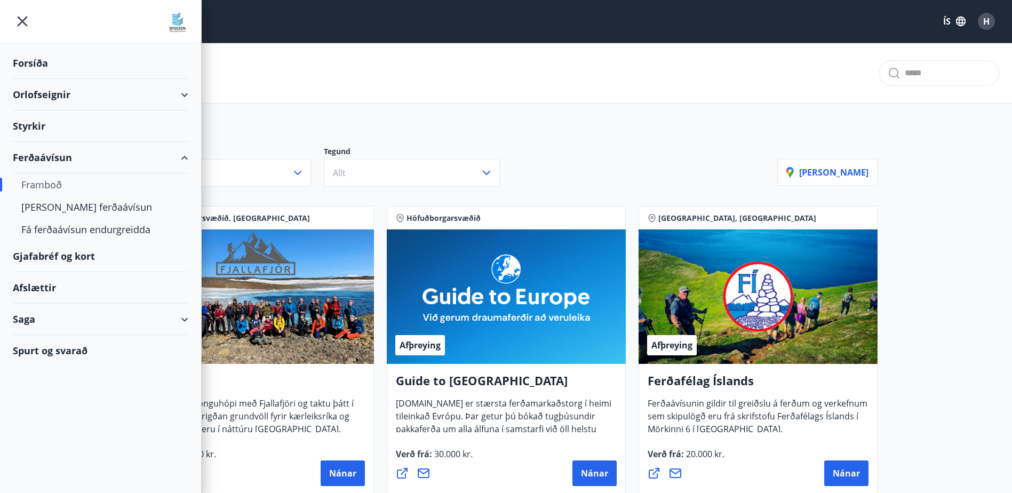
click at [179, 325] on div "Saga" at bounding box center [100, 319] width 175 height 31
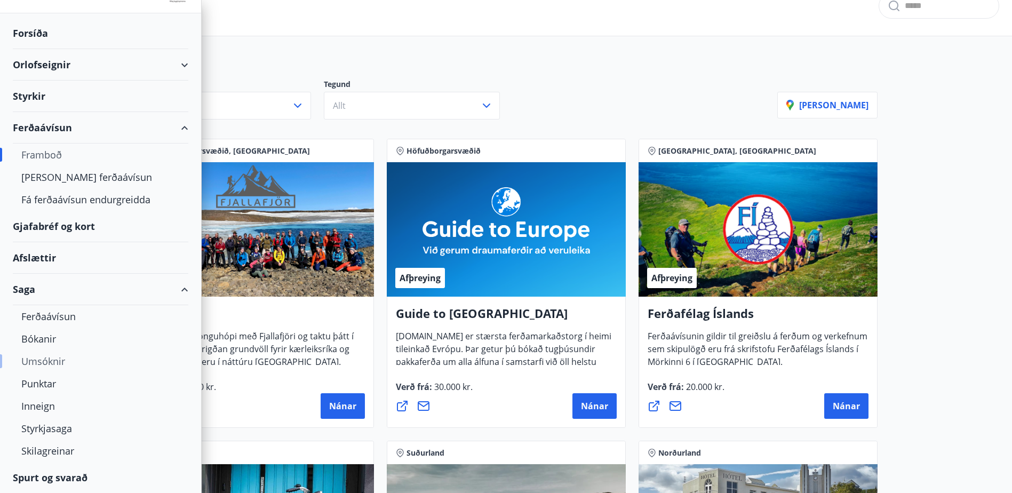
scroll to position [89, 0]
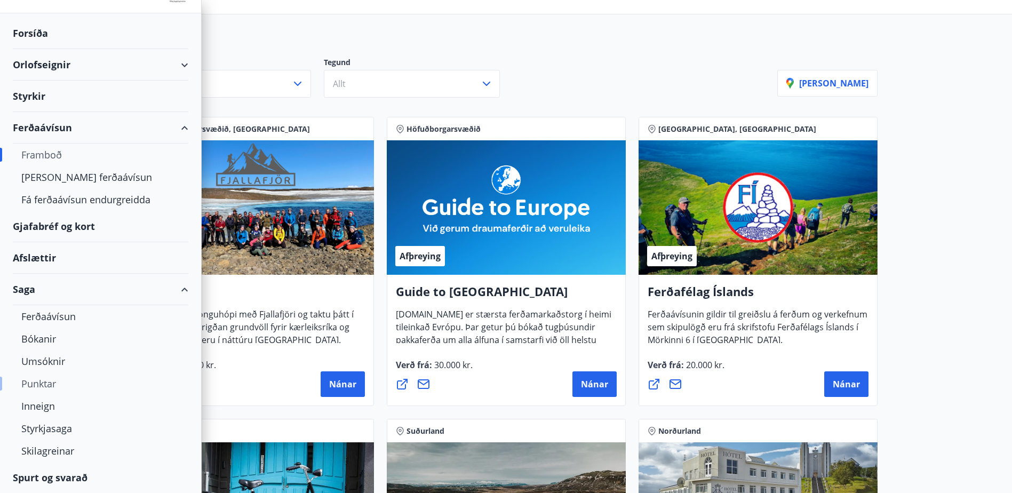
click at [48, 382] on div "Punktar" at bounding box center [100, 383] width 158 height 22
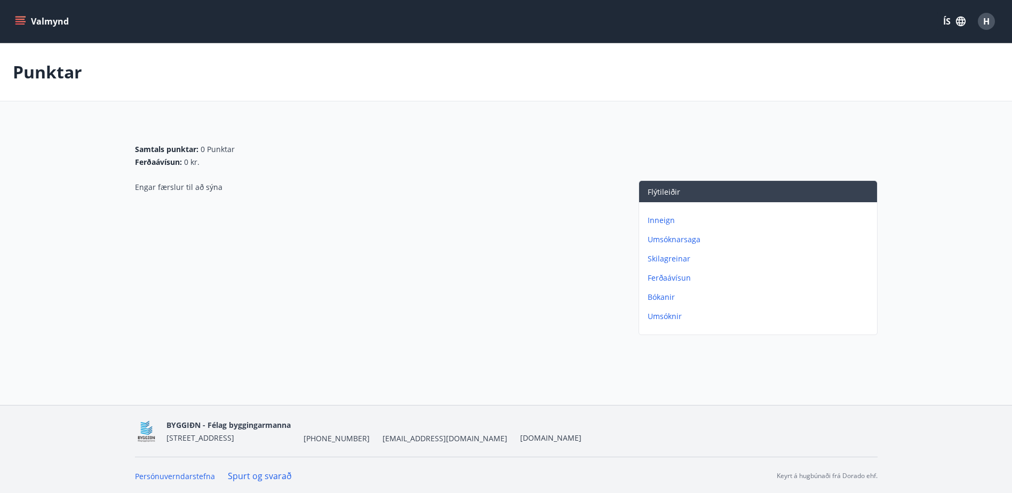
click at [661, 224] on p "Inneign" at bounding box center [760, 220] width 225 height 11
click at [681, 223] on p "Umsóknarsaga" at bounding box center [760, 220] width 225 height 11
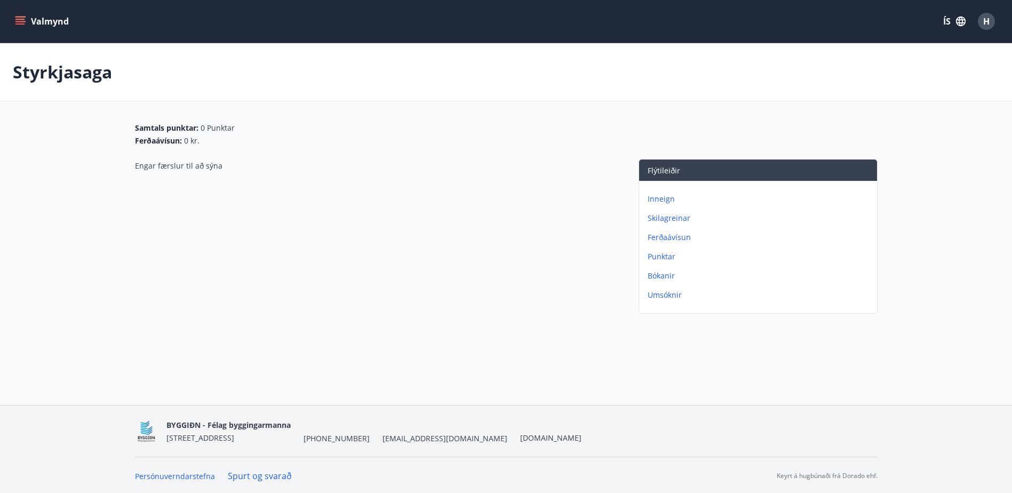
click at [676, 221] on p "Skilagreinar" at bounding box center [760, 218] width 225 height 11
